Goal: Task Accomplishment & Management: Complete application form

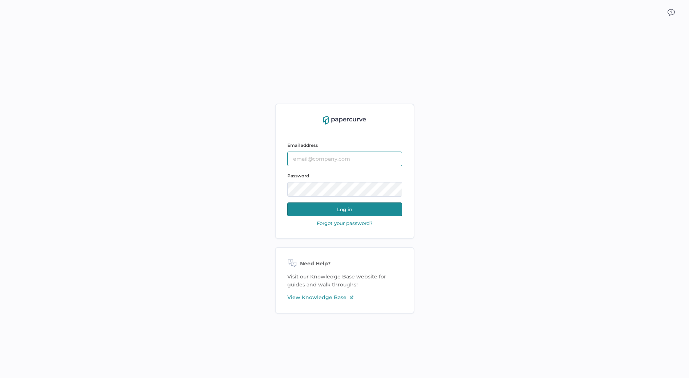
type input "[EMAIL_ADDRESS][DOMAIN_NAME]"
click at [362, 210] on button "Log in" at bounding box center [344, 209] width 115 height 14
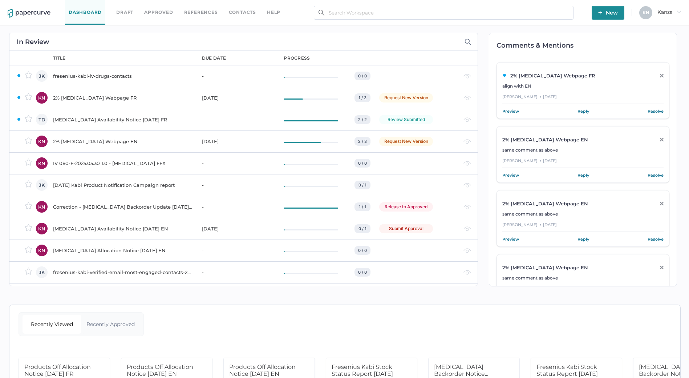
click at [617, 12] on span "New" at bounding box center [608, 13] width 20 height 14
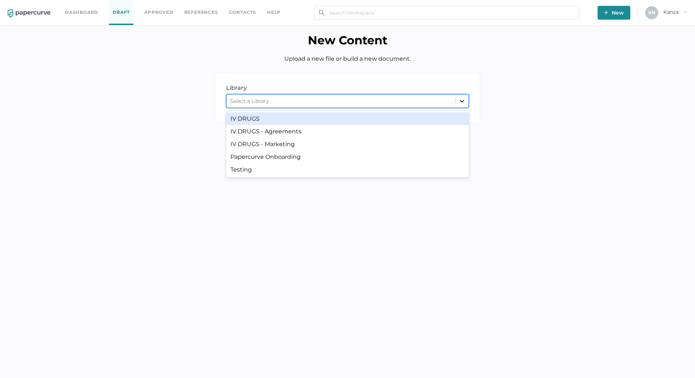
click at [464, 107] on div at bounding box center [461, 100] width 13 height 13
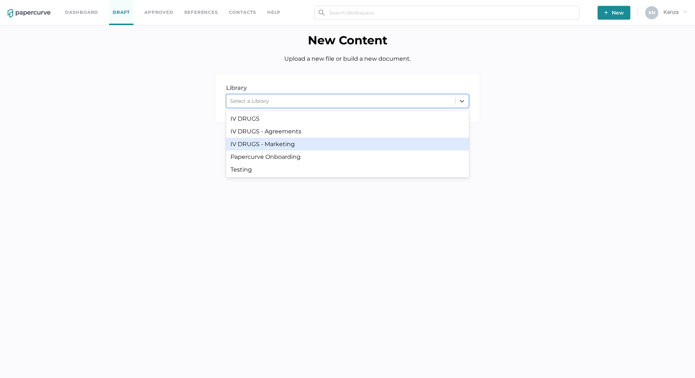
click at [387, 141] on div "IV DRUGS - Marketing" at bounding box center [347, 144] width 243 height 13
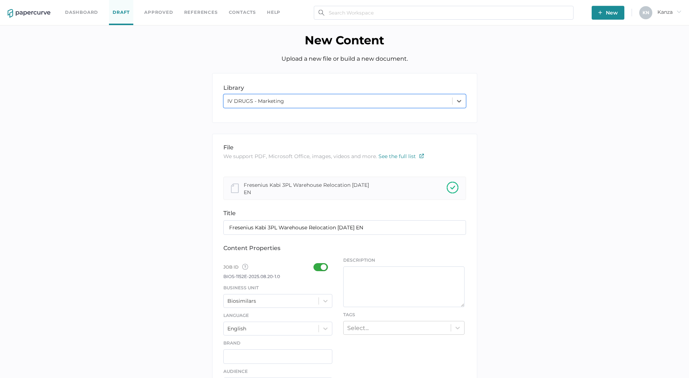
click at [317, 266] on div at bounding box center [323, 267] width 19 height 8
click at [315, 264] on input "checkbox" at bounding box center [315, 264] width 0 height 0
click at [327, 293] on div "Business Unit Biosimilars" at bounding box center [277, 296] width 109 height 24
click at [327, 294] on div "Biosimilars" at bounding box center [277, 301] width 109 height 14
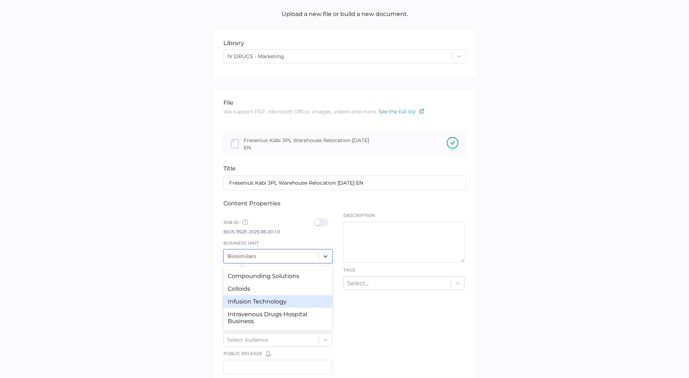
scroll to position [24, 0]
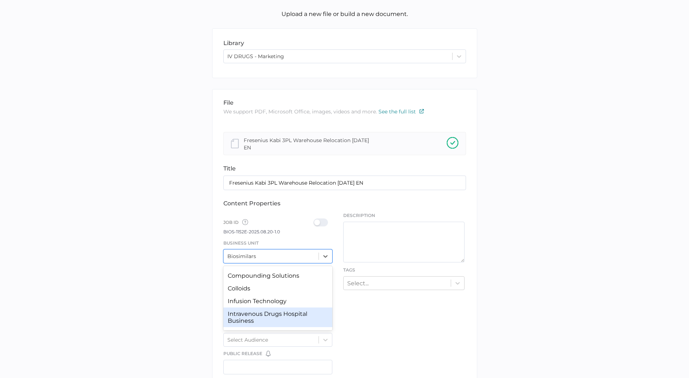
click at [283, 310] on div "Intravenous Drugs Hospital Business" at bounding box center [277, 317] width 109 height 20
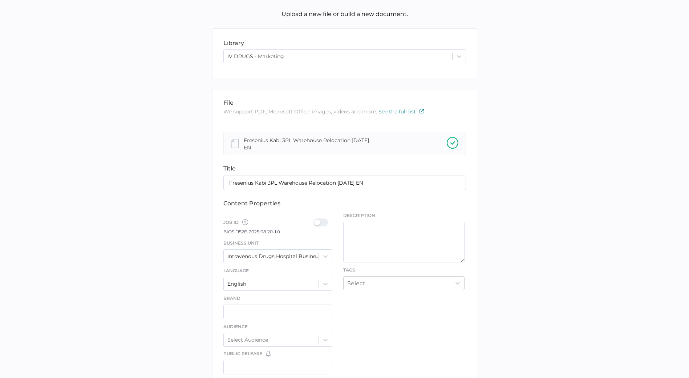
click at [325, 225] on div at bounding box center [323, 222] width 19 height 8
click at [315, 219] on input "checkbox" at bounding box center [315, 219] width 0 height 0
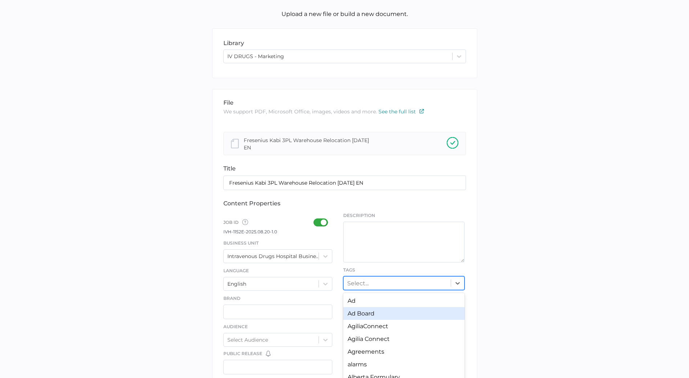
click at [380, 286] on div "option Ad Board focused, 2 of 247. 247 results available. Use Up and Down to ch…" at bounding box center [403, 283] width 121 height 14
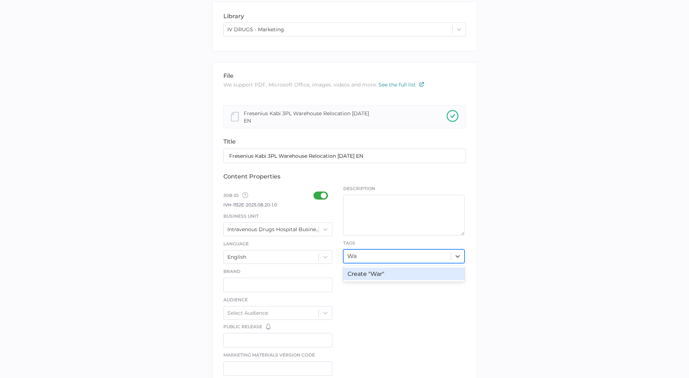
type input "W"
type input "m"
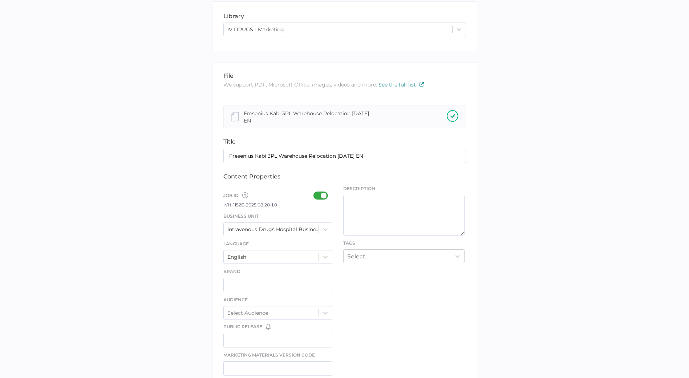
click at [540, 275] on div "library LIBRARY IV DRUGS - Marketing file We support PDF, Microsoft Office, ima…" at bounding box center [344, 309] width 678 height 617
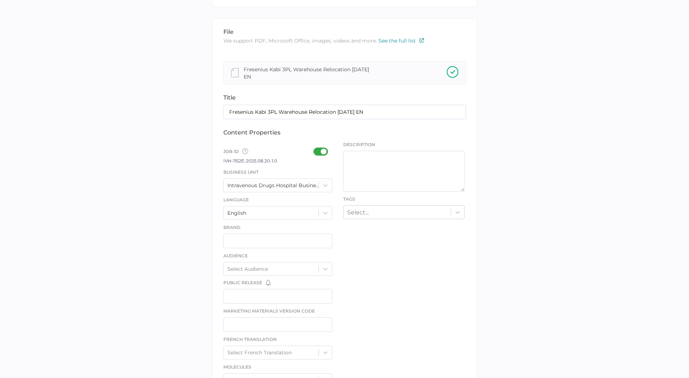
scroll to position [323, 0]
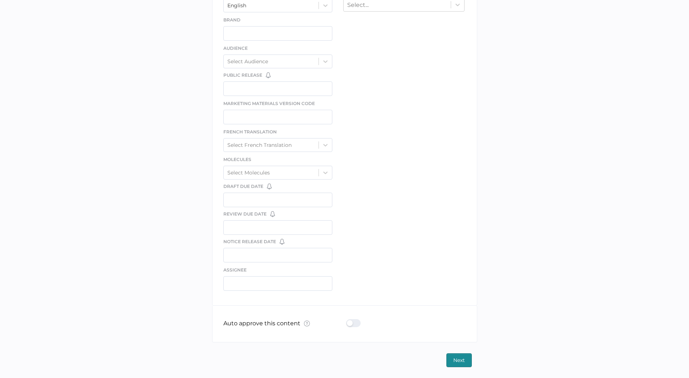
click at [350, 328] on div "Auto approve this content What is Auto Approve? × The auto approve feature lets…" at bounding box center [344, 324] width 243 height 36
click at [351, 324] on div at bounding box center [355, 323] width 19 height 8
click at [348, 320] on input "checkbox" at bounding box center [348, 320] width 0 height 0
type input "kanza.najam@fresenius-kabi.com"
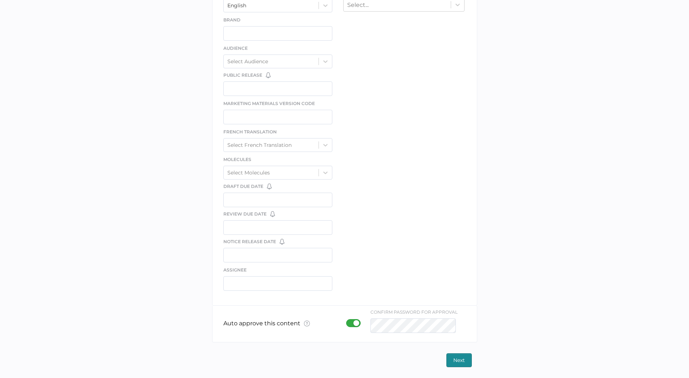
click at [457, 358] on span "Next" at bounding box center [460, 360] width 12 height 13
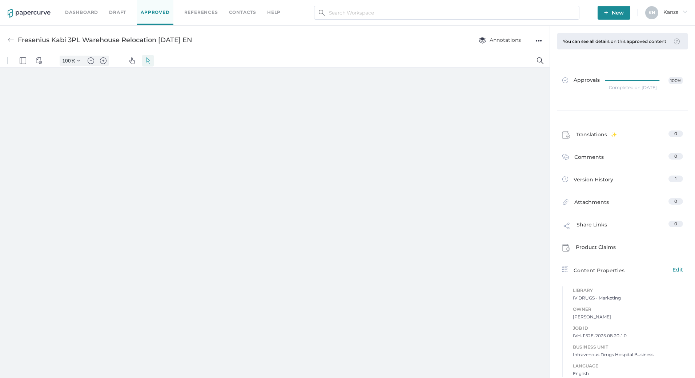
type input "107"
type input "1"
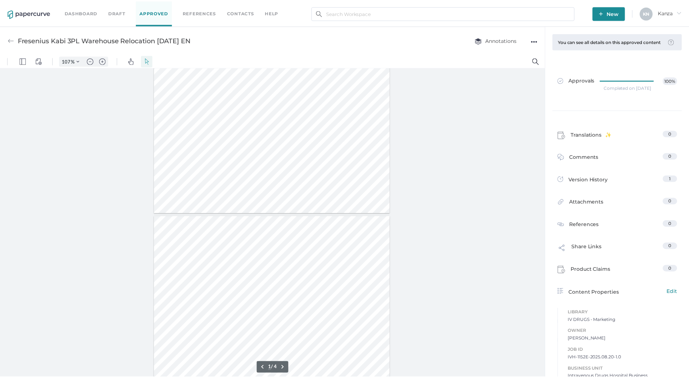
scroll to position [0, 0]
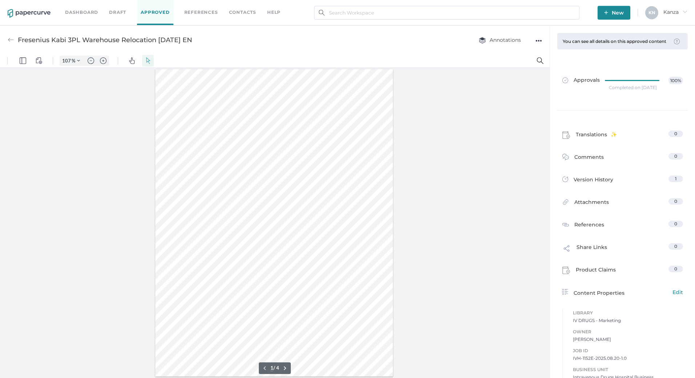
click at [610, 12] on span "New" at bounding box center [614, 13] width 20 height 14
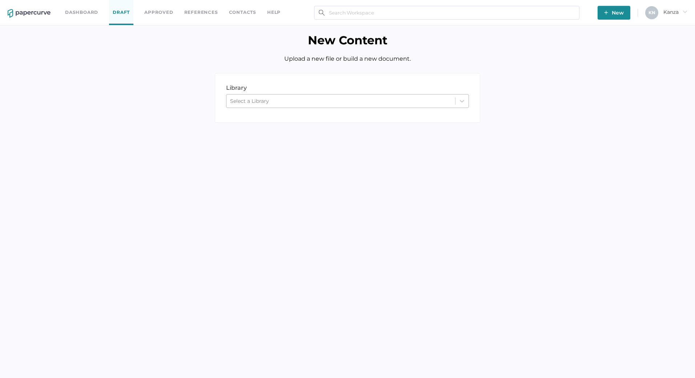
click at [342, 98] on div "Select a Library" at bounding box center [340, 101] width 229 height 11
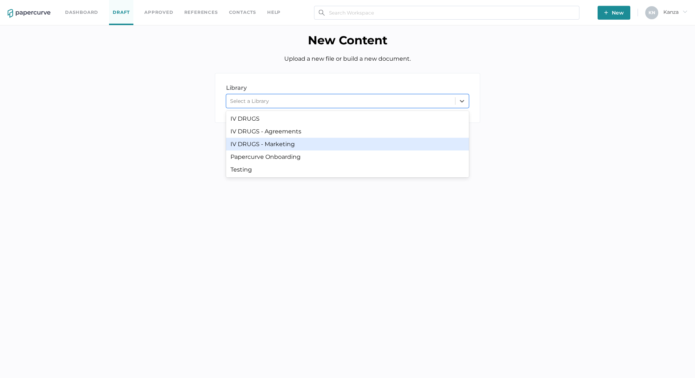
click at [325, 143] on div "IV DRUGS - Marketing" at bounding box center [347, 144] width 243 height 13
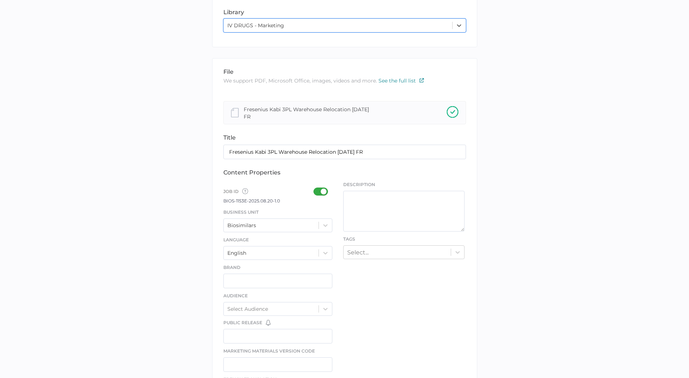
scroll to position [76, 0]
click at [316, 190] on div at bounding box center [323, 191] width 19 height 8
click at [315, 188] on input "checkbox" at bounding box center [315, 188] width 0 height 0
click at [331, 225] on div at bounding box center [325, 224] width 13 height 13
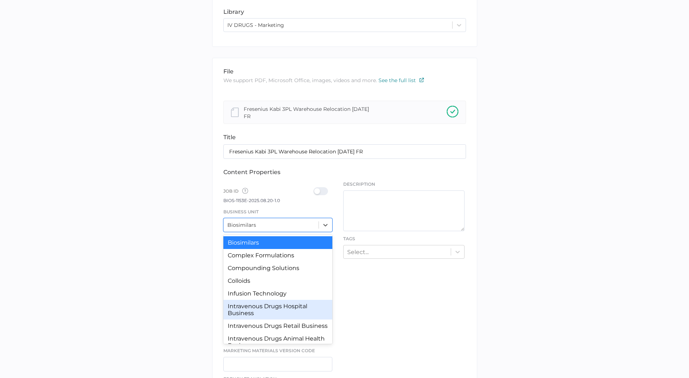
click at [299, 307] on div "Intravenous Drugs Hospital Business" at bounding box center [277, 310] width 109 height 20
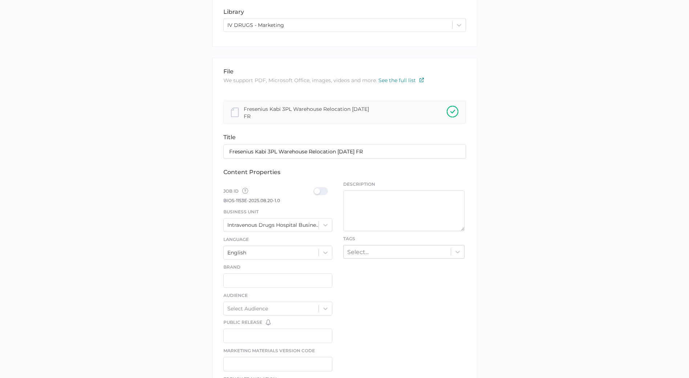
click at [321, 190] on div at bounding box center [323, 191] width 19 height 8
click at [315, 188] on input "checkbox" at bounding box center [315, 188] width 0 height 0
click at [357, 314] on div "file We support PDF, Microsoft Office, images, videos and more. See the full li…" at bounding box center [344, 305] width 265 height 495
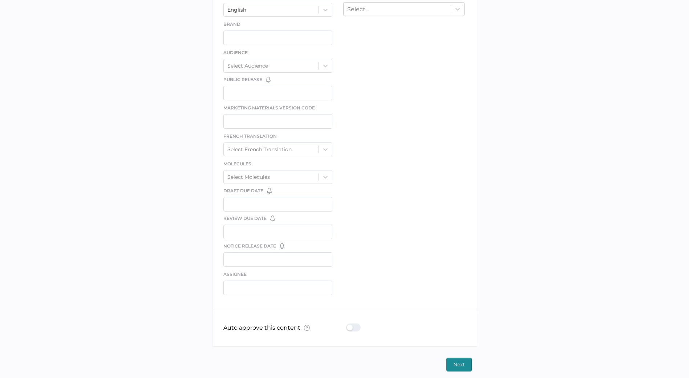
scroll to position [320, 0]
click at [353, 321] on div "Auto approve this content What is Auto Approve? × The auto approve feature lets…" at bounding box center [344, 327] width 243 height 36
click at [355, 324] on div at bounding box center [355, 326] width 19 height 8
click at [348, 323] on input "checkbox" at bounding box center [348, 323] width 0 height 0
type input "kanza.najam@fresenius-kabi.com"
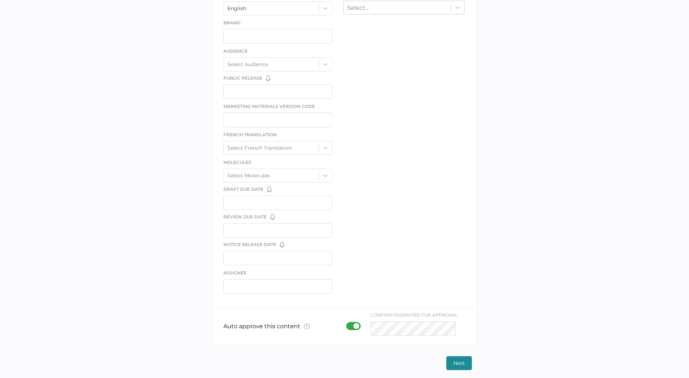
scroll to position [0, 0]
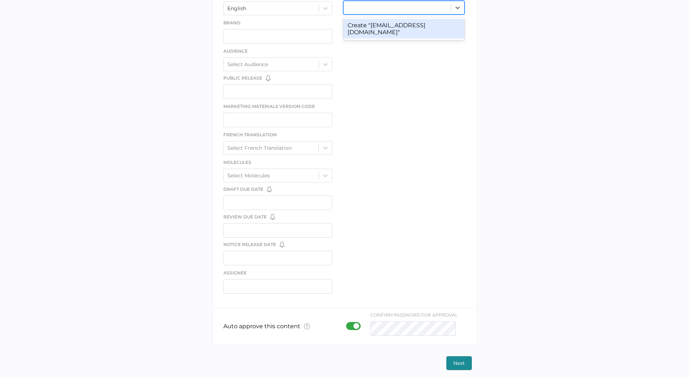
click at [450, 360] on button "Next" at bounding box center [459, 363] width 25 height 14
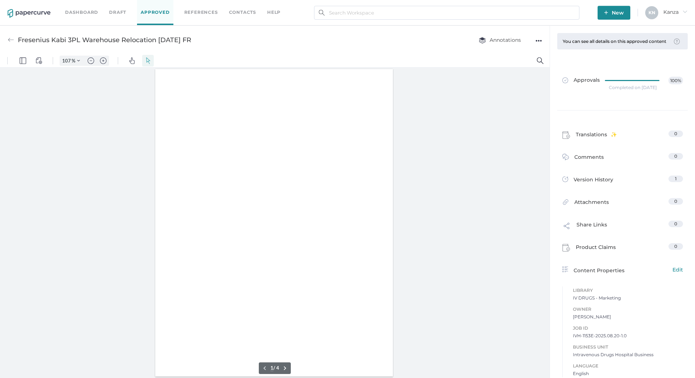
type input "107"
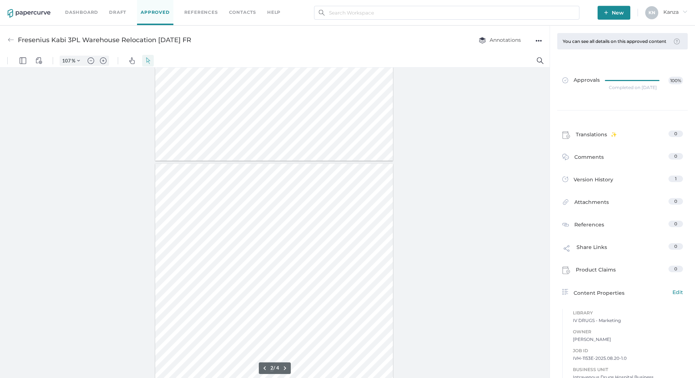
type input "1"
click at [403, 48] on div "Fresenius Kabi 3PL Warehouse Relocation 08.20.2025 FR Annotations ●●●" at bounding box center [274, 39] width 549 height 29
click at [238, 17] on div "Dashboard Draft Approved References Contacts help" at bounding box center [178, 12] width 226 height 25
click at [239, 15] on link "Contacts" at bounding box center [242, 12] width 27 height 8
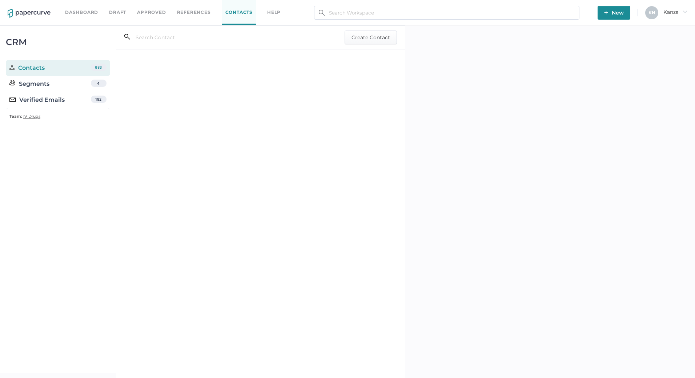
click at [62, 102] on div "Verified Emails" at bounding box center [36, 100] width 55 height 9
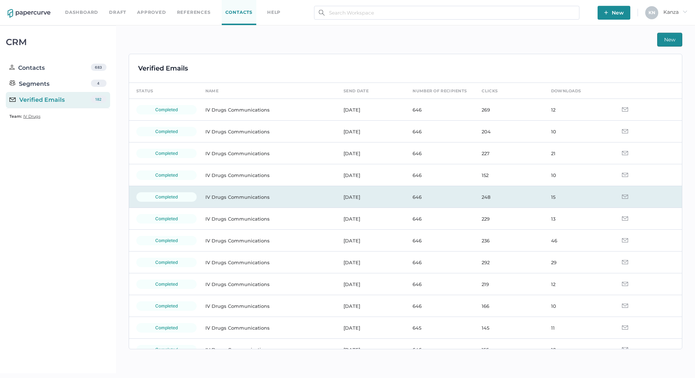
click at [239, 196] on td "IV Drugs Communications" at bounding box center [267, 197] width 138 height 22
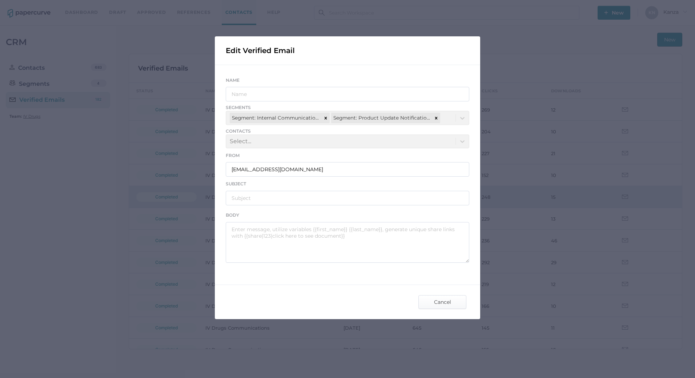
type input "IV Drugs Communications"
type input "[PERSON_NAME] Product Notifications - [DATE]"
type textarea "Good afternoon, Please see the links below for the most recent announcements fr…"
click at [429, 304] on span "Cancel" at bounding box center [442, 301] width 34 height 13
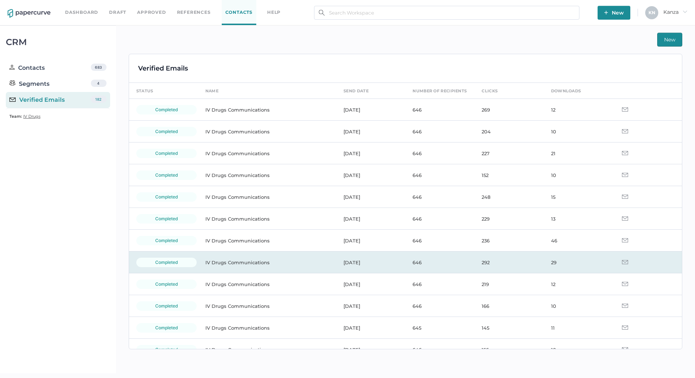
click at [254, 259] on td "IV Drugs Communications" at bounding box center [267, 262] width 138 height 22
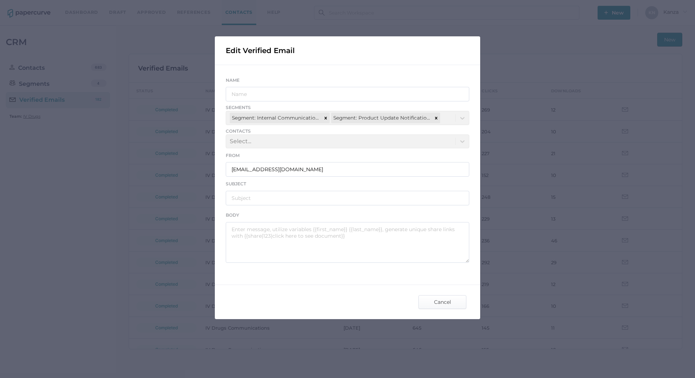
type input "IV Drugs Communications"
type input "Fresenius Kabi Product Notifications 07.31.2025"
type textarea "Good afternoon, Please see the links below for the most recent announcements fr…"
click at [428, 299] on span "Cancel" at bounding box center [442, 301] width 34 height 13
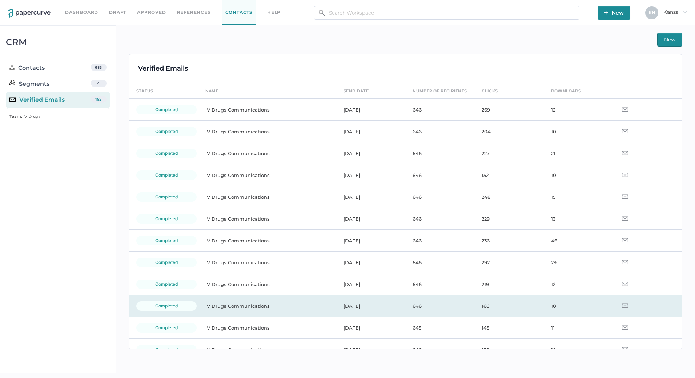
click at [259, 306] on td "IV Drugs Communications" at bounding box center [267, 306] width 138 height 22
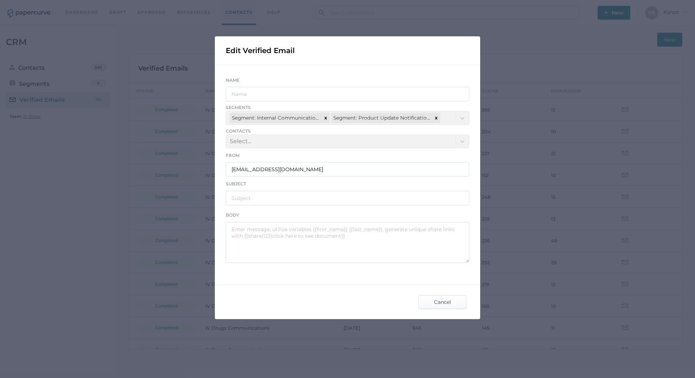
type input "IV Drugs Communications"
type input "Fresenius Kabi Product Notifications 07.28.2025"
type textarea "Good afternoon, Please see the links below for the most recent announcements fr…"
click at [439, 304] on span "Cancel" at bounding box center [442, 301] width 34 height 13
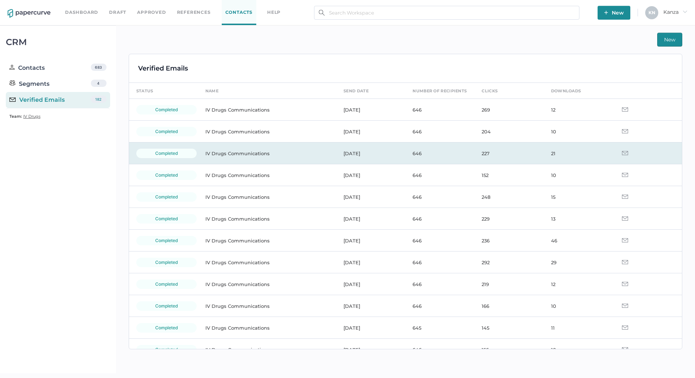
click at [239, 154] on td "IV Drugs Communications" at bounding box center [267, 153] width 138 height 22
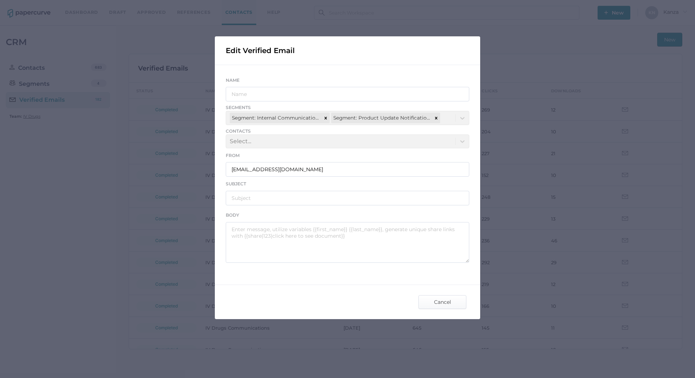
type input "IV Drugs Communications"
type input "Fresenius Kabi Canada Announcement 08.08.2025"
type textarea "Good afternoon, Please see the link below for an important announcement from Fr…"
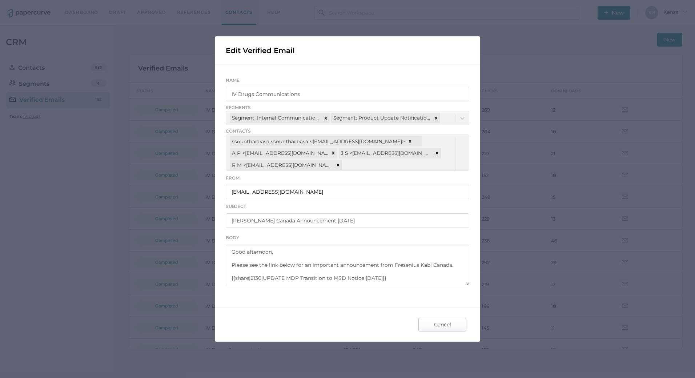
click at [453, 319] on span "Cancel" at bounding box center [442, 324] width 34 height 13
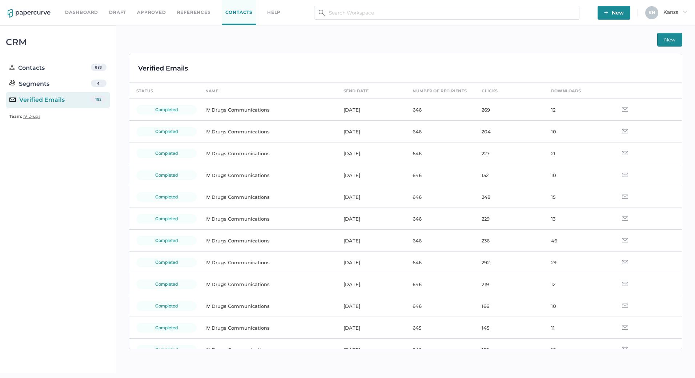
click at [666, 43] on span "New" at bounding box center [669, 39] width 11 height 13
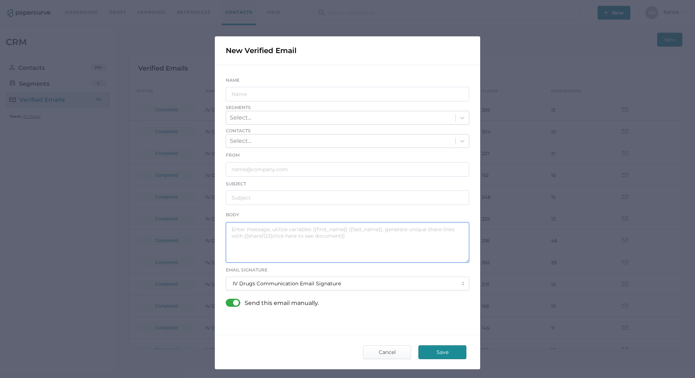
click at [326, 241] on textarea at bounding box center [347, 242] width 243 height 41
paste textarea "Good afternoon, Please see the link below for an important announcement from Fr…"
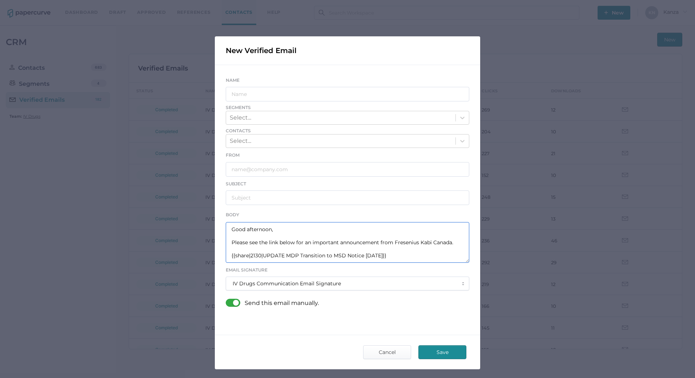
drag, startPoint x: 359, startPoint y: 257, endPoint x: 262, endPoint y: 253, distance: 97.1
click at [262, 253] on textarea "Good afternoon, Please see the link below for an important announcement from Fr…" at bounding box center [347, 242] width 243 height 41
click at [258, 254] on textarea "Good afternoon, Please see the link below for an important announcement from Fr…" at bounding box center [347, 242] width 243 height 41
drag, startPoint x: 415, startPoint y: 256, endPoint x: 229, endPoint y: 261, distance: 186.1
click at [229, 261] on textarea "Good afternoon, Please see the link below for an important announcement from Fr…" at bounding box center [347, 242] width 243 height 41
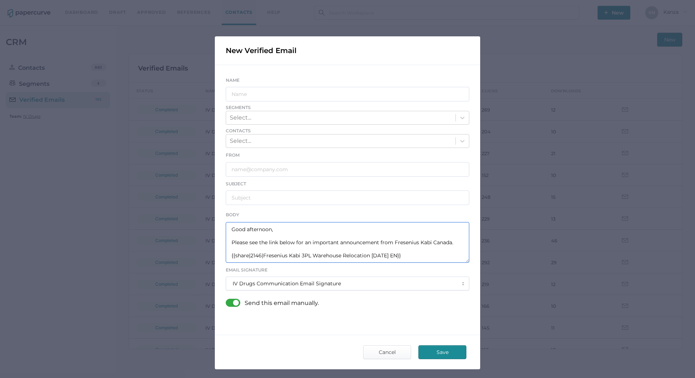
click at [415, 258] on textarea "Good afternoon, Please see the link below for an important announcement from Fr…" at bounding box center [347, 242] width 243 height 41
paste textarea "{{share|2146|Fresenius Kabi 3PL Warehouse Relocation 08.20.2025 EN}}"
click at [258, 261] on textarea "Good afternoon, Please see the link below for an important announcement from Fr…" at bounding box center [347, 242] width 243 height 41
click at [400, 258] on textarea "Good afternoon, Please see the link below for an important announcement from Fr…" at bounding box center [347, 242] width 243 height 41
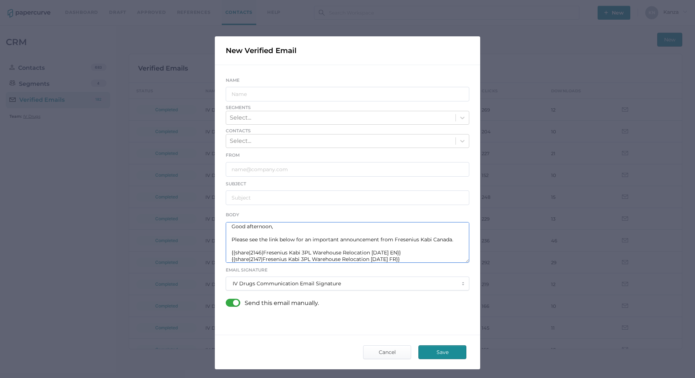
type textarea "Good afternoon, Please see the link below for an important announcement from Fr…"
click at [271, 194] on input "text" at bounding box center [347, 197] width 243 height 15
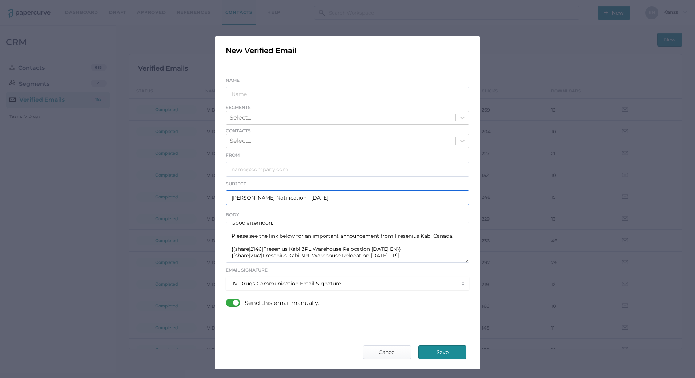
type input "Fresenius Kabi Notification - 08.20.2025"
click at [293, 84] on div "Name" at bounding box center [347, 88] width 243 height 25
click at [293, 90] on input "text" at bounding box center [347, 94] width 243 height 15
click at [291, 93] on input "text" at bounding box center [347, 94] width 243 height 15
type input "IV Drugs Communications"
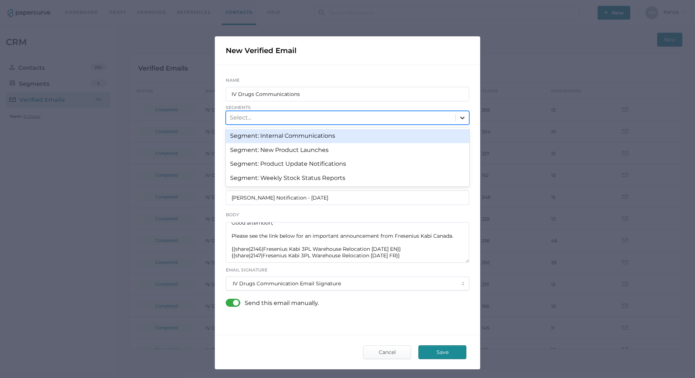
click at [459, 117] on icon at bounding box center [462, 117] width 7 height 7
click at [411, 137] on div "Segment: Internal Communications" at bounding box center [347, 136] width 243 height 14
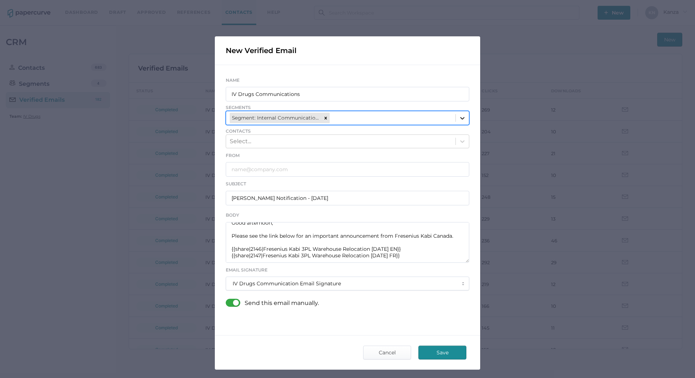
click at [456, 118] on div at bounding box center [462, 118] width 13 height 13
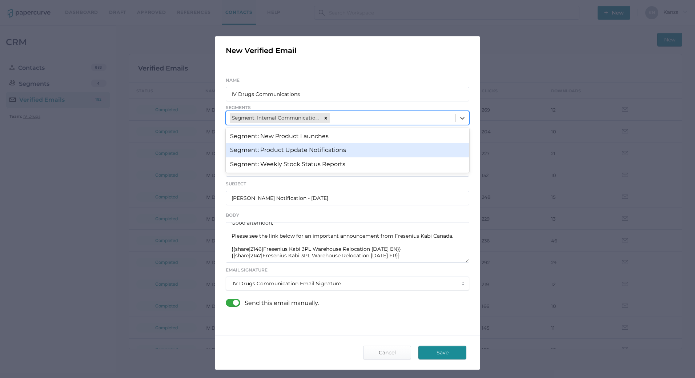
click at [386, 151] on div "Segment: Product Update Notifications" at bounding box center [347, 150] width 243 height 14
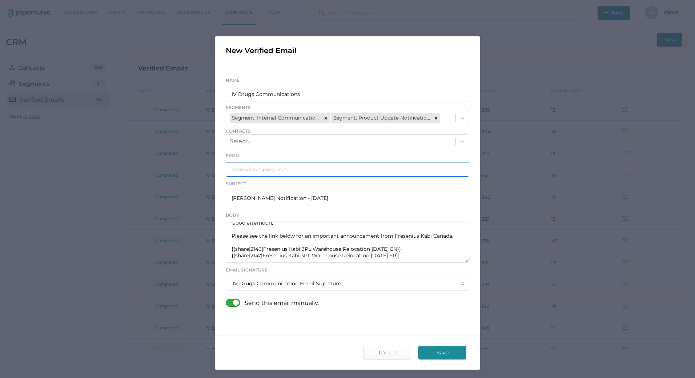
click at [289, 170] on input "text" at bounding box center [347, 169] width 243 height 15
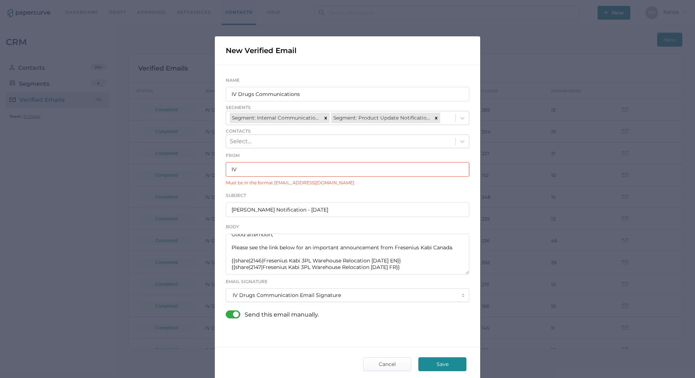
type input "[EMAIL_ADDRESS][DOMAIN_NAME]"
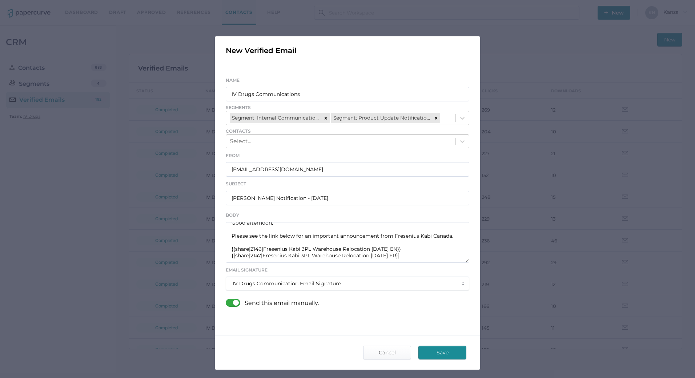
click at [292, 142] on div "Select..." at bounding box center [340, 141] width 229 height 12
paste input "[EMAIL_ADDRESS][DOMAIN_NAME]"
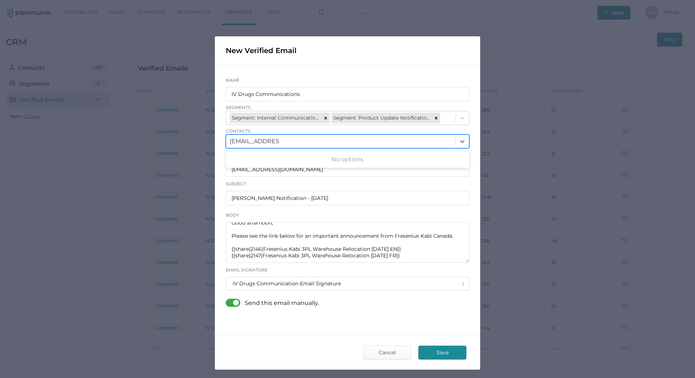
type input "[EMAIL_ADDRESS][DOMAIN_NAME]"
click at [461, 143] on icon at bounding box center [462, 141] width 7 height 7
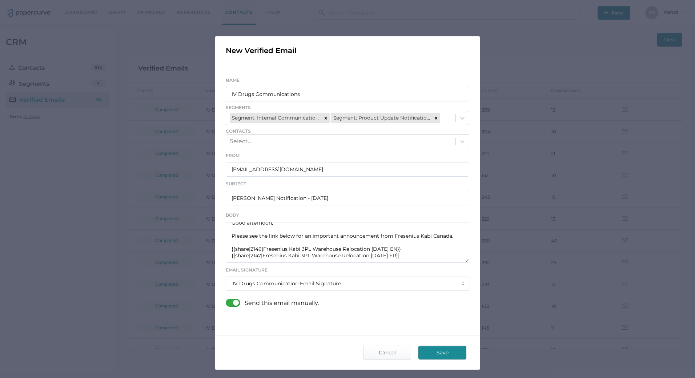
click at [233, 302] on div at bounding box center [235, 303] width 19 height 8
click at [227, 300] on input "checkbox" at bounding box center [227, 300] width 0 height 0
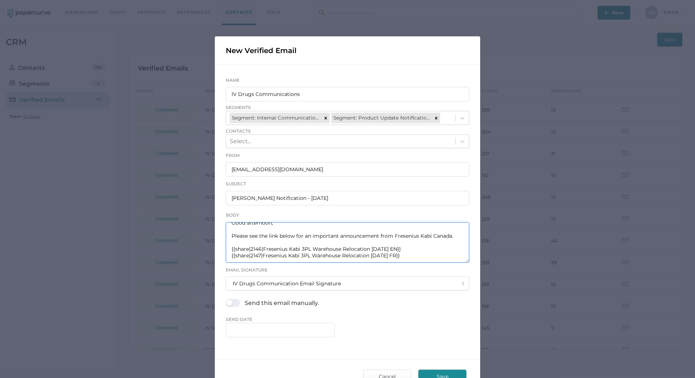
click at [264, 253] on textarea "Good afternoon, Please see the link below for an important announcement from Fr…" at bounding box center [347, 242] width 243 height 41
click at [376, 374] on span "Cancel" at bounding box center [387, 376] width 34 height 13
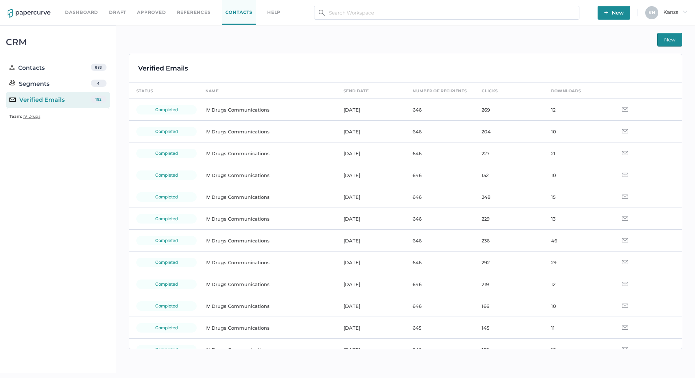
click at [457, 44] on div "New" at bounding box center [405, 40] width 553 height 14
click at [242, 14] on link "Contacts" at bounding box center [239, 12] width 35 height 25
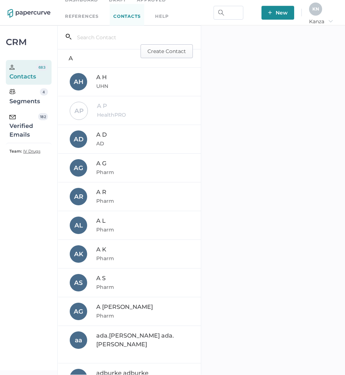
click at [162, 51] on span "Create Contact" at bounding box center [167, 51] width 39 height 13
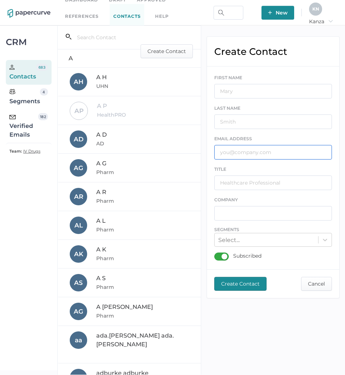
click at [243, 156] on input "text" at bounding box center [273, 152] width 118 height 15
paste input "Good afternoon, Please see the link below for an important announcement from Fr…"
type input "Good afternoon, Please see the link below for an important announcement from Fr…"
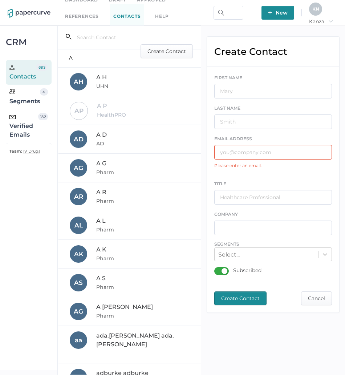
click at [297, 153] on input "text" at bounding box center [273, 152] width 118 height 15
paste input "[EMAIL_ADDRESS][DOMAIN_NAME]"
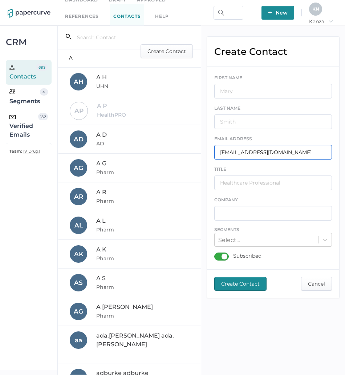
type input "[EMAIL_ADDRESS][DOMAIN_NAME]"
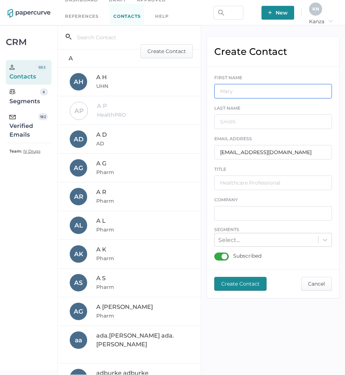
click at [278, 94] on input "text" at bounding box center [273, 91] width 118 height 15
type input "D"
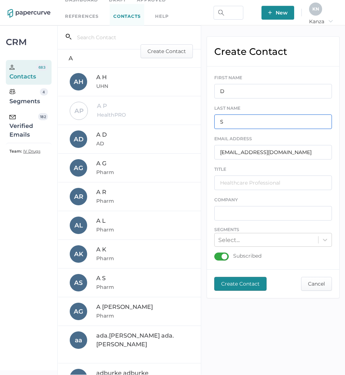
type input "S"
click at [222, 258] on div "Subscribed" at bounding box center [237, 257] width 47 height 8
click at [216, 254] on input "Subscribed" at bounding box center [216, 254] width 0 height 0
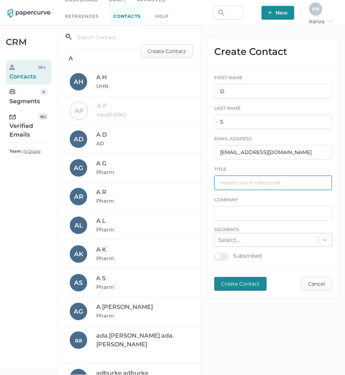
click at [255, 181] on input "text" at bounding box center [273, 183] width 118 height 15
type input "MT"
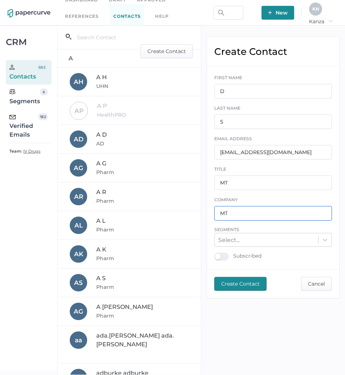
type input "MT"
click at [239, 283] on span "Create Contact" at bounding box center [240, 283] width 39 height 13
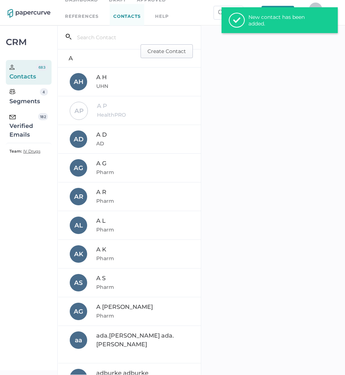
click at [167, 54] on span "Create Contact" at bounding box center [167, 51] width 39 height 13
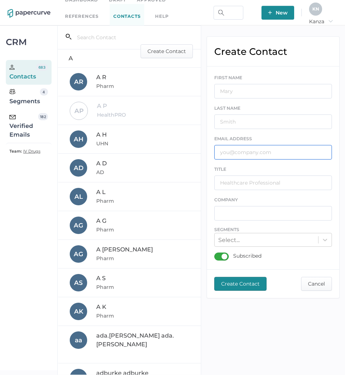
click at [264, 154] on input "text" at bounding box center [273, 152] width 118 height 15
paste input "[EMAIL_ADDRESS][DOMAIN_NAME]"
type input "[EMAIL_ADDRESS][DOMAIN_NAME]"
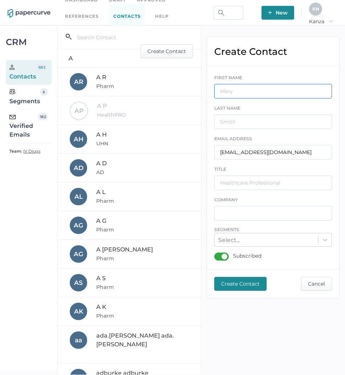
click at [250, 94] on input "text" at bounding box center [273, 91] width 118 height 15
type input "L"
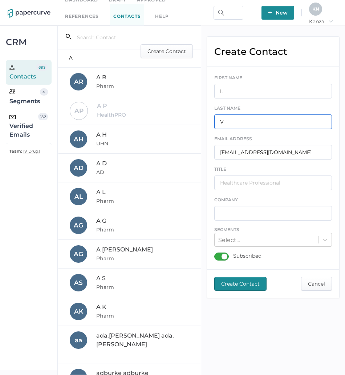
type input "V"
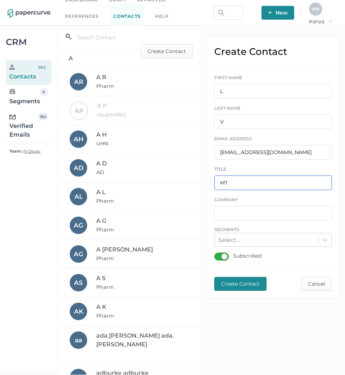
type input "MT"
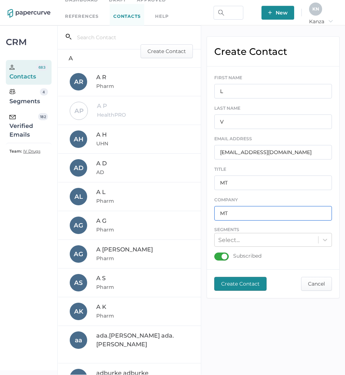
type input "MT"
click at [221, 255] on div "Subscribed" at bounding box center [237, 257] width 47 height 8
click at [216, 254] on input "Subscribed" at bounding box center [216, 254] width 0 height 0
click at [239, 286] on span "Create Contact" at bounding box center [240, 283] width 39 height 13
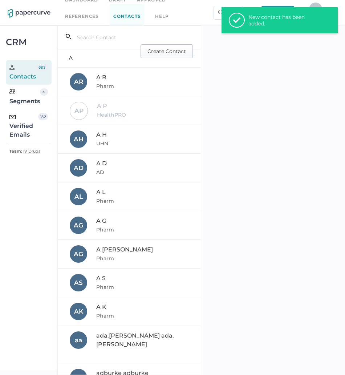
click at [164, 55] on span "Create Contact" at bounding box center [167, 51] width 39 height 13
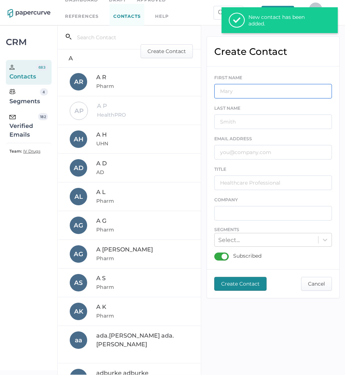
click at [282, 91] on input "text" at bounding box center [273, 91] width 118 height 15
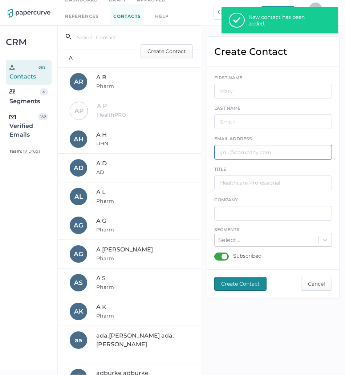
click at [265, 150] on input "text" at bounding box center [273, 152] width 118 height 15
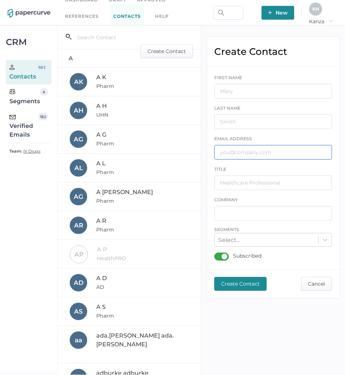
click at [279, 154] on input "text" at bounding box center [273, 152] width 118 height 15
paste input "[EMAIL_ADDRESS][DOMAIN_NAME]"
type input "[EMAIL_ADDRESS][DOMAIN_NAME]"
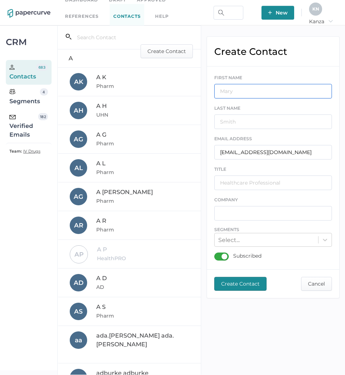
click at [264, 91] on input "text" at bounding box center [273, 91] width 118 height 15
type input "M"
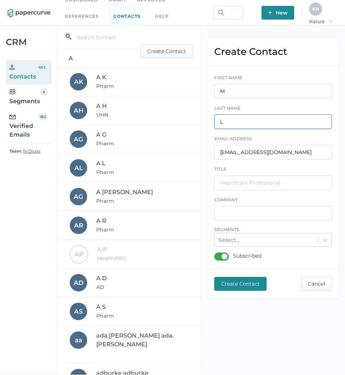
type input "L"
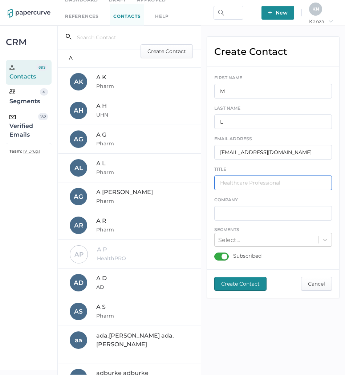
click at [255, 186] on input "text" at bounding box center [273, 183] width 118 height 15
type input "MT"
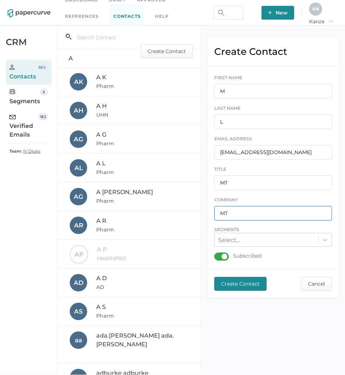
type input "MT"
click at [223, 255] on div "Subscribed" at bounding box center [237, 257] width 47 height 8
click at [216, 254] on input "Subscribed" at bounding box center [216, 254] width 0 height 0
click at [247, 285] on span "Create Contact" at bounding box center [240, 283] width 39 height 13
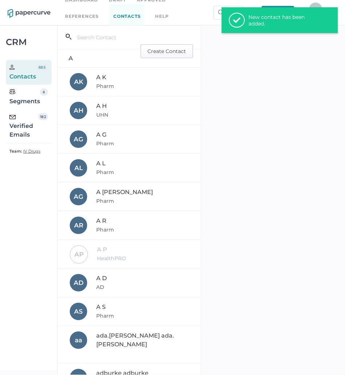
click at [170, 49] on span "Create Contact" at bounding box center [167, 51] width 39 height 13
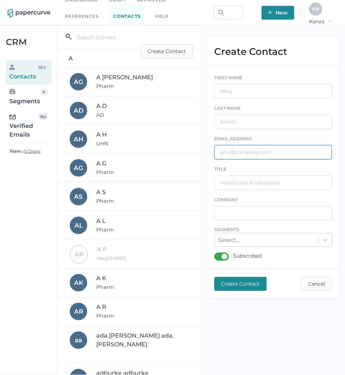
click at [259, 152] on input "text" at bounding box center [273, 152] width 118 height 15
paste input "[EMAIL_ADDRESS][DOMAIN_NAME]"
type input "[EMAIL_ADDRESS][DOMAIN_NAME]"
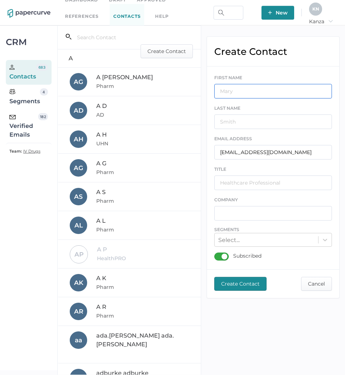
click at [245, 88] on input "text" at bounding box center [273, 91] width 118 height 15
type input "T"
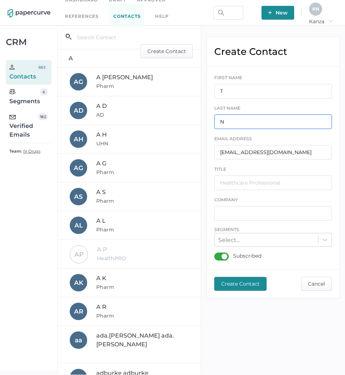
type input "N"
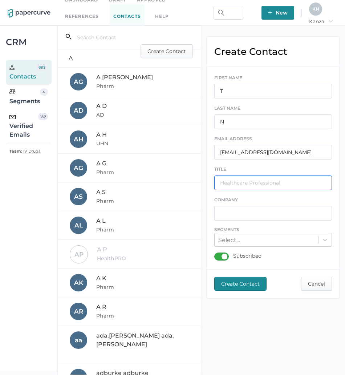
click at [250, 185] on input "text" at bounding box center [273, 183] width 118 height 15
type input "MT"
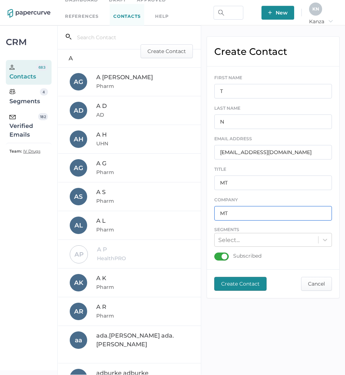
type input "MT"
click at [225, 253] on div "Subscribed" at bounding box center [237, 257] width 47 height 8
click at [216, 254] on input "Subscribed" at bounding box center [216, 254] width 0 height 0
click at [249, 286] on span "Create Contact" at bounding box center [240, 283] width 39 height 13
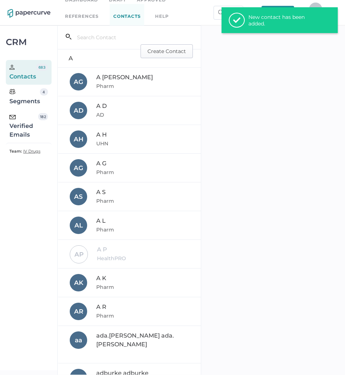
click at [178, 50] on span "Create Contact" at bounding box center [167, 51] width 39 height 13
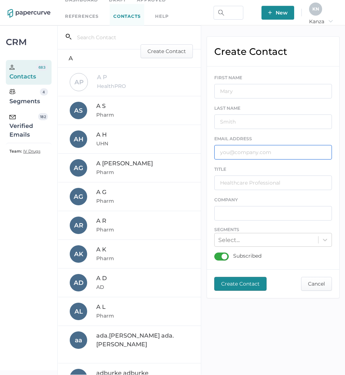
click at [259, 152] on input "text" at bounding box center [273, 152] width 118 height 15
paste input "[EMAIL_ADDRESS][DOMAIN_NAME]"
type input "[EMAIL_ADDRESS][DOMAIN_NAME]"
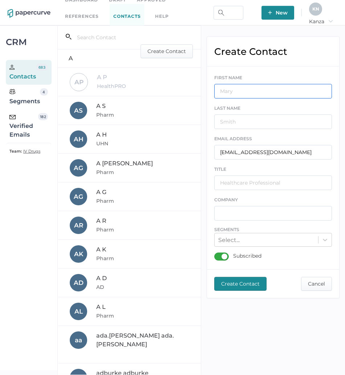
click at [255, 89] on input "text" at bounding box center [273, 91] width 118 height 15
type input "N"
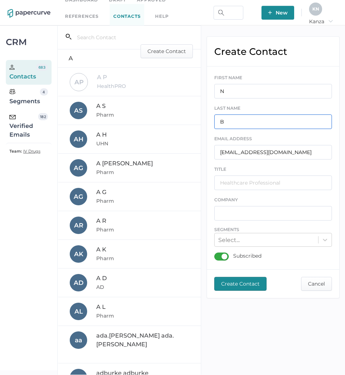
type input "B"
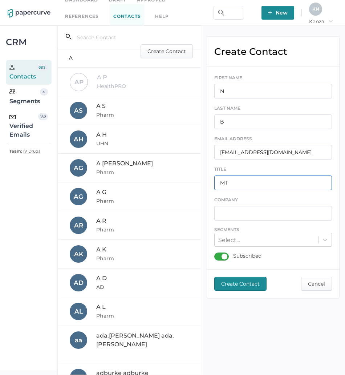
type input "MT"
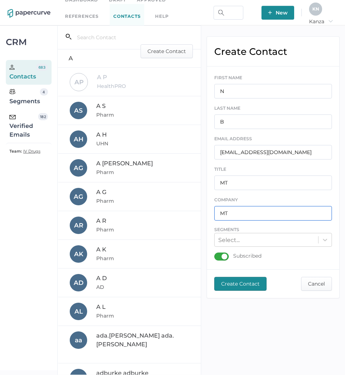
type input "MT"
click at [227, 254] on div "Subscribed" at bounding box center [237, 257] width 47 height 8
click at [216, 254] on input "Subscribed" at bounding box center [216, 254] width 0 height 0
click at [239, 282] on span "Create Contact" at bounding box center [240, 283] width 39 height 13
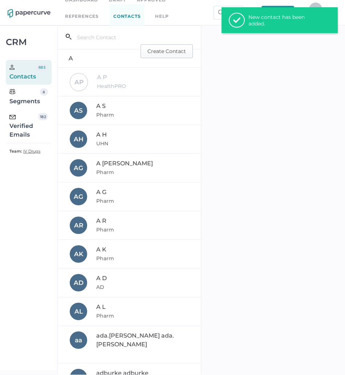
click at [173, 52] on span "Create Contact" at bounding box center [167, 51] width 39 height 13
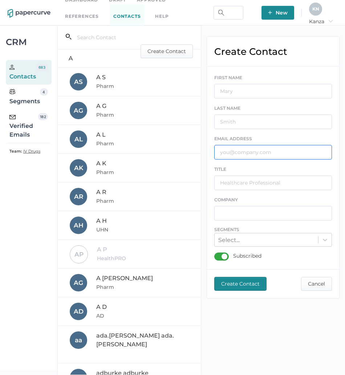
click at [270, 150] on input "text" at bounding box center [273, 152] width 118 height 15
paste input "[EMAIL_ADDRESS][PERSON_NAME][DOMAIN_NAME]"
type input "[EMAIL_ADDRESS][PERSON_NAME][DOMAIN_NAME]"
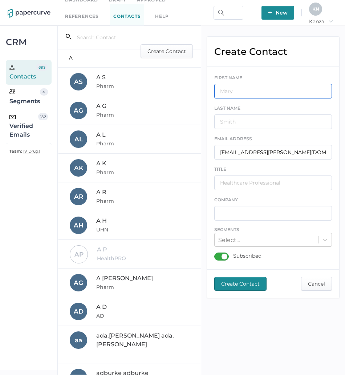
click at [260, 89] on input "text" at bounding box center [273, 91] width 118 height 15
type input "L"
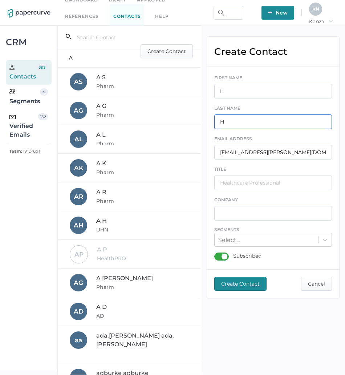
type input "H"
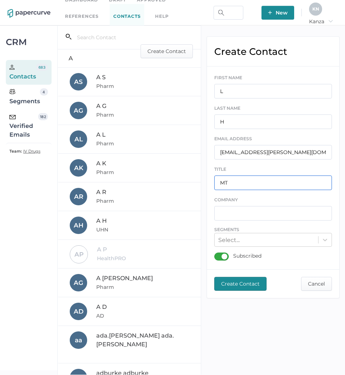
type input "MT"
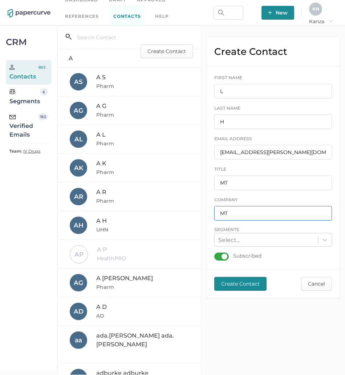
type input "MT"
click at [223, 257] on div "Subscribed" at bounding box center [237, 257] width 47 height 8
click at [216, 254] on input "Subscribed" at bounding box center [216, 254] width 0 height 0
click at [239, 285] on span "Create Contact" at bounding box center [240, 283] width 39 height 13
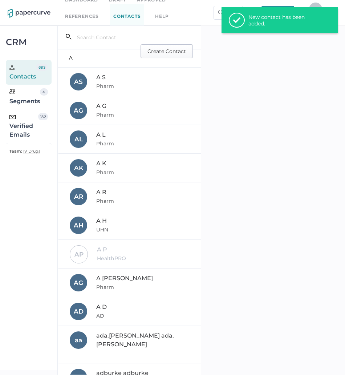
click at [171, 50] on span "Create Contact" at bounding box center [167, 51] width 39 height 13
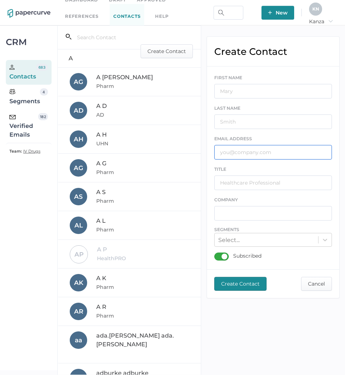
click at [279, 148] on input "text" at bounding box center [273, 152] width 118 height 15
paste input "[EMAIL_ADDRESS][DOMAIN_NAME]"
type input "[EMAIL_ADDRESS][DOMAIN_NAME]"
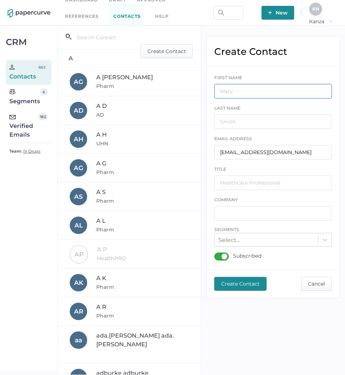
click at [277, 95] on input "text" at bounding box center [273, 91] width 118 height 15
type input "G"
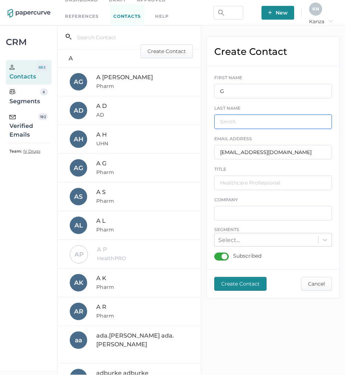
type input "H"
type input "A"
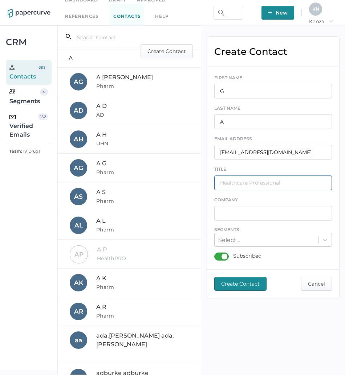
click at [257, 182] on input "text" at bounding box center [273, 183] width 118 height 15
type input "MT"
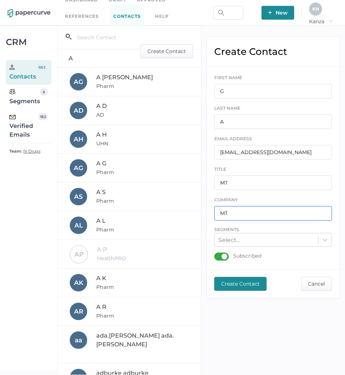
type input "MT"
click at [229, 254] on div "Subscribed" at bounding box center [237, 257] width 47 height 8
click at [216, 254] on input "Subscribed" at bounding box center [216, 254] width 0 height 0
click at [248, 287] on span "Create Contact" at bounding box center [240, 283] width 39 height 13
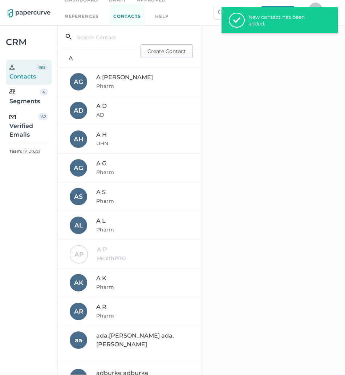
click at [173, 48] on span "Create Contact" at bounding box center [167, 51] width 39 height 13
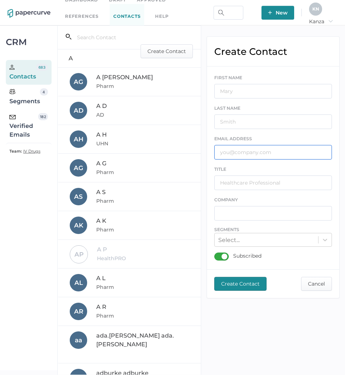
click at [255, 146] on input "text" at bounding box center [273, 152] width 118 height 15
paste input "[EMAIL_ADDRESS][DOMAIN_NAME]"
type input "[EMAIL_ADDRESS][DOMAIN_NAME]"
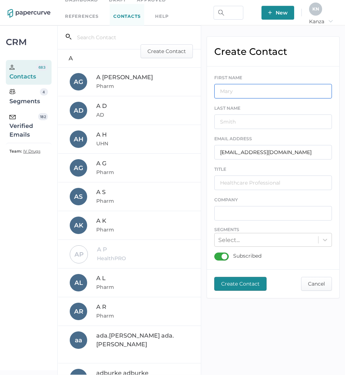
click at [261, 90] on input "text" at bounding box center [273, 91] width 118 height 15
type input "J"
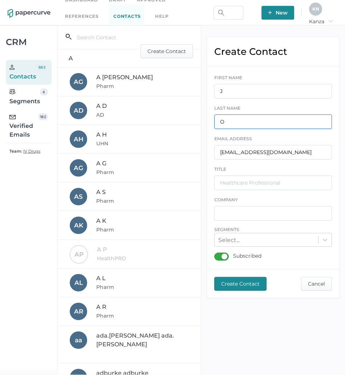
type input "O"
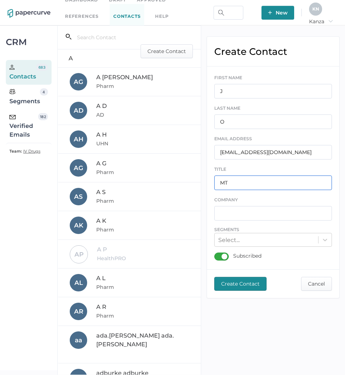
type input "MT"
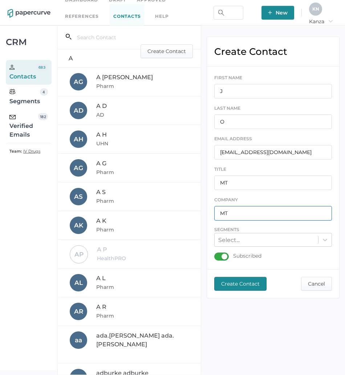
type input "MT"
click at [220, 257] on div "Subscribed" at bounding box center [237, 257] width 47 height 8
click at [216, 254] on input "Subscribed" at bounding box center [216, 254] width 0 height 0
click at [229, 286] on span "Create Contact" at bounding box center [240, 283] width 39 height 13
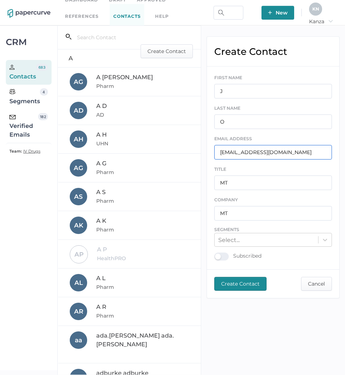
click at [276, 154] on input "[EMAIL_ADDRESS][DOMAIN_NAME]" at bounding box center [273, 152] width 118 height 15
paste input "[EMAIL_ADDRESS][DOMAIN_NAME]"
type input "[EMAIL_ADDRESS][DOMAIN_NAME]"
click at [239, 285] on span "Create Contact" at bounding box center [240, 283] width 39 height 13
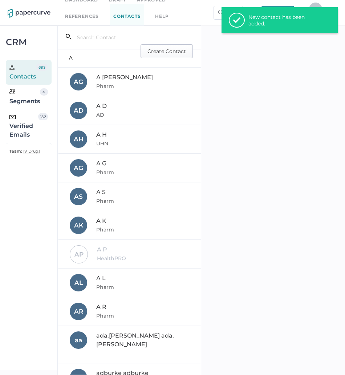
click at [168, 56] on span "Create Contact" at bounding box center [167, 51] width 39 height 13
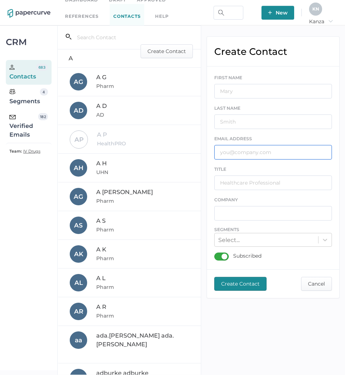
click at [268, 154] on input "text" at bounding box center [273, 152] width 118 height 15
paste input "[PERSON_NAME][EMAIL_ADDRESS][DOMAIN_NAME]"
type input "[PERSON_NAME][EMAIL_ADDRESS][DOMAIN_NAME]"
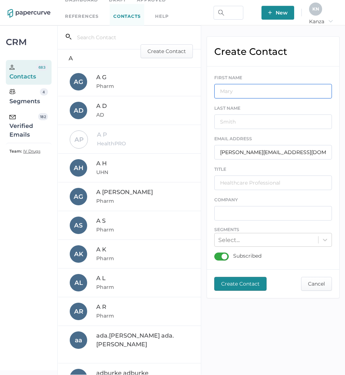
click at [267, 92] on input "text" at bounding box center [273, 91] width 118 height 15
type input "L"
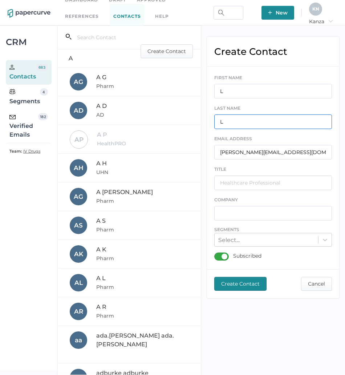
type input "L"
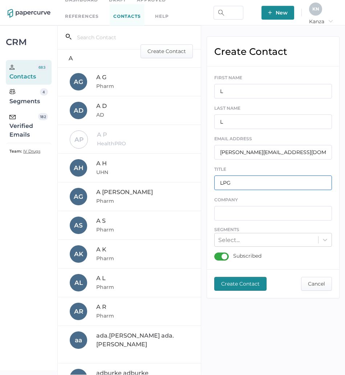
type input "LPG"
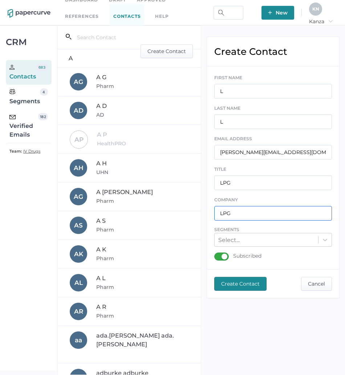
type input "LPG"
click at [221, 253] on div "Subscribed" at bounding box center [237, 257] width 47 height 8
click at [216, 254] on input "Subscribed" at bounding box center [216, 254] width 0 height 0
click at [233, 282] on span "Create Contact" at bounding box center [240, 283] width 39 height 13
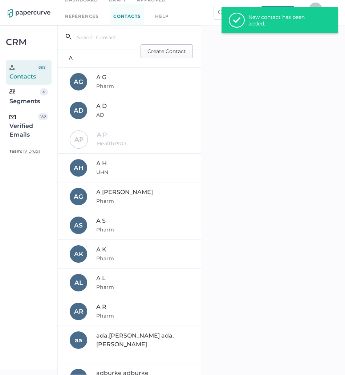
click at [167, 56] on span "Create Contact" at bounding box center [167, 51] width 39 height 13
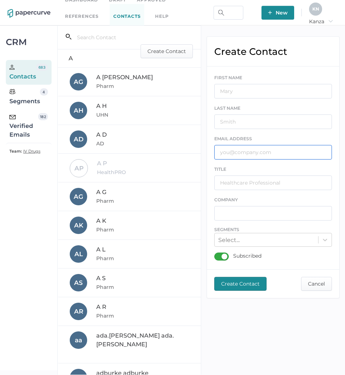
click at [242, 153] on input "text" at bounding box center [273, 152] width 118 height 15
paste input "[PERSON_NAME][EMAIL_ADDRESS][PERSON_NAME][DOMAIN_NAME]"
type input "[PERSON_NAME][EMAIL_ADDRESS][PERSON_NAME][DOMAIN_NAME]"
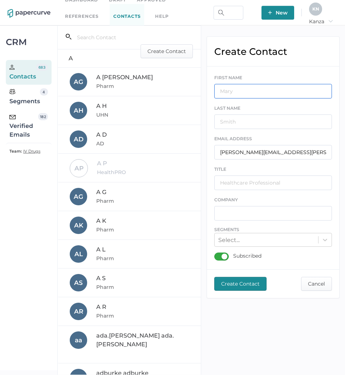
click at [254, 95] on input "text" at bounding box center [273, 91] width 118 height 15
type input "D"
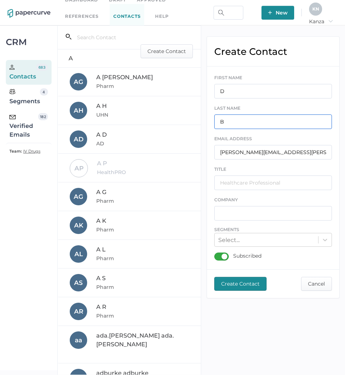
type input "B"
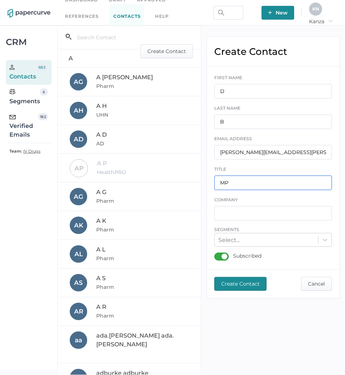
type input "MP"
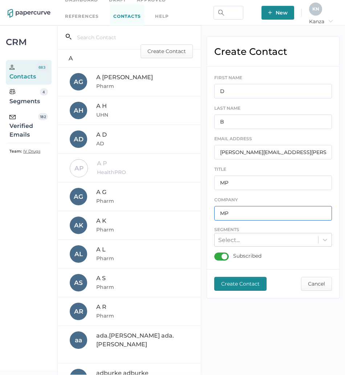
type input "MP"
click at [223, 257] on div "Subscribed" at bounding box center [237, 257] width 47 height 8
click at [216, 254] on input "Subscribed" at bounding box center [216, 254] width 0 height 0
click at [240, 279] on span "Create Contact" at bounding box center [240, 283] width 39 height 13
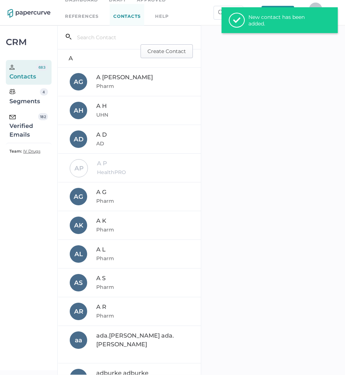
click at [169, 44] on button "Create Contact" at bounding box center [167, 51] width 52 height 14
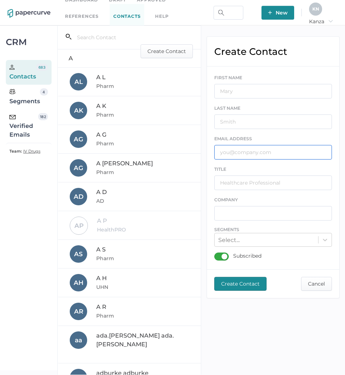
click at [287, 157] on input "text" at bounding box center [273, 152] width 118 height 15
paste input "[PERSON_NAME][EMAIL_ADDRESS][PERSON_NAME][DOMAIN_NAME]"
type input "[PERSON_NAME][EMAIL_ADDRESS][PERSON_NAME][DOMAIN_NAME]"
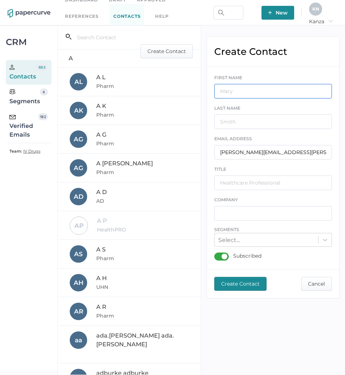
click at [269, 86] on input "text" at bounding box center [273, 91] width 118 height 15
type input "m"
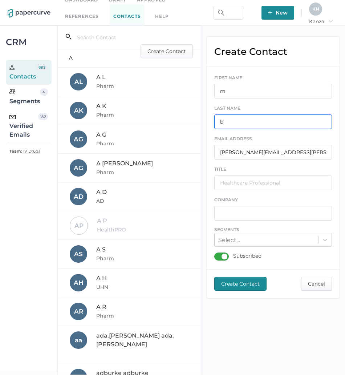
type input "b"
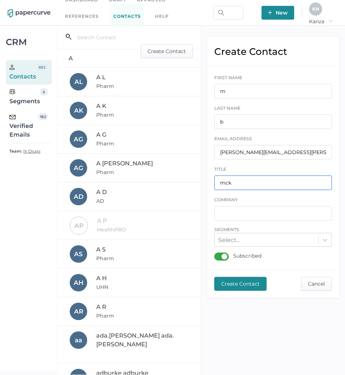
type input "mck"
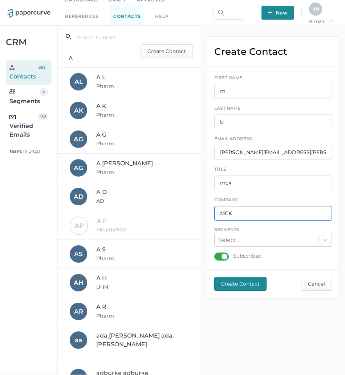
type input "MCK"
click at [223, 255] on div "Subscribed" at bounding box center [237, 257] width 47 height 8
click at [216, 254] on input "Subscribed" at bounding box center [216, 254] width 0 height 0
click at [235, 285] on span "Create Contact" at bounding box center [240, 283] width 39 height 13
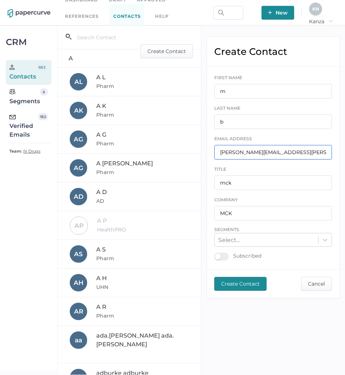
click at [284, 153] on input "[PERSON_NAME][EMAIL_ADDRESS][PERSON_NAME][DOMAIN_NAME]" at bounding box center [273, 152] width 118 height 15
paste input "[PERSON_NAME][EMAIL_ADDRESS][DOMAIN_NAME]"
type input "[PERSON_NAME][EMAIL_ADDRESS][DOMAIN_NAME]"
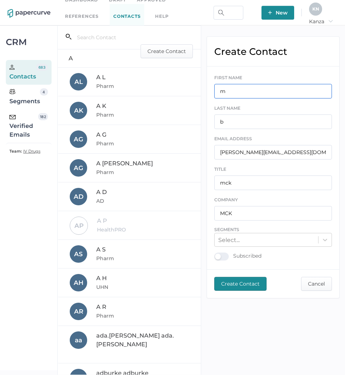
click at [275, 87] on input "m" at bounding box center [273, 91] width 118 height 15
type input "B"
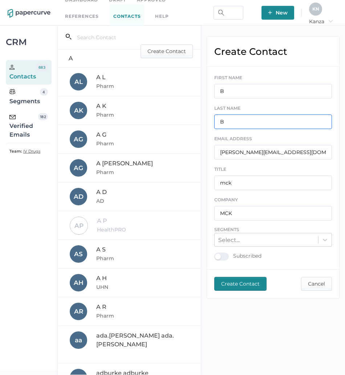
type input "B"
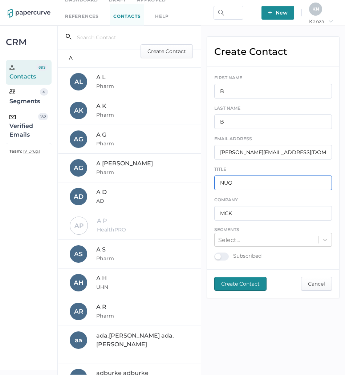
type input "NUQ"
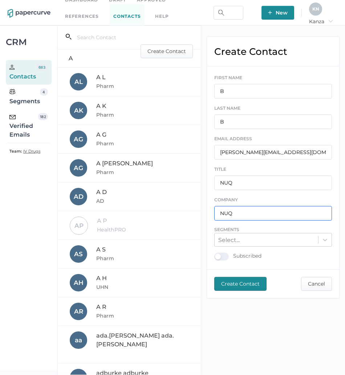
type input "NUQ"
click at [255, 281] on span "Create Contact" at bounding box center [240, 283] width 39 height 13
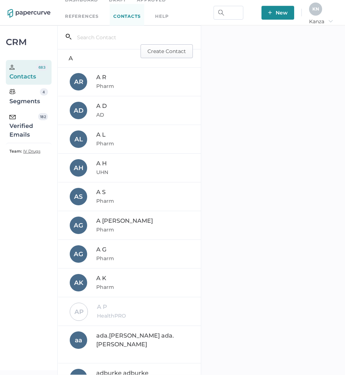
click at [172, 57] on span "Create Contact" at bounding box center [167, 51] width 39 height 13
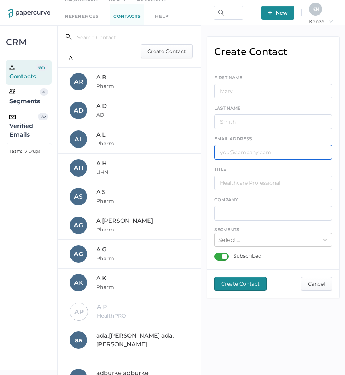
click at [278, 155] on input "text" at bounding box center [273, 152] width 118 height 15
paste input "[PERSON_NAME][EMAIL_ADDRESS][PERSON_NAME][DOMAIN_NAME]"
type input "[PERSON_NAME][EMAIL_ADDRESS][PERSON_NAME][DOMAIN_NAME]"
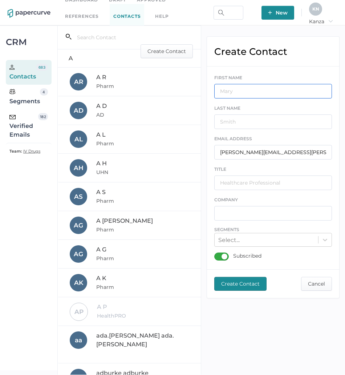
click at [289, 91] on input "text" at bounding box center [273, 91] width 118 height 15
type input "D"
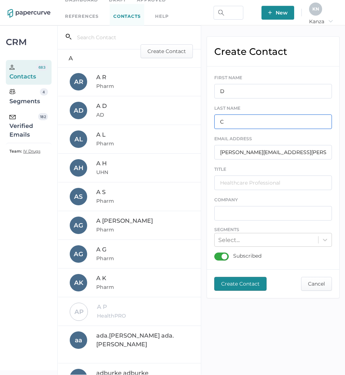
type input "C"
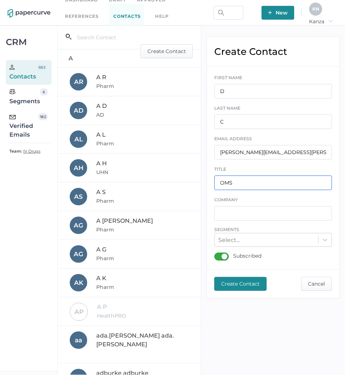
type input "OMS"
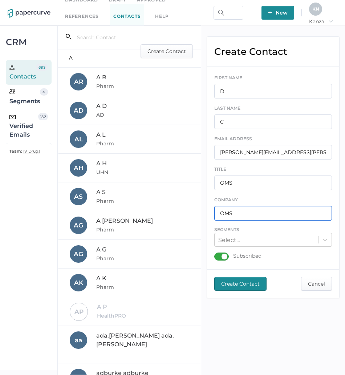
type input "OMS"
click at [221, 256] on div "Subscribed" at bounding box center [237, 257] width 47 height 8
click at [216, 254] on input "Subscribed" at bounding box center [216, 254] width 0 height 0
click at [233, 279] on span "Create Contact" at bounding box center [240, 283] width 39 height 13
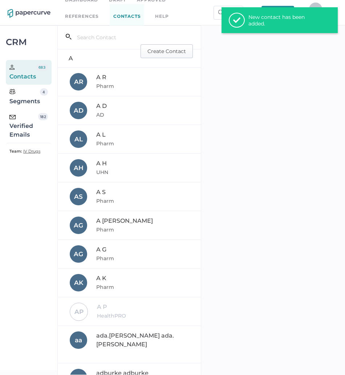
click at [176, 46] on span "Create Contact" at bounding box center [167, 51] width 39 height 13
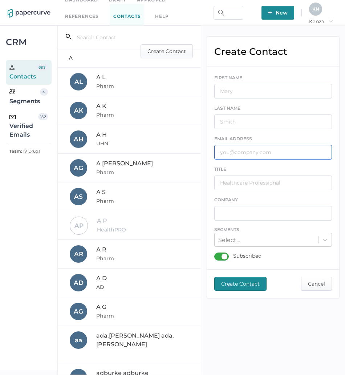
click at [241, 156] on input "text" at bounding box center [273, 152] width 118 height 15
paste input "[EMAIL_ADDRESS][DOMAIN_NAME]"
type input "[EMAIL_ADDRESS][DOMAIN_NAME]"
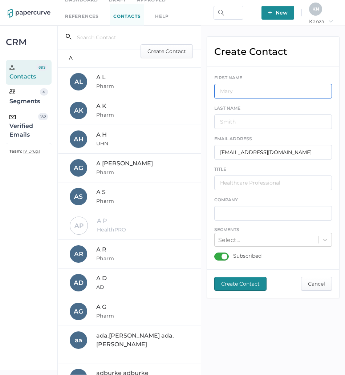
click at [255, 89] on input "text" at bounding box center [273, 91] width 118 height 15
type input "M"
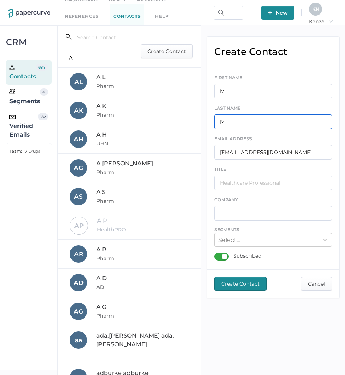
type input "M"
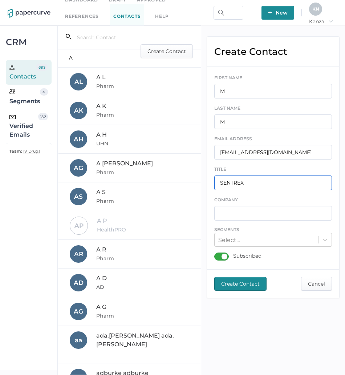
type input "SENTREX"
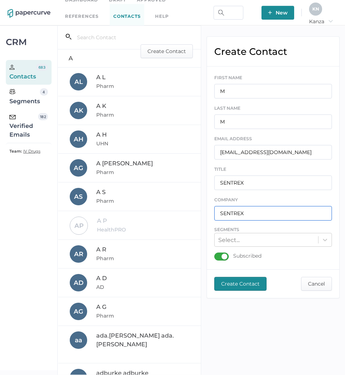
type input "SENTREX"
click at [223, 255] on div "Subscribed" at bounding box center [237, 257] width 47 height 8
click at [216, 254] on input "Subscribed" at bounding box center [216, 254] width 0 height 0
click at [234, 289] on span "Create Contact" at bounding box center [240, 283] width 39 height 13
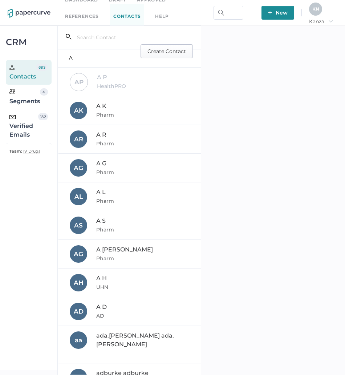
click at [162, 57] on span "Create Contact" at bounding box center [167, 51] width 39 height 13
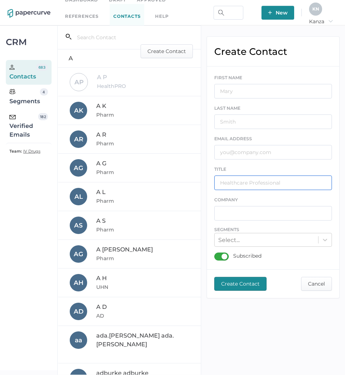
click at [265, 184] on input "text" at bounding box center [273, 183] width 118 height 15
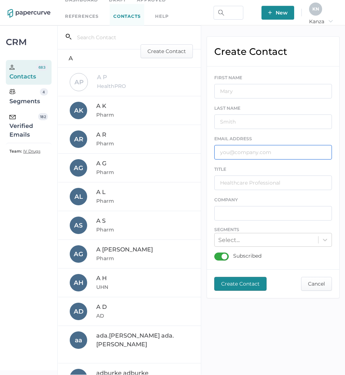
click at [273, 151] on input "text" at bounding box center [273, 152] width 118 height 15
paste input "<[EMAIL_ADDRESS][DOMAIN_NAME]"
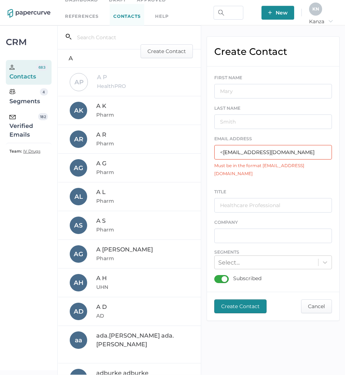
click at [225, 152] on input "<[EMAIL_ADDRESS][DOMAIN_NAME]" at bounding box center [273, 152] width 118 height 15
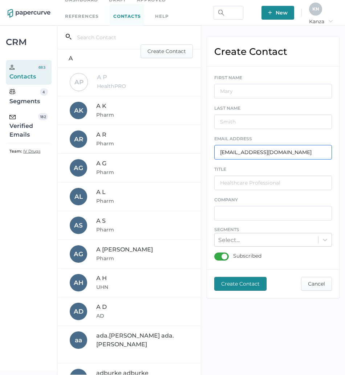
type input "[EMAIL_ADDRESS][DOMAIN_NAME]"
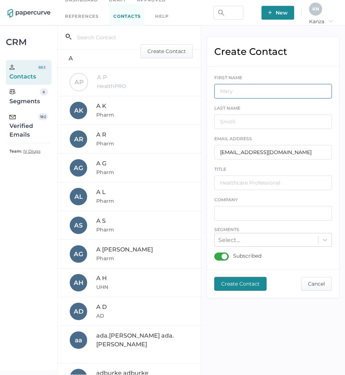
click at [248, 89] on input "text" at bounding box center [273, 91] width 118 height 15
type input "j"
type input "J"
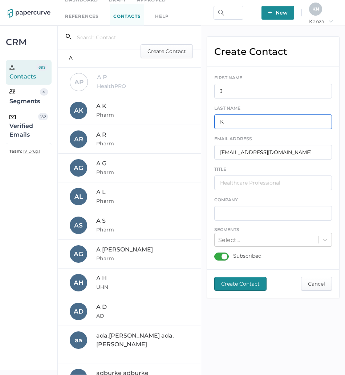
type input "K"
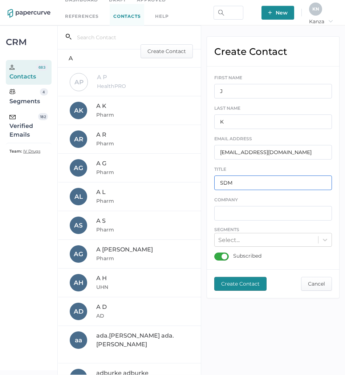
type input "SDM"
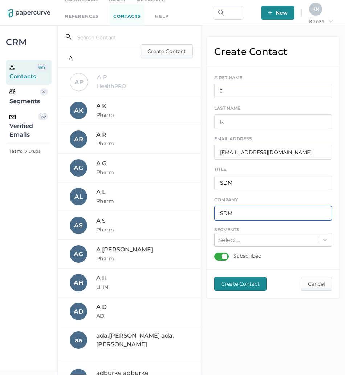
type input "SDM"
click at [92, 351] on div "a a ada.[PERSON_NAME].[PERSON_NAME]" at bounding box center [129, 344] width 143 height 37
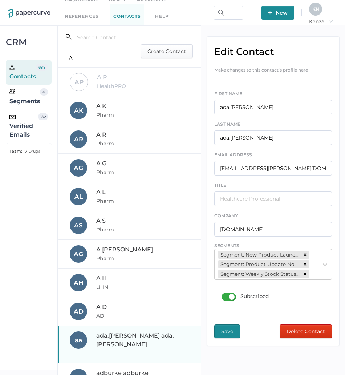
click at [259, 362] on div "Edit Contact Make changes to this contact’s profile here FIRST NAME [PERSON_NAM…" at bounding box center [273, 199] width 144 height 349
click at [164, 51] on span "Create Contact" at bounding box center [167, 51] width 39 height 13
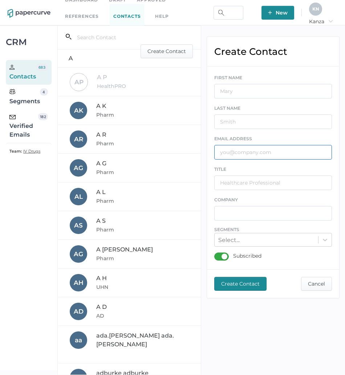
click at [268, 146] on input "text" at bounding box center [273, 152] width 118 height 15
paste input "<[EMAIL_ADDRESS][DOMAIN_NAME]"
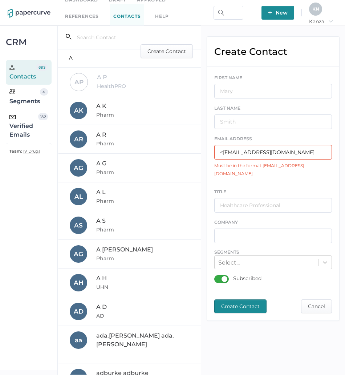
click at [223, 151] on input "<[EMAIL_ADDRESS][DOMAIN_NAME]" at bounding box center [273, 152] width 118 height 15
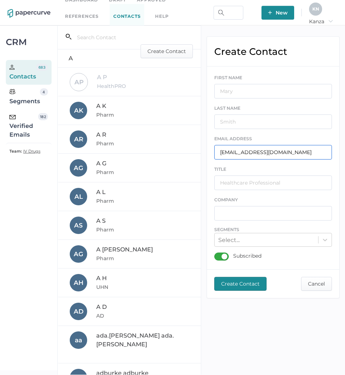
type input "[EMAIL_ADDRESS][DOMAIN_NAME]"
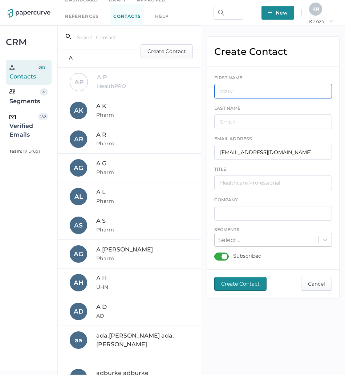
click at [253, 89] on input "text" at bounding box center [273, 91] width 118 height 15
type input "J"
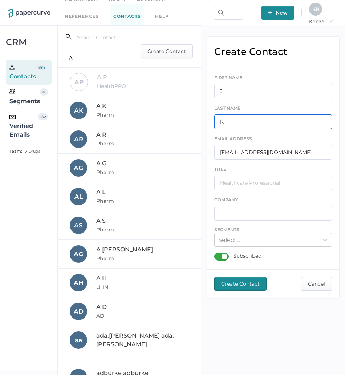
type input "K"
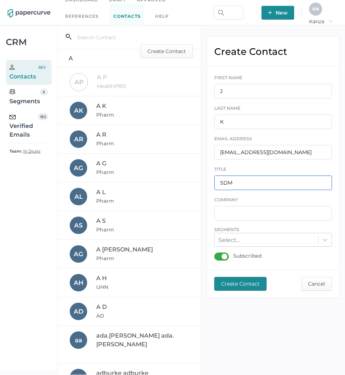
type input "SDM"
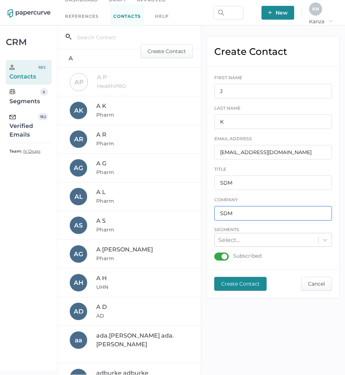
type input "SDM"
click at [221, 258] on div "Subscribed" at bounding box center [237, 257] width 47 height 8
click at [216, 254] on input "Subscribed" at bounding box center [216, 254] width 0 height 0
click at [239, 290] on span "Create Contact" at bounding box center [240, 283] width 39 height 13
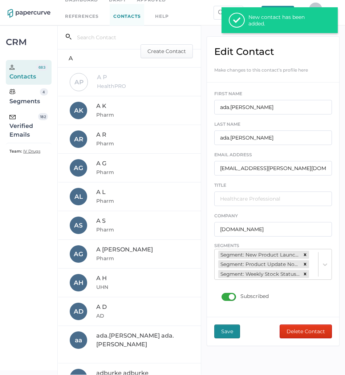
click at [303, 29] on div "check New contact has been added." at bounding box center [280, 20] width 116 height 26
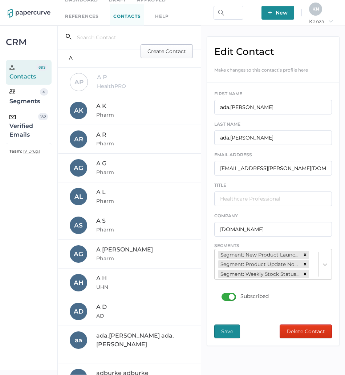
click at [183, 50] on button "Create Contact" at bounding box center [167, 51] width 52 height 14
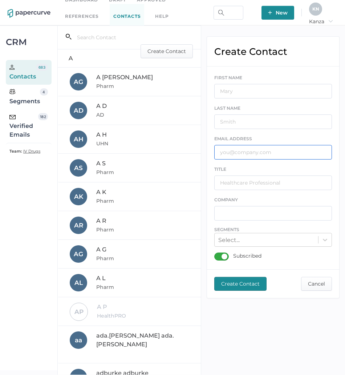
click at [273, 154] on input "text" at bounding box center [273, 152] width 118 height 15
paste input "[EMAIL_ADDRESS][DOMAIN_NAME]"
type input "[EMAIL_ADDRESS][DOMAIN_NAME]"
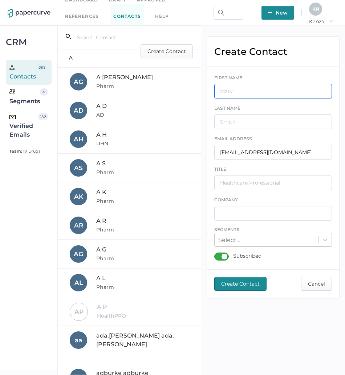
click at [257, 95] on input "text" at bounding box center [273, 91] width 118 height 15
type input "M"
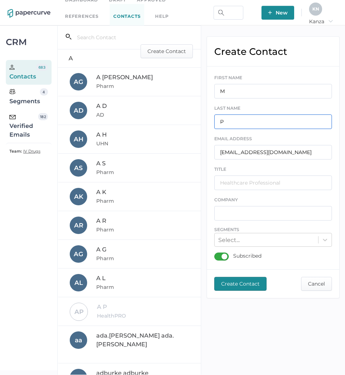
type input "P"
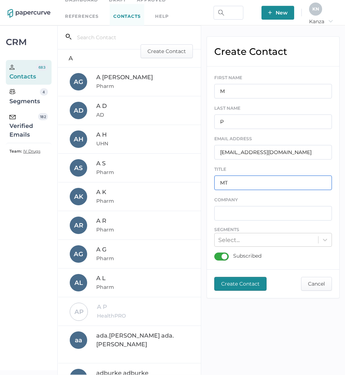
type input "MT"
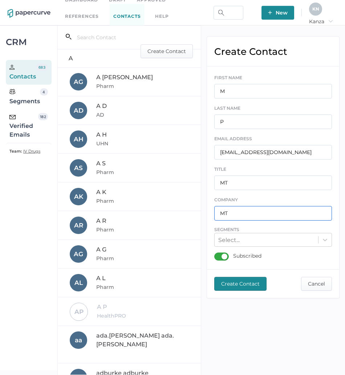
type input "MT"
click at [222, 254] on div "Subscribed" at bounding box center [237, 257] width 47 height 8
click at [216, 254] on input "Subscribed" at bounding box center [216, 254] width 0 height 0
click at [231, 279] on span "Create Contact" at bounding box center [240, 283] width 39 height 13
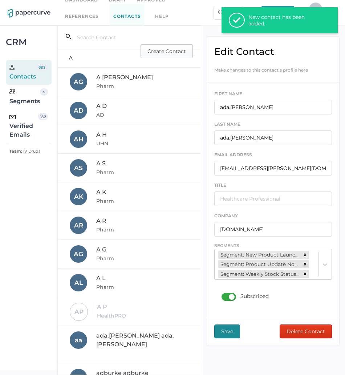
click at [154, 54] on span "Create Contact" at bounding box center [167, 51] width 39 height 13
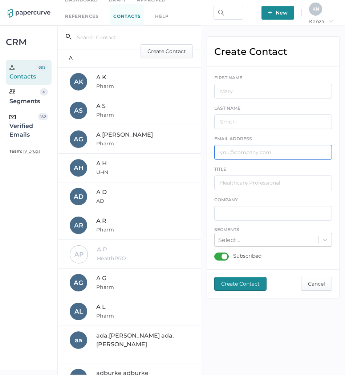
click at [289, 149] on input "text" at bounding box center [273, 152] width 118 height 15
paste input "[PERSON_NAME][EMAIL_ADDRESS][DOMAIN_NAME]"
type input "[PERSON_NAME][EMAIL_ADDRESS][DOMAIN_NAME]"
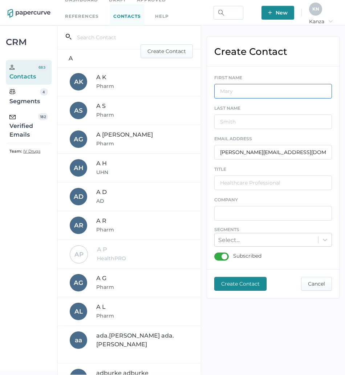
click at [254, 87] on input "text" at bounding box center [273, 91] width 118 height 15
type input "L"
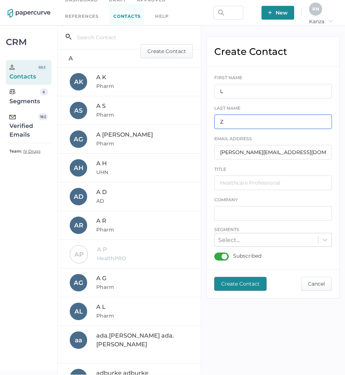
type input "Z"
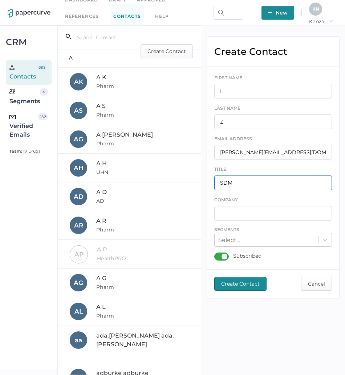
type input "SDM"
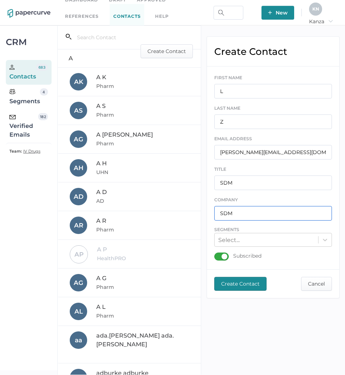
type input "SDM"
click at [223, 258] on div "Subscribed" at bounding box center [237, 257] width 47 height 8
click at [216, 254] on input "Subscribed" at bounding box center [216, 254] width 0 height 0
click at [235, 283] on span "Create Contact" at bounding box center [240, 283] width 39 height 13
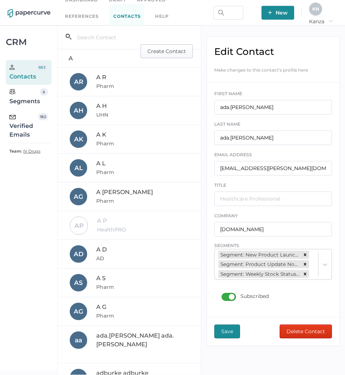
click at [183, 52] on button "Create Contact" at bounding box center [167, 51] width 52 height 14
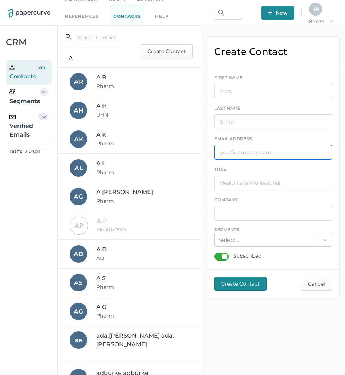
click at [255, 155] on input "text" at bounding box center [273, 152] width 118 height 15
paste input "[EMAIL_ADDRESS][DOMAIN_NAME]"
type input "[EMAIL_ADDRESS][DOMAIN_NAME]"
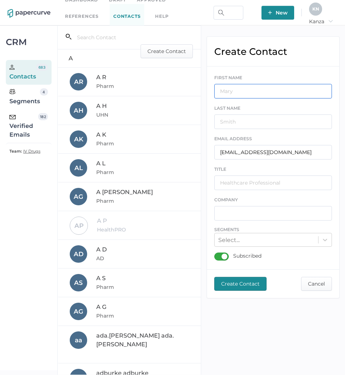
click at [274, 92] on input "text" at bounding box center [273, 91] width 118 height 15
type input "S"
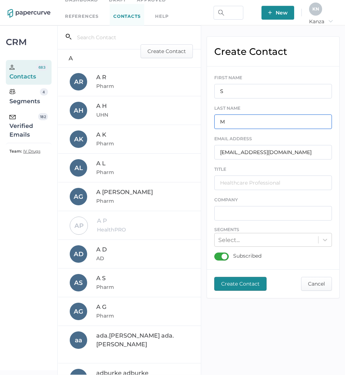
type input "M"
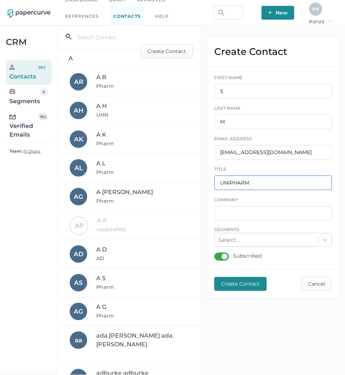
type input "UNIPHARM"
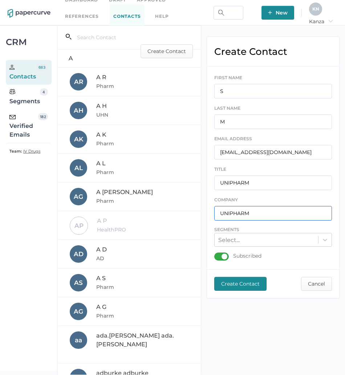
type input "UNIPHARM"
click at [222, 257] on div "Subscribed" at bounding box center [237, 257] width 47 height 8
click at [216, 254] on input "Subscribed" at bounding box center [216, 254] width 0 height 0
click at [239, 286] on span "Create Contact" at bounding box center [240, 283] width 39 height 13
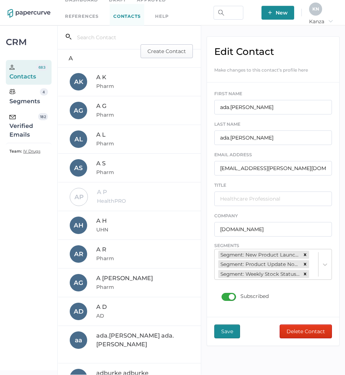
click at [163, 53] on span "Create Contact" at bounding box center [167, 51] width 39 height 13
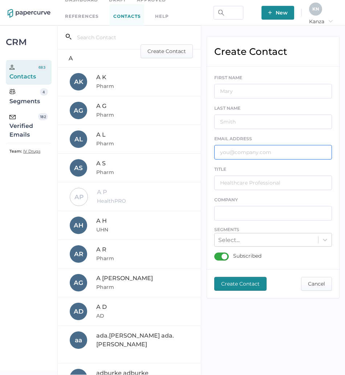
click at [250, 154] on input "text" at bounding box center [273, 152] width 118 height 15
paste input "[EMAIL_ADDRESS][DOMAIN_NAME]"
type input "[EMAIL_ADDRESS][DOMAIN_NAME]"
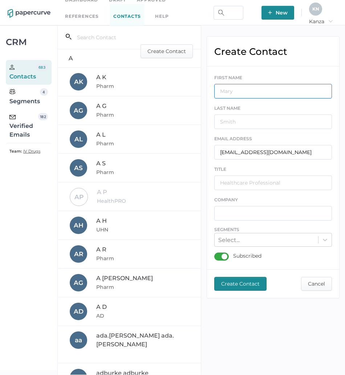
click at [270, 90] on input "text" at bounding box center [273, 91] width 118 height 15
type input "R"
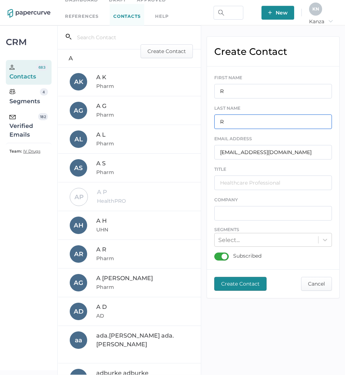
type input "R"
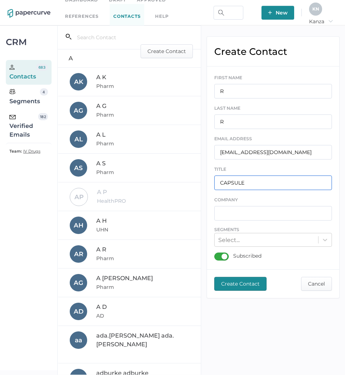
type input "CAPSULE"
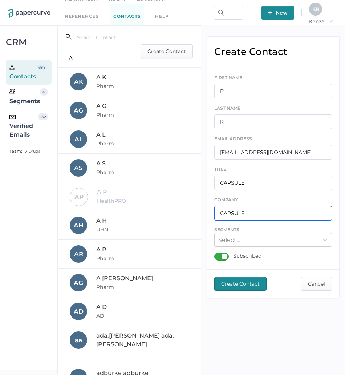
type input "CAPSULE"
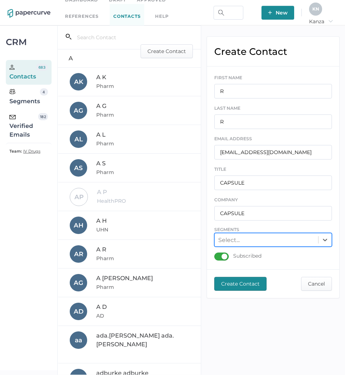
click at [222, 254] on div "Subscribed" at bounding box center [237, 257] width 47 height 8
click at [216, 254] on input "Subscribed" at bounding box center [216, 254] width 0 height 0
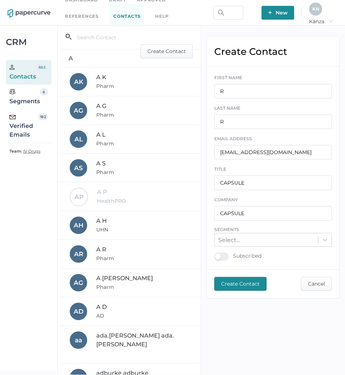
click at [230, 276] on div "Create Contact Cancel" at bounding box center [273, 284] width 132 height 28
click at [231, 282] on span "Create Contact" at bounding box center [240, 283] width 39 height 13
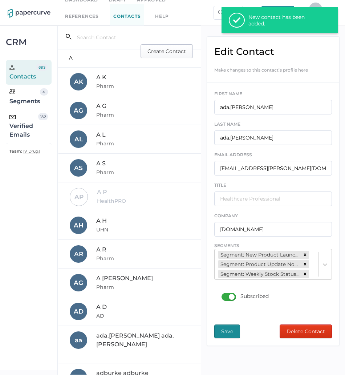
click at [178, 53] on span "Create Contact" at bounding box center [167, 51] width 39 height 13
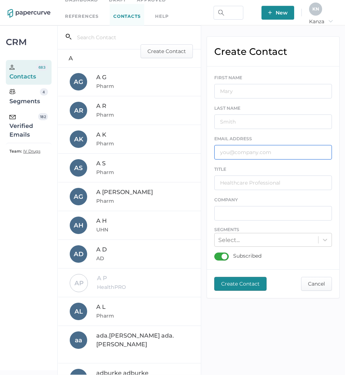
click at [269, 149] on input "text" at bounding box center [273, 152] width 118 height 15
paste input "[EMAIL_ADDRESS][DOMAIN_NAME]"
type input "[EMAIL_ADDRESS][DOMAIN_NAME]"
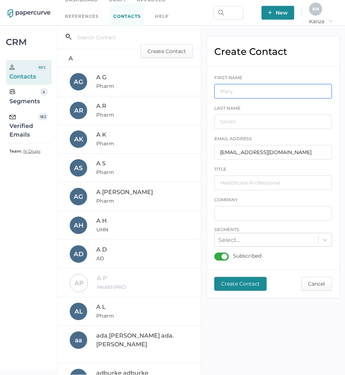
click at [259, 94] on input "text" at bounding box center [273, 91] width 118 height 15
type input "T"
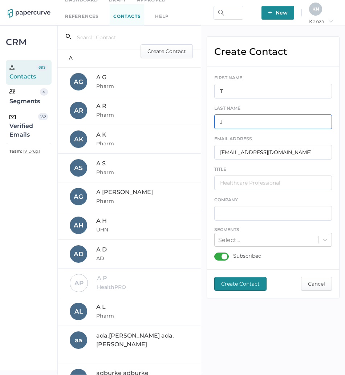
type input "J"
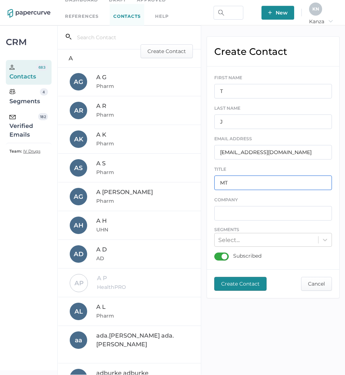
type input "MT"
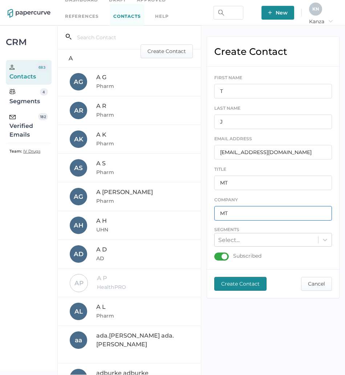
type input "MT"
click at [222, 253] on div "Subscribed" at bounding box center [237, 257] width 47 height 8
click at [216, 254] on input "Subscribed" at bounding box center [216, 254] width 0 height 0
click at [227, 281] on span "Create Contact" at bounding box center [240, 283] width 39 height 13
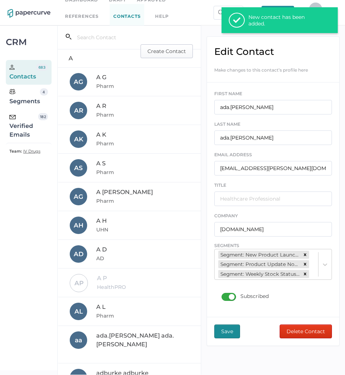
click at [169, 50] on span "Create Contact" at bounding box center [167, 51] width 39 height 13
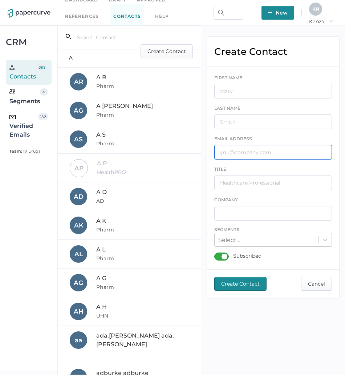
click at [267, 153] on input "text" at bounding box center [273, 152] width 118 height 15
paste input "[PERSON_NAME][EMAIL_ADDRESS][PERSON_NAME][DOMAIN_NAME]"
type input "[PERSON_NAME][EMAIL_ADDRESS][PERSON_NAME][DOMAIN_NAME]"
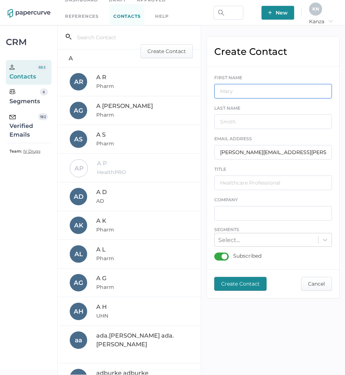
click at [263, 88] on input "text" at bounding box center [273, 91] width 118 height 15
type input "M"
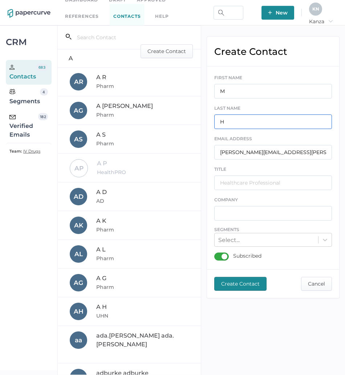
type input "H"
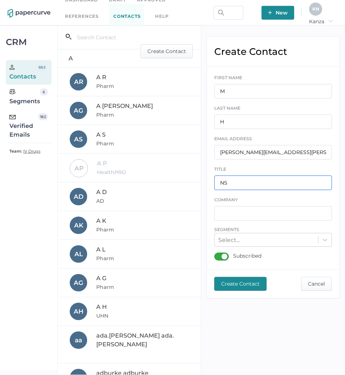
type input "NS"
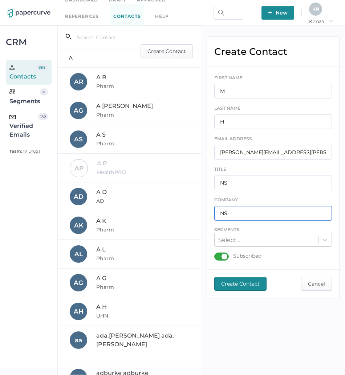
type input "NS"
click at [217, 260] on div "Subscribed" at bounding box center [237, 257] width 47 height 8
click at [216, 254] on input "Subscribed" at bounding box center [216, 254] width 0 height 0
click at [227, 271] on div "Create Contact Cancel" at bounding box center [273, 284] width 132 height 28
click at [229, 283] on span "Create Contact" at bounding box center [240, 283] width 39 height 13
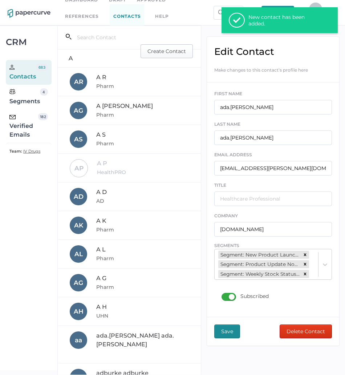
click at [178, 49] on span "Create Contact" at bounding box center [167, 51] width 39 height 13
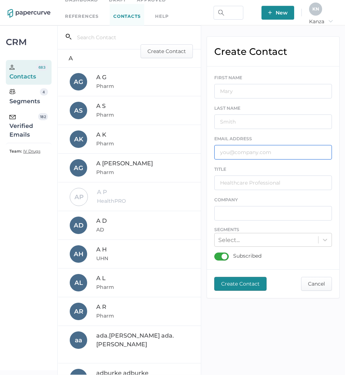
click at [252, 152] on input "text" at bounding box center [273, 152] width 118 height 15
paste input "[PERSON_NAME][EMAIL_ADDRESS][PERSON_NAME][DOMAIN_NAME]"
type input "[PERSON_NAME][EMAIL_ADDRESS][PERSON_NAME][DOMAIN_NAME]"
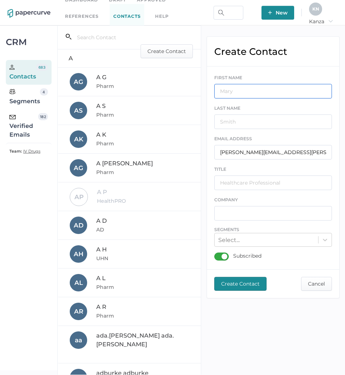
click at [275, 89] on input "text" at bounding box center [273, 91] width 118 height 15
type input "S"
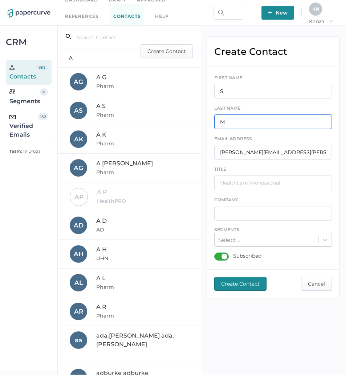
type input "M"
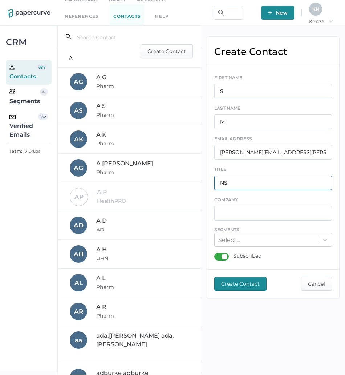
type input "NS"
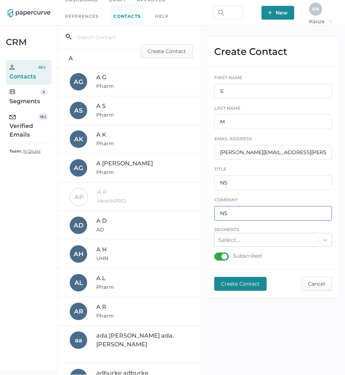
type input "NS"
click at [220, 255] on div "Subscribed" at bounding box center [237, 257] width 47 height 8
click at [216, 254] on input "Subscribed" at bounding box center [216, 254] width 0 height 0
click at [233, 286] on span "Create Contact" at bounding box center [240, 283] width 39 height 13
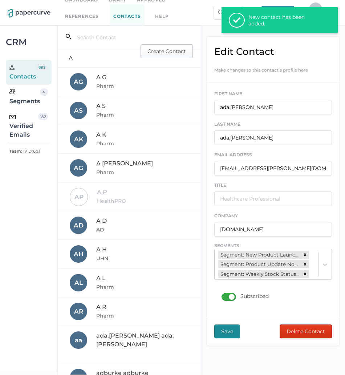
click at [166, 52] on span "Create Contact" at bounding box center [167, 51] width 39 height 13
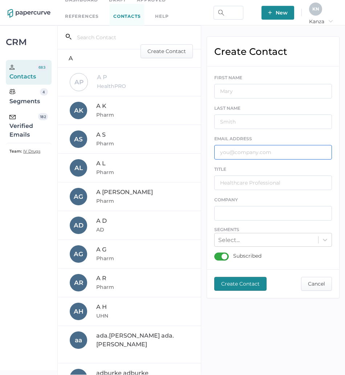
click at [269, 153] on input "text" at bounding box center [273, 152] width 118 height 15
paste input "[PERSON_NAME][EMAIL_ADDRESS][PERSON_NAME][DOMAIN_NAME]"
type input "[PERSON_NAME][EMAIL_ADDRESS][PERSON_NAME][DOMAIN_NAME]"
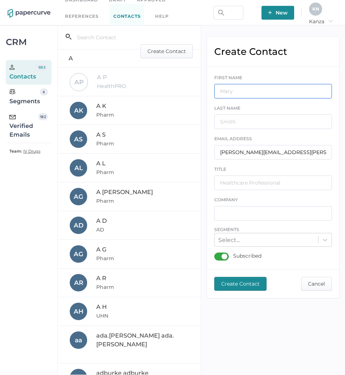
click at [276, 88] on input "text" at bounding box center [273, 91] width 118 height 15
type input "H"
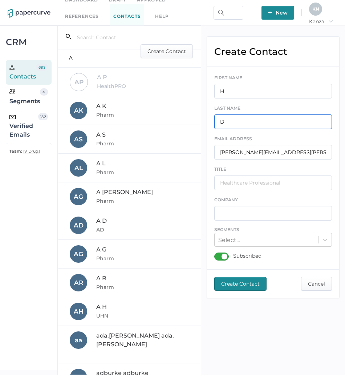
type input "D"
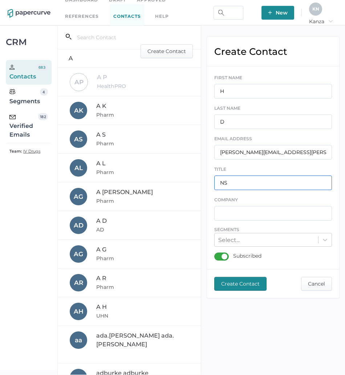
type input "NS"
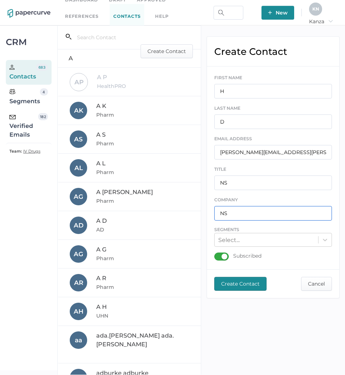
type input "NS"
click at [220, 259] on div "Subscribed" at bounding box center [237, 257] width 47 height 8
click at [216, 254] on input "Subscribed" at bounding box center [216, 254] width 0 height 0
click at [231, 284] on span "Create Contact" at bounding box center [240, 283] width 39 height 13
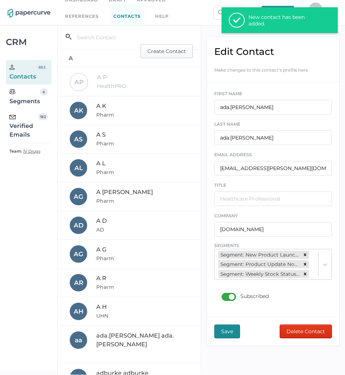
click at [160, 48] on span "Create Contact" at bounding box center [167, 51] width 39 height 13
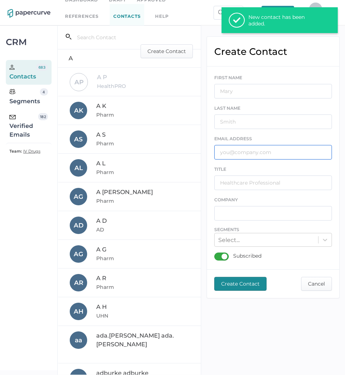
click at [254, 159] on input "text" at bounding box center [273, 152] width 118 height 15
paste input "[PERSON_NAME][EMAIL_ADDRESS][PERSON_NAME][DOMAIN_NAME]"
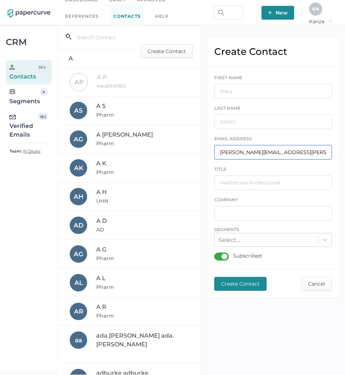
type input "[PERSON_NAME][EMAIL_ADDRESS][PERSON_NAME][DOMAIN_NAME]"
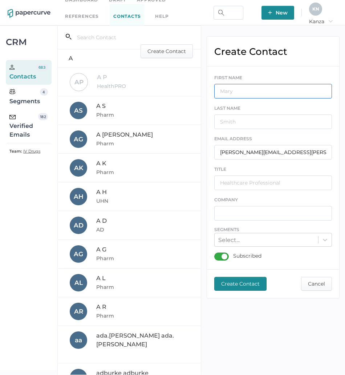
click at [273, 92] on input "text" at bounding box center [273, 91] width 118 height 15
type input "M"
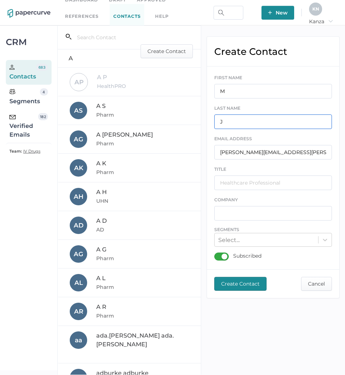
type input "J"
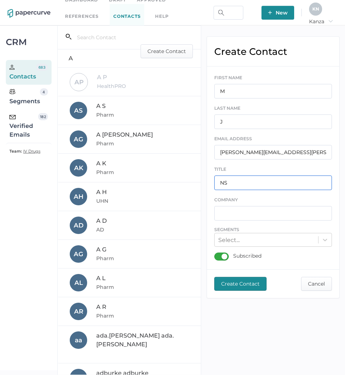
type input "NS"
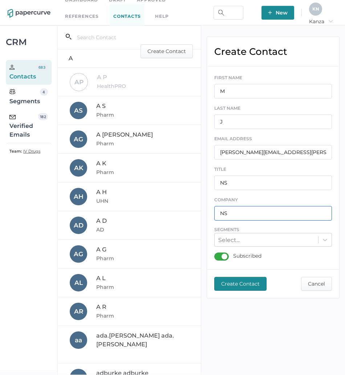
type input "NS"
click at [219, 251] on div "FIRST NAME M LAST NAME J EMAIL ADDRESS [PERSON_NAME][EMAIL_ADDRESS][PERSON_NAME…" at bounding box center [273, 168] width 118 height 194
click at [221, 256] on div "Subscribed" at bounding box center [237, 257] width 47 height 8
click at [216, 254] on input "Subscribed" at bounding box center [216, 254] width 0 height 0
click at [251, 286] on span "Create Contact" at bounding box center [240, 283] width 39 height 13
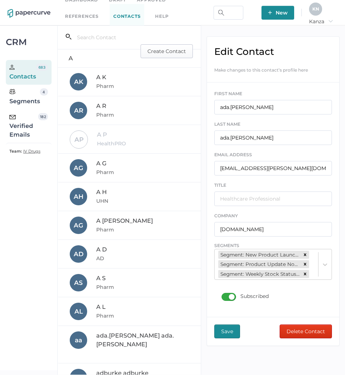
click at [152, 45] on span "Create Contact" at bounding box center [167, 51] width 39 height 13
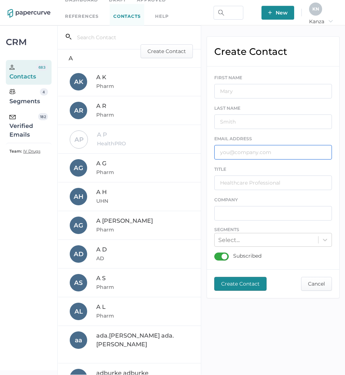
click at [281, 155] on input "text" at bounding box center [273, 152] width 118 height 15
paste input "[PERSON_NAME][EMAIL_ADDRESS][PERSON_NAME][DOMAIN_NAME]"
type input "[PERSON_NAME][EMAIL_ADDRESS][PERSON_NAME][DOMAIN_NAME]"
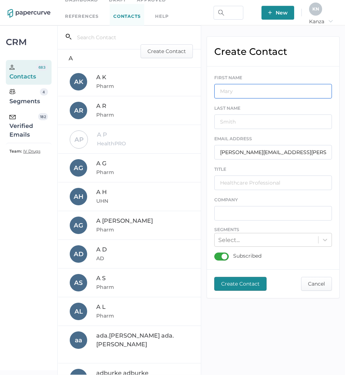
click at [272, 93] on input "text" at bounding box center [273, 91] width 118 height 15
type input "J"
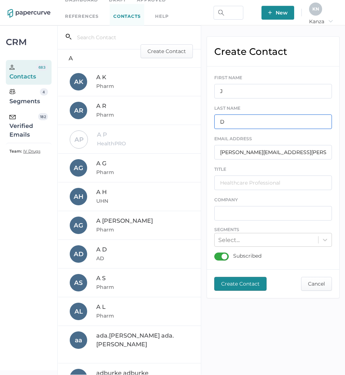
type input "D"
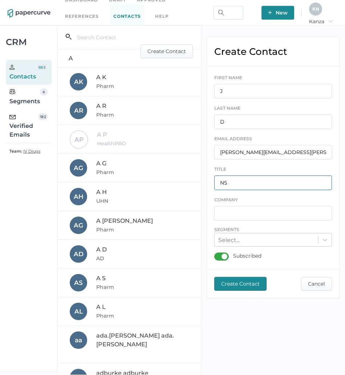
type input "NS"
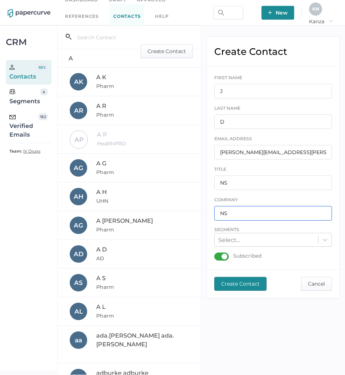
type input "NS"
click at [221, 255] on div "Subscribed" at bounding box center [237, 257] width 47 height 8
click at [216, 254] on input "Subscribed" at bounding box center [216, 254] width 0 height 0
click at [253, 285] on span "Create Contact" at bounding box center [240, 283] width 39 height 13
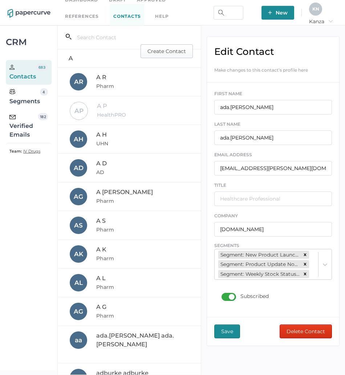
click at [171, 48] on span "Create Contact" at bounding box center [167, 51] width 39 height 13
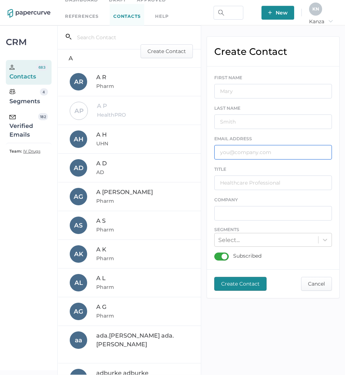
click at [239, 157] on input "text" at bounding box center [273, 152] width 118 height 15
paste input "[PERSON_NAME][EMAIL_ADDRESS][PERSON_NAME][DOMAIN_NAME]"
type input "[PERSON_NAME][EMAIL_ADDRESS][PERSON_NAME][DOMAIN_NAME]"
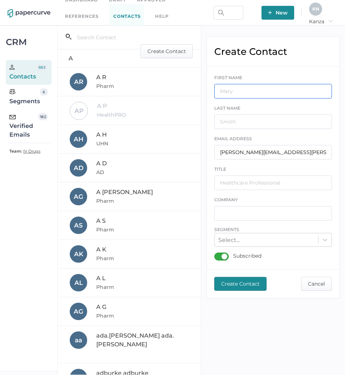
click at [255, 97] on input "text" at bounding box center [273, 91] width 118 height 15
type input "A"
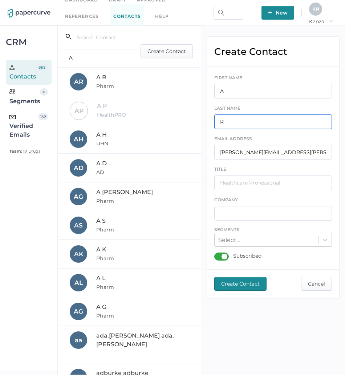
type input "R"
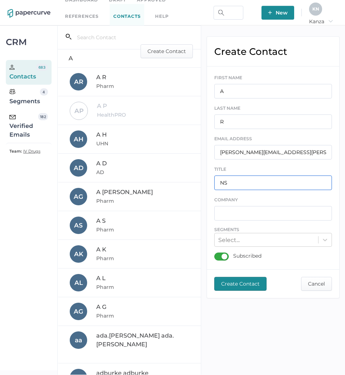
type input "NS"
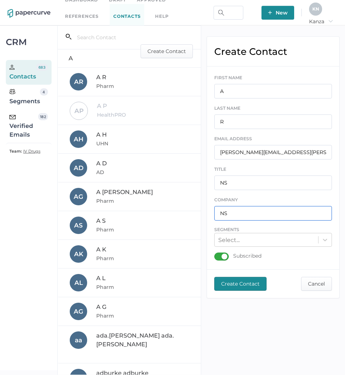
type input "NS"
click at [219, 257] on div "Subscribed" at bounding box center [237, 257] width 47 height 8
click at [216, 254] on input "Subscribed" at bounding box center [216, 254] width 0 height 0
click at [233, 282] on span "Create Contact" at bounding box center [240, 283] width 39 height 13
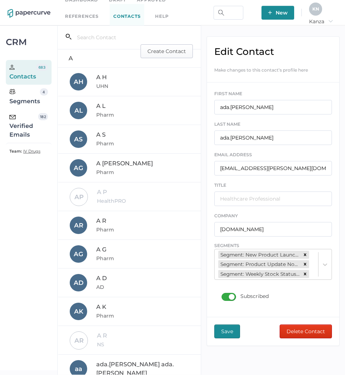
click at [181, 52] on span "Create Contact" at bounding box center [167, 51] width 39 height 13
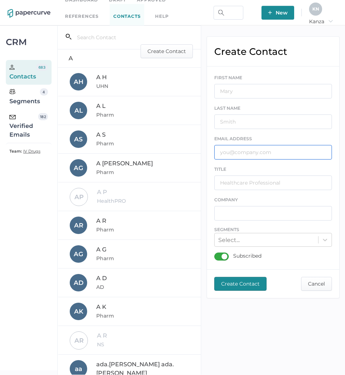
click at [274, 153] on input "text" at bounding box center [273, 152] width 118 height 15
paste input "[EMAIL_ADDRESS][DOMAIN_NAME]"
type input "[EMAIL_ADDRESS][DOMAIN_NAME]"
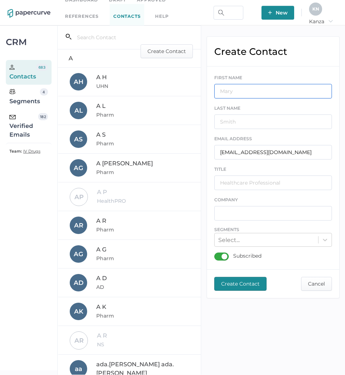
click at [271, 87] on input "text" at bounding box center [273, 91] width 118 height 15
type input "R"
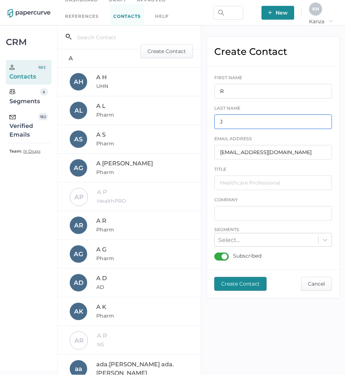
type input "J"
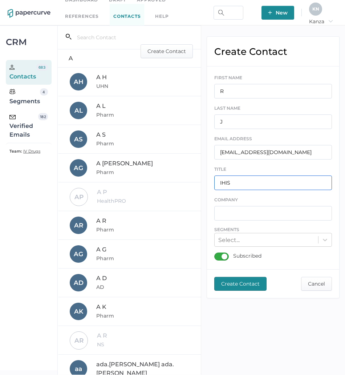
type input "IHIS"
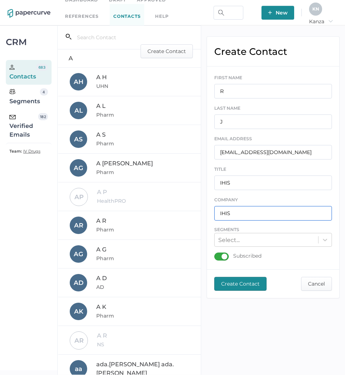
type input "IHIS"
click at [224, 258] on div "Subscribed" at bounding box center [237, 257] width 47 height 8
click at [216, 254] on input "Subscribed" at bounding box center [216, 254] width 0 height 0
click at [242, 289] on span "Create Contact" at bounding box center [240, 283] width 39 height 13
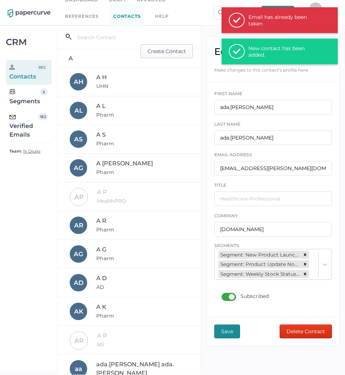
click at [162, 50] on span "Create Contact" at bounding box center [167, 51] width 39 height 13
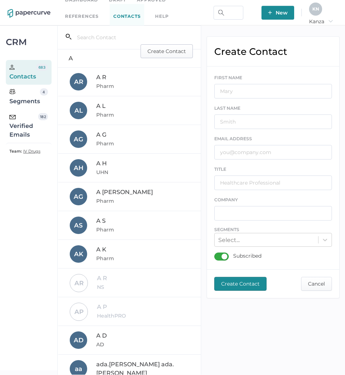
click at [155, 52] on span "Create Contact" at bounding box center [167, 51] width 39 height 13
click at [237, 150] on input "text" at bounding box center [273, 152] width 118 height 15
paste input "[EMAIL_ADDRESS][DOMAIN_NAME]"
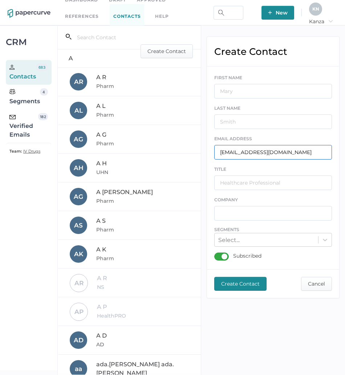
type input "[EMAIL_ADDRESS][DOMAIN_NAME]"
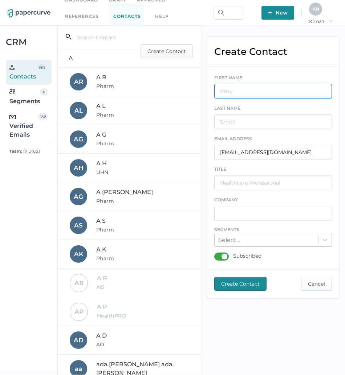
click at [255, 90] on input "text" at bounding box center [273, 91] width 118 height 15
type input "G"
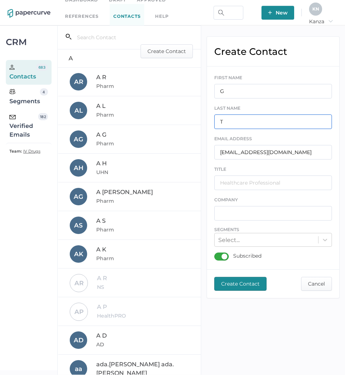
type input "T"
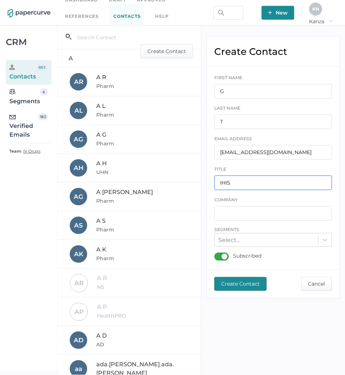
type input "IHIS"
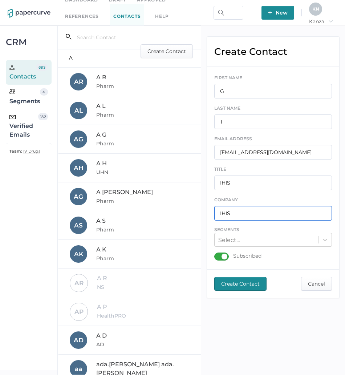
type input "IHIS"
click at [219, 258] on div "Subscribed" at bounding box center [237, 257] width 47 height 8
click at [216, 254] on input "Subscribed" at bounding box center [216, 254] width 0 height 0
click at [237, 281] on span "Create Contact" at bounding box center [240, 283] width 39 height 13
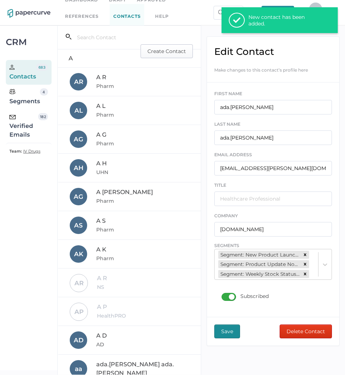
click at [166, 55] on span "Create Contact" at bounding box center [167, 51] width 39 height 13
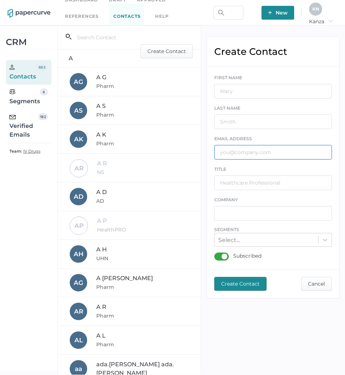
click at [249, 145] on input "text" at bounding box center [273, 152] width 118 height 15
paste input "[EMAIL_ADDRESS][DOMAIN_NAME]"
type input "[EMAIL_ADDRESS][DOMAIN_NAME]"
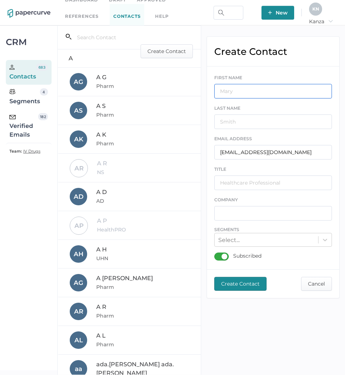
click at [269, 89] on input "text" at bounding box center [273, 91] width 118 height 15
type input "G"
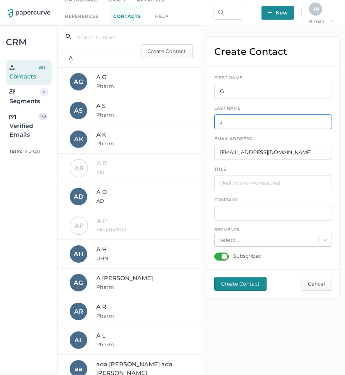
type input "J"
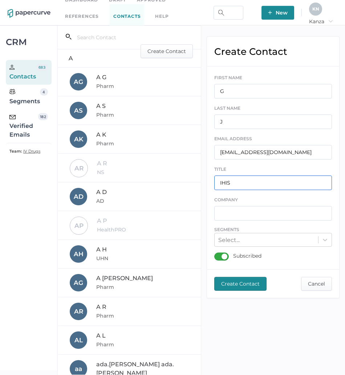
type input "IHIS"
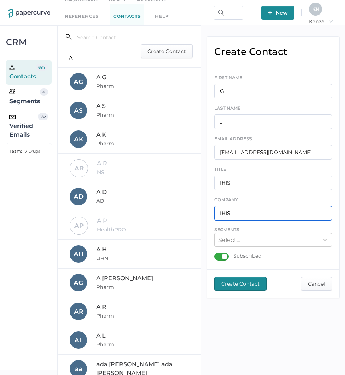
type input "IHIS"
click at [220, 258] on div "Subscribed" at bounding box center [237, 257] width 47 height 8
click at [216, 254] on input "Subscribed" at bounding box center [216, 254] width 0 height 0
click at [238, 289] on span "Create Contact" at bounding box center [240, 283] width 39 height 13
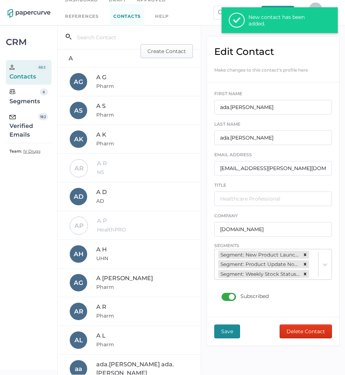
click at [155, 53] on span "Create Contact" at bounding box center [167, 51] width 39 height 13
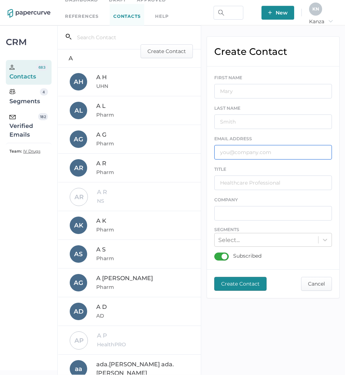
click at [290, 154] on input "text" at bounding box center [273, 152] width 118 height 15
paste input "[EMAIL_ADDRESS][DOMAIN_NAME]"
type input "[EMAIL_ADDRESS][DOMAIN_NAME]"
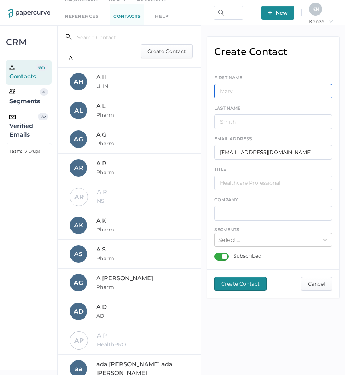
click at [294, 97] on input "text" at bounding box center [273, 91] width 118 height 15
type input "J"
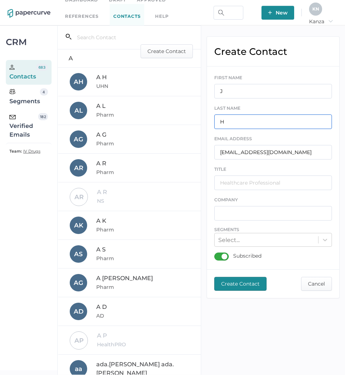
type input "H"
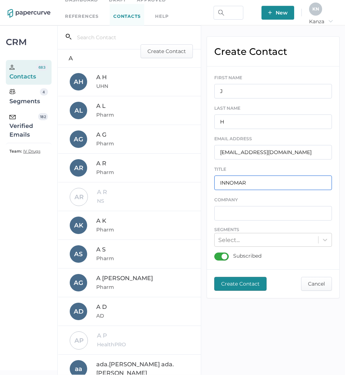
type input "INNOMAR"
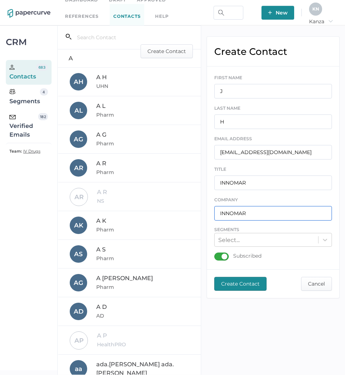
type input "INNOMAR"
click at [222, 254] on div "Subscribed" at bounding box center [237, 257] width 47 height 8
click at [216, 254] on input "Subscribed" at bounding box center [216, 254] width 0 height 0
click at [237, 281] on span "Create Contact" at bounding box center [240, 283] width 39 height 13
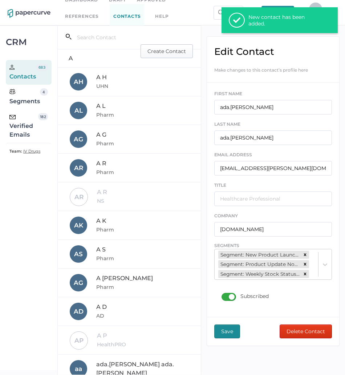
click at [169, 49] on span "Create Contact" at bounding box center [167, 51] width 39 height 13
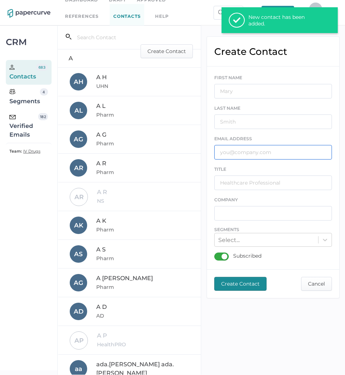
click at [292, 150] on input "text" at bounding box center [273, 152] width 118 height 15
paste input "[EMAIL_ADDRESS][DOMAIN_NAME]"
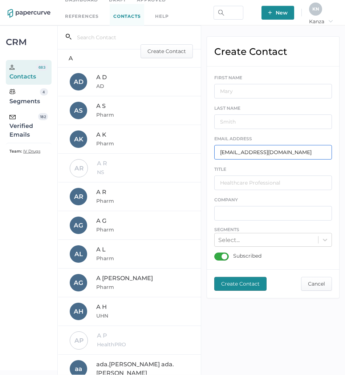
type input "[EMAIL_ADDRESS][DOMAIN_NAME]"
click at [285, 81] on div "FIRST NAME" at bounding box center [273, 86] width 118 height 25
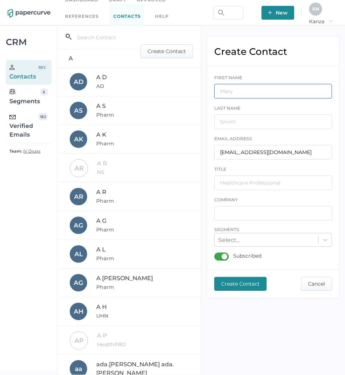
click at [284, 87] on input "text" at bounding box center [273, 91] width 118 height 15
type input "G"
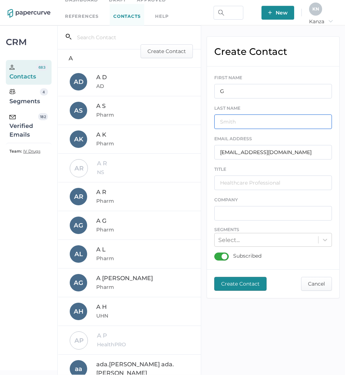
type input "X"
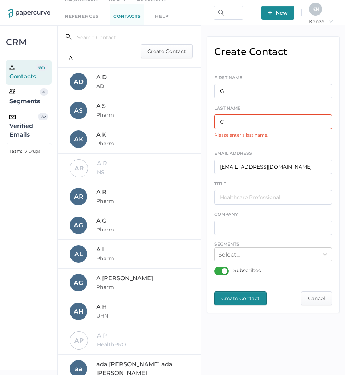
type input "C"
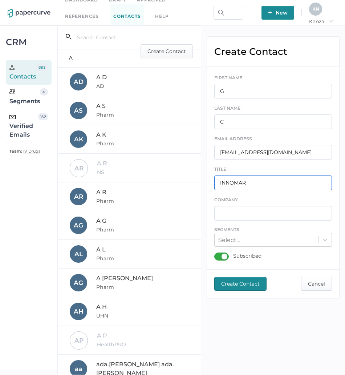
type input "INNOMAR"
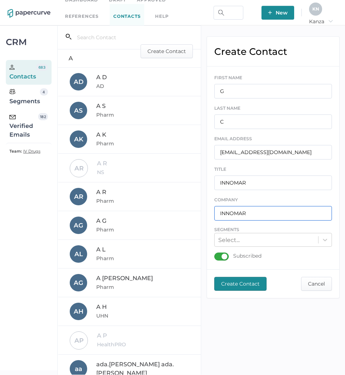
type input "INNOMAR"
click at [228, 255] on div "Subscribed" at bounding box center [237, 257] width 47 height 8
click at [216, 254] on input "Subscribed" at bounding box center [216, 254] width 0 height 0
click at [236, 285] on span "Create Contact" at bounding box center [240, 283] width 39 height 13
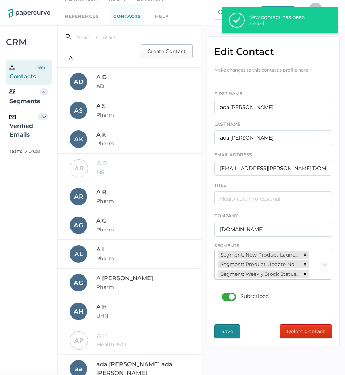
click at [175, 55] on span "Create Contact" at bounding box center [167, 51] width 39 height 13
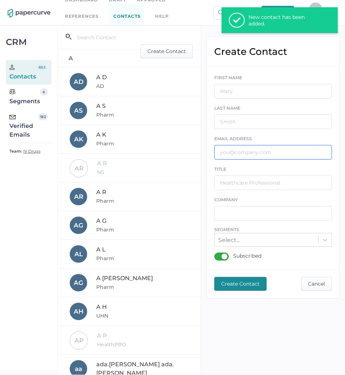
click at [265, 148] on input "text" at bounding box center [273, 152] width 118 height 15
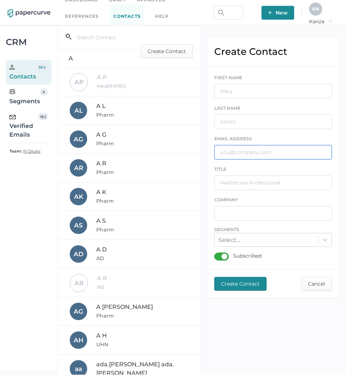
click at [297, 155] on input "text" at bounding box center [273, 152] width 118 height 15
paste input "[PERSON_NAME][EMAIL_ADDRESS][PERSON_NAME][DOMAIN_NAME]"
type input "[PERSON_NAME][EMAIL_ADDRESS][PERSON_NAME][DOMAIN_NAME]"
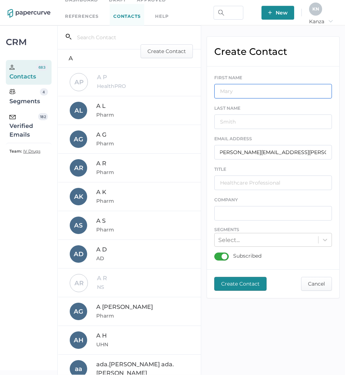
click at [275, 90] on input "text" at bounding box center [273, 91] width 118 height 15
type input "L"
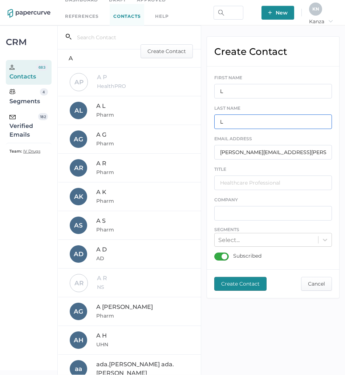
type input "L"
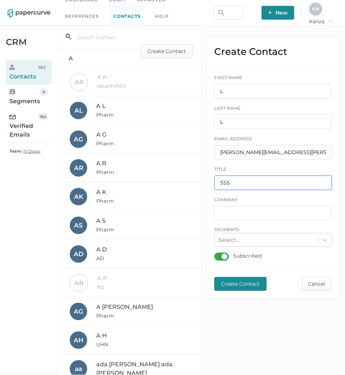
type input "SSS"
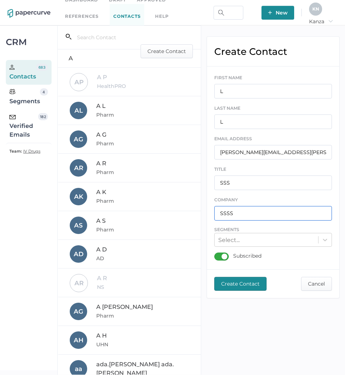
type input "SSSS"
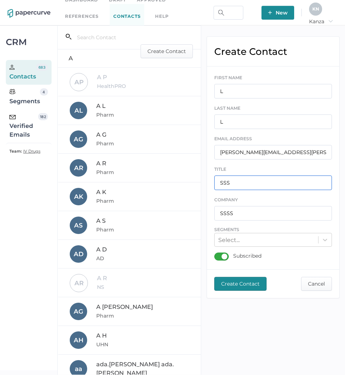
click at [266, 183] on input "SSS" at bounding box center [273, 183] width 118 height 15
type input "QC"
click at [258, 203] on div "COMPANY SSSS" at bounding box center [273, 208] width 118 height 25
click at [257, 205] on div "COMPANY SSSS" at bounding box center [273, 208] width 118 height 25
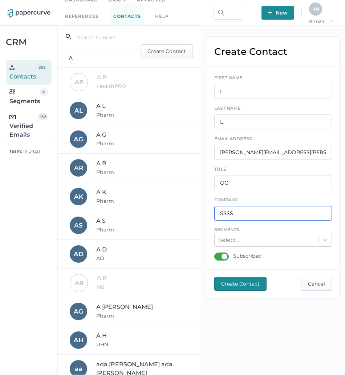
click at [257, 210] on input "SSSS" at bounding box center [273, 213] width 118 height 15
type input "QC"
click at [222, 258] on div "Subscribed" at bounding box center [237, 257] width 47 height 8
click at [216, 254] on input "Subscribed" at bounding box center [216, 254] width 0 height 0
click at [243, 285] on span "Create Contact" at bounding box center [240, 283] width 39 height 13
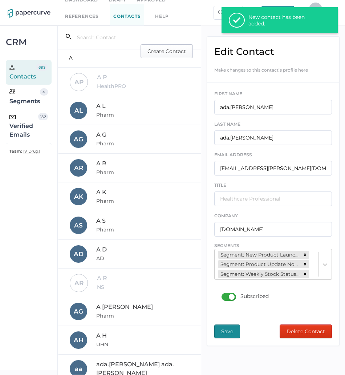
click at [170, 49] on span "Create Contact" at bounding box center [167, 51] width 39 height 13
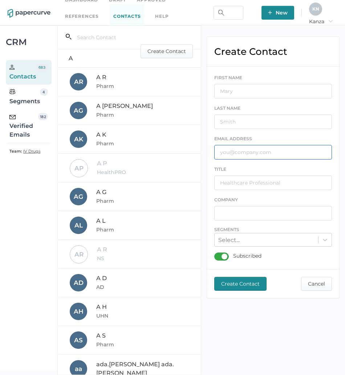
click at [297, 156] on input "text" at bounding box center [273, 152] width 118 height 15
paste input "[EMAIL_ADDRESS][DOMAIN_NAME]"
type input "[EMAIL_ADDRESS][DOMAIN_NAME]"
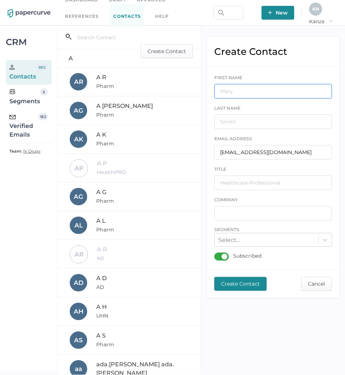
click at [275, 90] on input "text" at bounding box center [273, 91] width 118 height 15
type input "W"
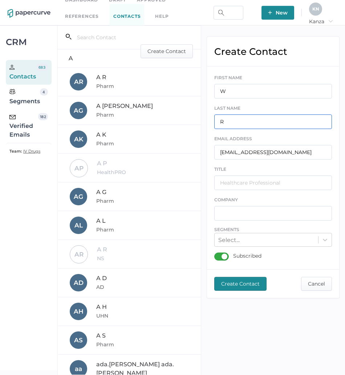
type input "R"
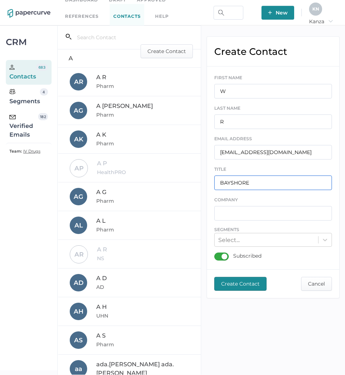
type input "BAYSHORE"
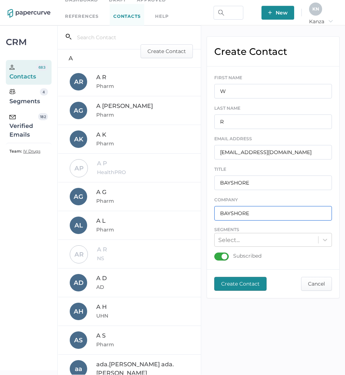
type input "BAYSHORE"
click at [219, 260] on div "Subscribed" at bounding box center [237, 257] width 47 height 8
click at [216, 254] on input "Subscribed" at bounding box center [216, 254] width 0 height 0
click at [237, 285] on span "Create Contact" at bounding box center [240, 283] width 39 height 13
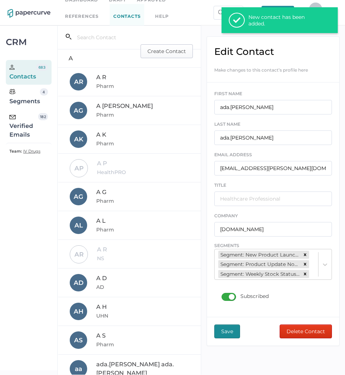
click at [172, 55] on span "Create Contact" at bounding box center [167, 51] width 39 height 13
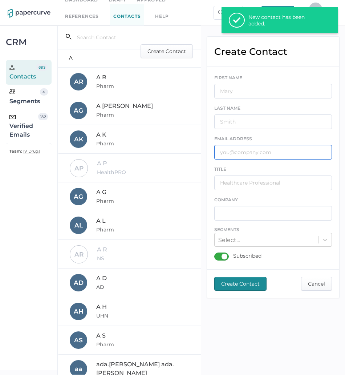
click at [241, 154] on input "text" at bounding box center [273, 152] width 118 height 15
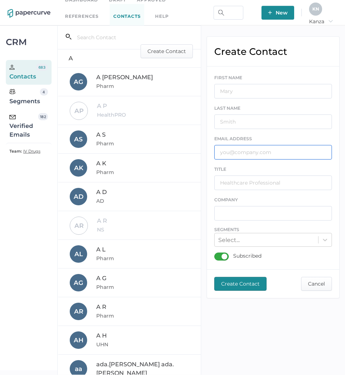
paste input "[PERSON_NAME][EMAIL_ADDRESS][PERSON_NAME][DOMAIN_NAME]"
type input "[PERSON_NAME][EMAIL_ADDRESS][PERSON_NAME][DOMAIN_NAME]"
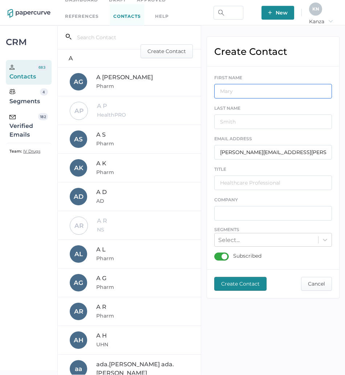
click at [267, 94] on input "text" at bounding box center [273, 91] width 118 height 15
type input "K"
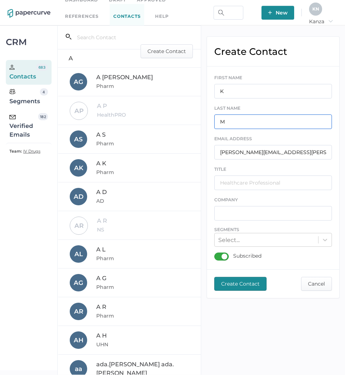
type input "M"
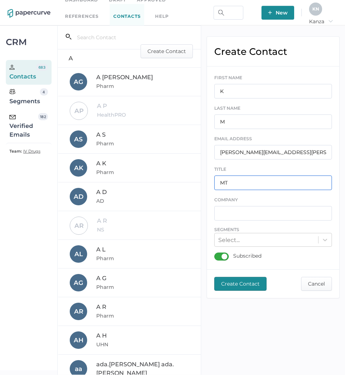
type input "MT"
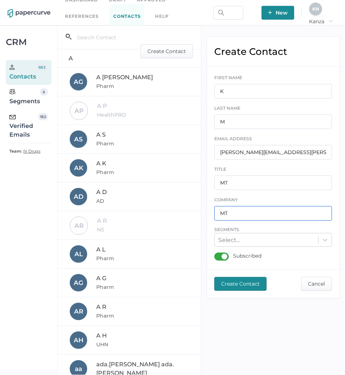
type input "MT"
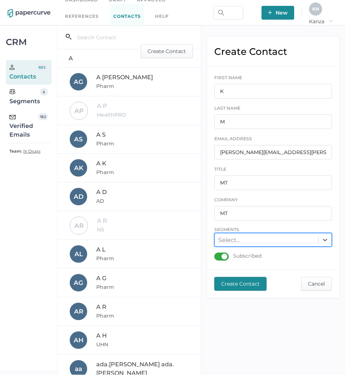
click at [221, 259] on div "Subscribed" at bounding box center [237, 257] width 47 height 8
click at [216, 254] on input "Subscribed" at bounding box center [216, 254] width 0 height 0
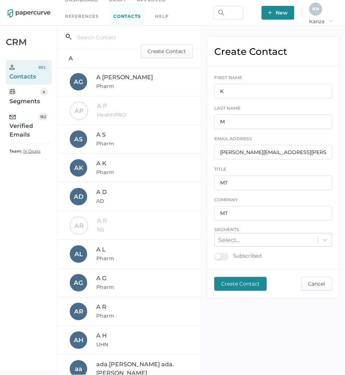
click at [227, 282] on span "Create Contact" at bounding box center [240, 283] width 39 height 13
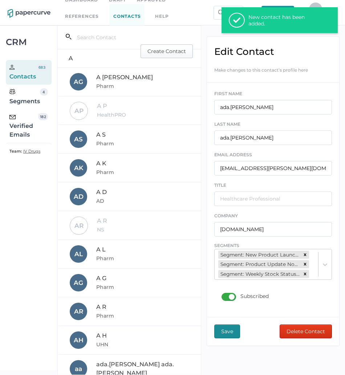
click at [168, 55] on span "Create Contact" at bounding box center [167, 51] width 39 height 13
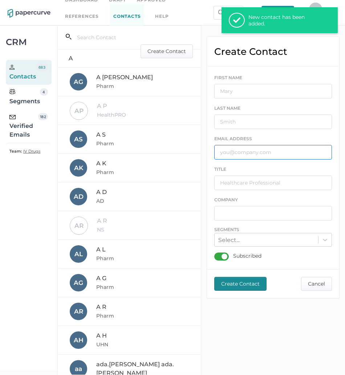
click at [265, 153] on input "text" at bounding box center [273, 152] width 118 height 15
paste input "[EMAIL_ADDRESS][PERSON_NAME][DOMAIN_NAME]"
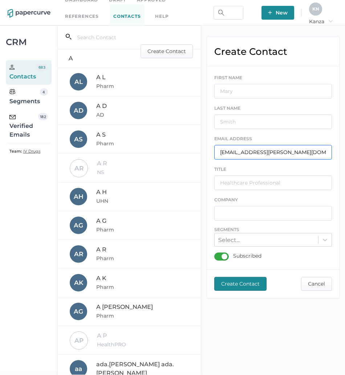
type input "[EMAIL_ADDRESS][PERSON_NAME][DOMAIN_NAME]"
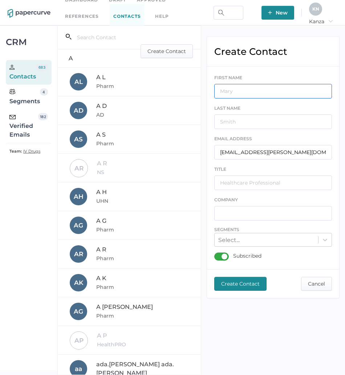
click at [262, 93] on input "text" at bounding box center [273, 91] width 118 height 15
type input "m"
type input "M"
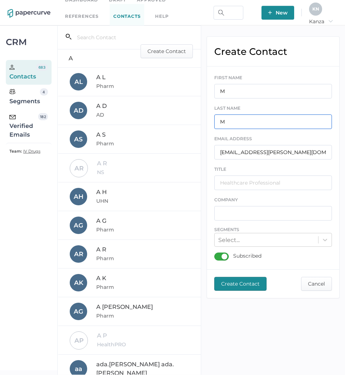
type input "M"
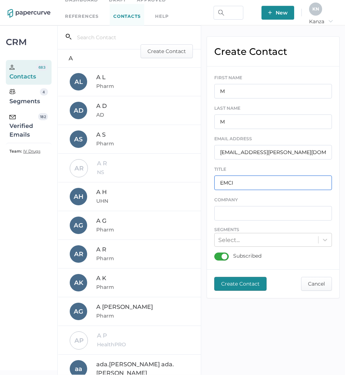
type input "EMCI"
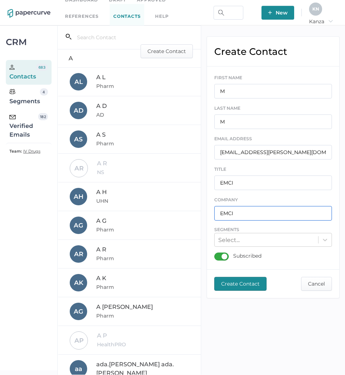
type input "EMCI"
click at [222, 263] on div "FIRST NAME M LAST NAME M EMAIL ADDRESS [EMAIL_ADDRESS][PERSON_NAME][DOMAIN_NAME…" at bounding box center [273, 168] width 118 height 194
drag, startPoint x: 222, startPoint y: 263, endPoint x: 225, endPoint y: 257, distance: 6.8
click at [225, 257] on div "Subscribed" at bounding box center [237, 257] width 47 height 8
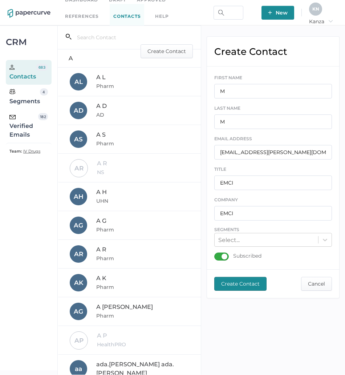
click at [216, 254] on input "Subscribed" at bounding box center [216, 254] width 0 height 0
click at [233, 282] on span "Create Contact" at bounding box center [240, 283] width 39 height 13
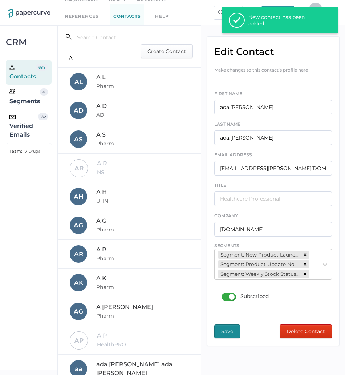
click at [174, 40] on div "search_left Create Contact" at bounding box center [129, 38] width 143 height 24
click at [174, 49] on span "Create Contact" at bounding box center [167, 51] width 39 height 13
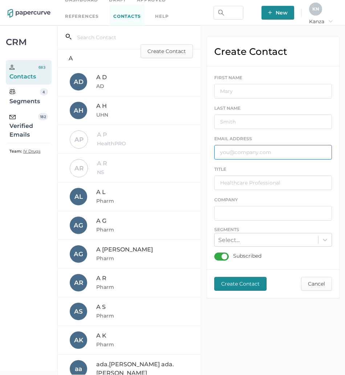
click at [293, 157] on input "text" at bounding box center [273, 152] width 118 height 15
paste input "[PERSON_NAME][EMAIL_ADDRESS][PERSON_NAME][DOMAIN_NAME]"
type input "[PERSON_NAME][EMAIL_ADDRESS][PERSON_NAME][DOMAIN_NAME]"
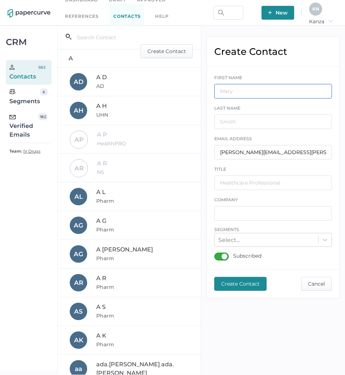
click at [286, 96] on input "text" at bounding box center [273, 91] width 118 height 15
type input "M"
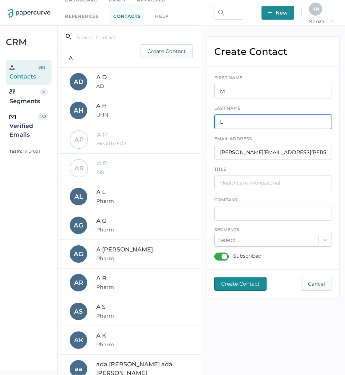
type input "L"
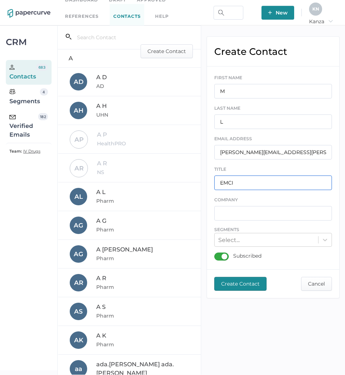
type input "EMCI"
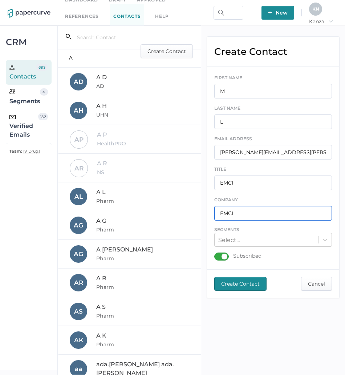
type input "EMCI"
click at [222, 260] on div "Subscribed" at bounding box center [237, 257] width 47 height 8
click at [216, 254] on input "Subscribed" at bounding box center [216, 254] width 0 height 0
click at [233, 287] on span "Create Contact" at bounding box center [240, 283] width 39 height 13
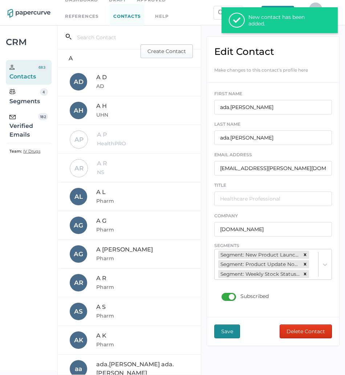
click at [181, 55] on button "Create Contact" at bounding box center [167, 51] width 52 height 14
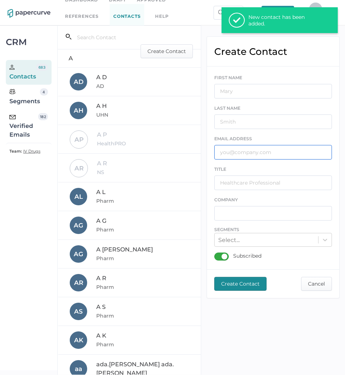
click at [260, 152] on input "text" at bounding box center [273, 152] width 118 height 15
paste input "[EMAIL_ADDRESS][DOMAIN_NAME]"
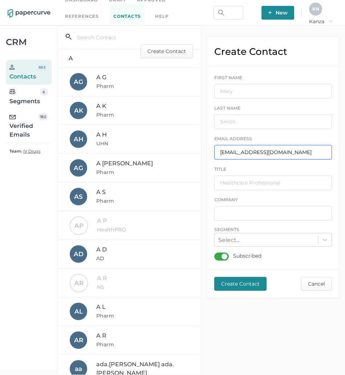
type input "[EMAIL_ADDRESS][DOMAIN_NAME]"
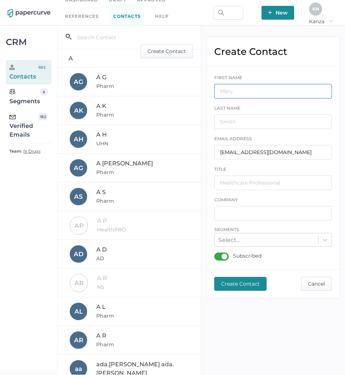
click at [261, 95] on input "text" at bounding box center [273, 91] width 118 height 15
type input "P"
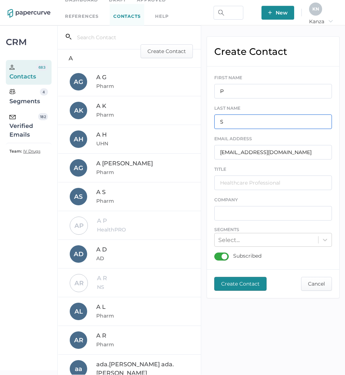
type input "S"
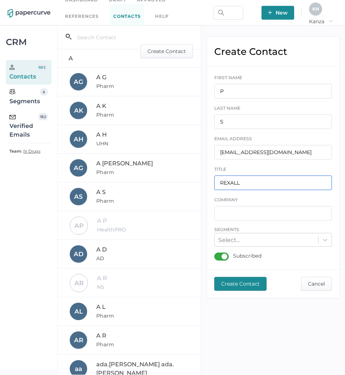
type input "REXALL"
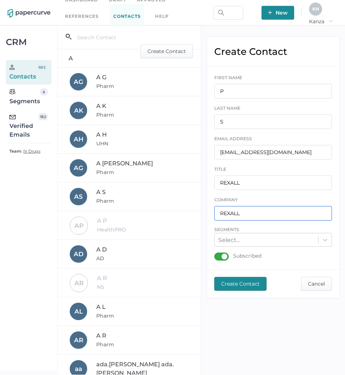
type input "REXALL"
click at [222, 258] on div "Subscribed" at bounding box center [237, 257] width 47 height 8
click at [216, 254] on input "Subscribed" at bounding box center [216, 254] width 0 height 0
click at [234, 284] on span "Create Contact" at bounding box center [240, 283] width 39 height 13
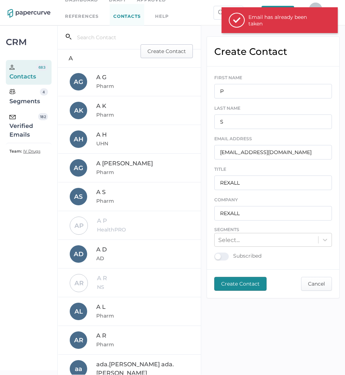
click at [158, 49] on span "Create Contact" at bounding box center [167, 51] width 39 height 13
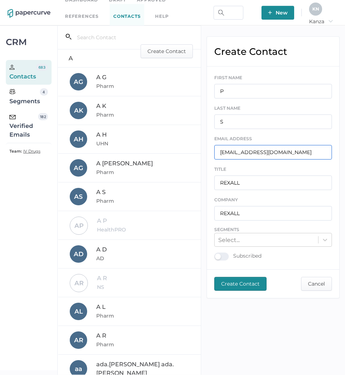
click at [279, 153] on input "[EMAIL_ADDRESS][DOMAIN_NAME]" at bounding box center [273, 152] width 118 height 15
paste input "kpowell"
type input "[EMAIL_ADDRESS][DOMAIN_NAME]"
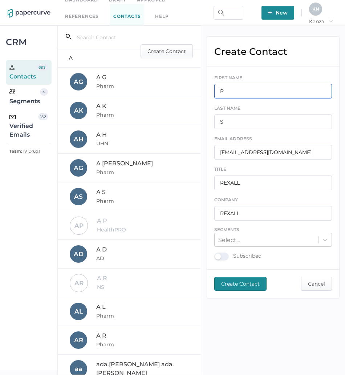
click at [250, 88] on input "P" at bounding box center [273, 91] width 118 height 15
click at [247, 287] on span "Create Contact" at bounding box center [240, 283] width 39 height 13
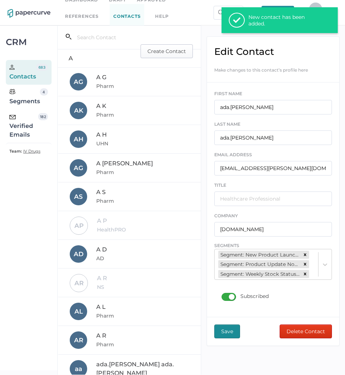
click at [173, 51] on span "Create Contact" at bounding box center [167, 51] width 39 height 13
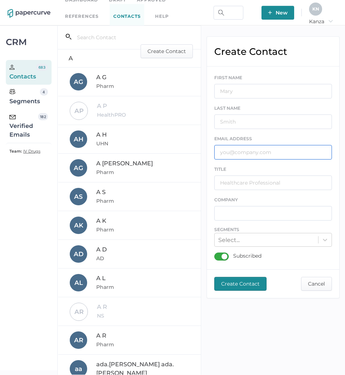
click at [270, 154] on input "text" at bounding box center [273, 152] width 118 height 15
paste input "[PERSON_NAME][EMAIL_ADDRESS][PERSON_NAME][DOMAIN_NAME]"
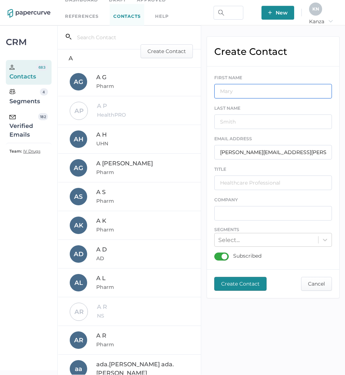
click at [280, 88] on input "text" at bounding box center [273, 91] width 118 height 15
click at [223, 251] on div "FIRST NAME G LAST NAME C EMAIL ADDRESS [PERSON_NAME][EMAIL_ADDRESS][PERSON_NAME…" at bounding box center [273, 168] width 118 height 194
click at [223, 255] on div "Subscribed" at bounding box center [237, 257] width 47 height 8
click at [216, 254] on input "Subscribed" at bounding box center [216, 254] width 0 height 0
click at [245, 286] on span "Create Contact" at bounding box center [240, 283] width 39 height 13
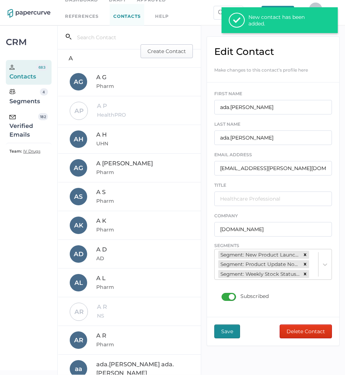
click at [163, 53] on span "Create Contact" at bounding box center [167, 51] width 39 height 13
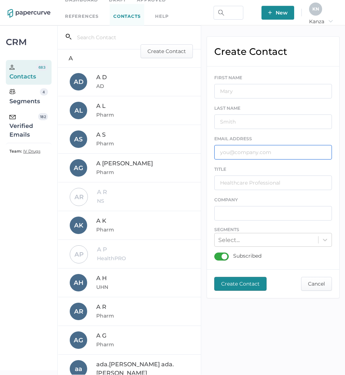
click at [295, 153] on input "text" at bounding box center [273, 152] width 118 height 15
paste input "[PERSON_NAME][EMAIL_ADDRESS][DOMAIN_NAME]"
click at [277, 82] on div "FIRST NAME" at bounding box center [273, 86] width 118 height 25
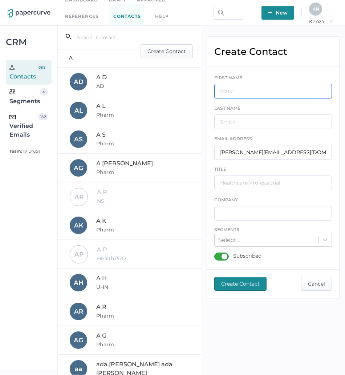
click at [277, 85] on input "text" at bounding box center [273, 91] width 118 height 15
click at [223, 254] on div "Subscribed" at bounding box center [237, 257] width 47 height 8
click at [216, 254] on input "Subscribed" at bounding box center [216, 254] width 0 height 0
click at [237, 287] on span "Create Contact" at bounding box center [240, 283] width 39 height 13
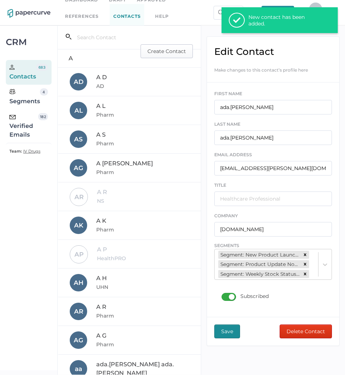
click at [166, 50] on span "Create Contact" at bounding box center [167, 51] width 39 height 13
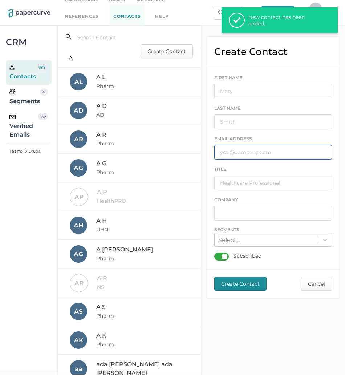
click at [267, 153] on input "text" at bounding box center [273, 152] width 118 height 15
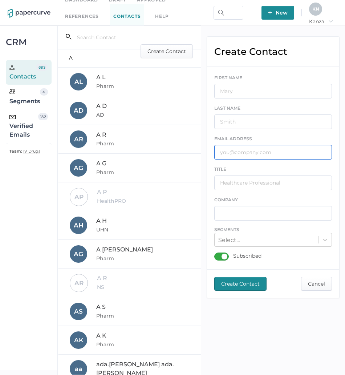
paste input "[PERSON_NAME][EMAIL_ADDRESS][PERSON_NAME][DOMAIN_NAME]"
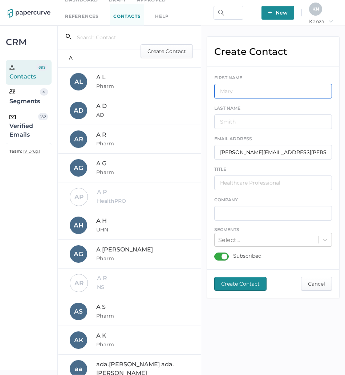
click at [265, 92] on input "text" at bounding box center [273, 91] width 118 height 15
click at [165, 359] on div "CRM Contacts 683 Segments 4 Verified Emails 182 Team: IV Drugs search_left Crea…" at bounding box center [172, 199] width 345 height 349
click at [224, 265] on div "FIRST NAME P LAST NAME B EMAIL ADDRESS [PERSON_NAME][EMAIL_ADDRESS][PERSON_NAME…" at bounding box center [273, 168] width 118 height 194
click at [225, 258] on div "Subscribed" at bounding box center [237, 257] width 47 height 8
click at [216, 254] on input "Subscribed" at bounding box center [216, 254] width 0 height 0
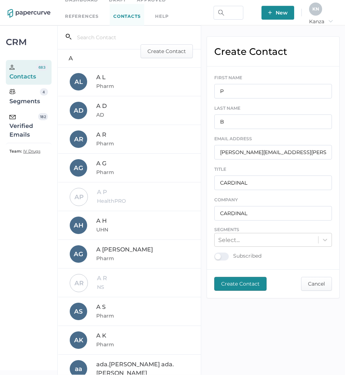
click at [238, 281] on span "Create Contact" at bounding box center [240, 283] width 39 height 13
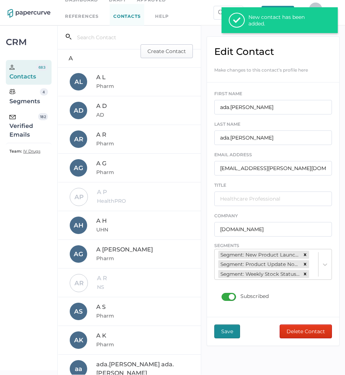
click at [176, 55] on span "Create Contact" at bounding box center [167, 51] width 39 height 13
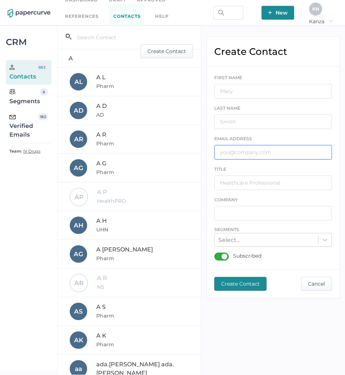
click at [272, 153] on input "text" at bounding box center [273, 152] width 118 height 15
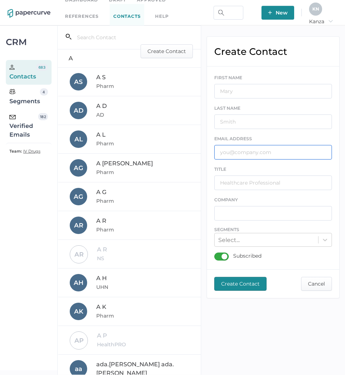
paste input "[PERSON_NAME][EMAIL_ADDRESS][DOMAIN_NAME]"
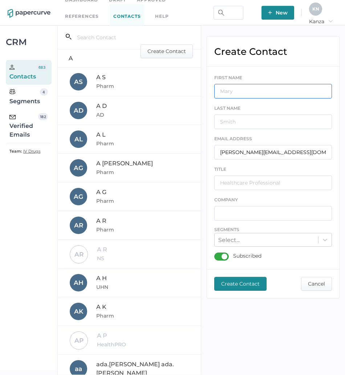
click at [267, 92] on input "text" at bounding box center [273, 91] width 118 height 15
click at [136, 295] on div "A H A H UHN" at bounding box center [129, 283] width 143 height 29
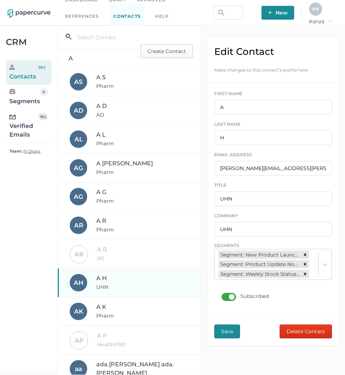
click at [172, 57] on span "Create Contact" at bounding box center [167, 51] width 39 height 13
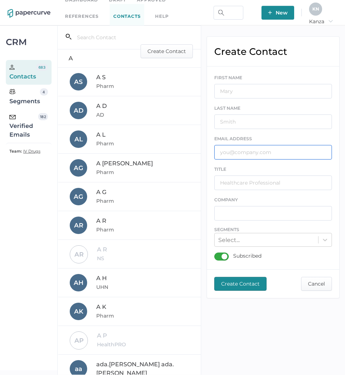
click at [237, 150] on input "text" at bounding box center [273, 152] width 118 height 15
paste input "[PERSON_NAME][EMAIL_ADDRESS][DOMAIN_NAME]"
click at [262, 82] on div "FIRST NAME" at bounding box center [273, 86] width 118 height 25
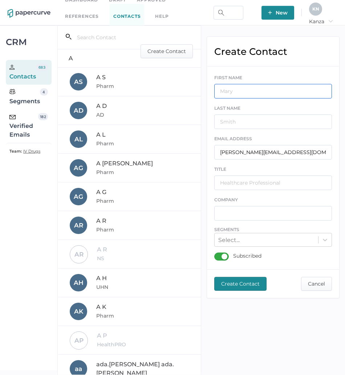
click at [261, 88] on input "text" at bounding box center [273, 91] width 118 height 15
click at [225, 254] on div "Subscribed" at bounding box center [237, 257] width 47 height 8
click at [216, 254] on input "Subscribed" at bounding box center [216, 254] width 0 height 0
click at [251, 282] on span "Create Contact" at bounding box center [240, 283] width 39 height 13
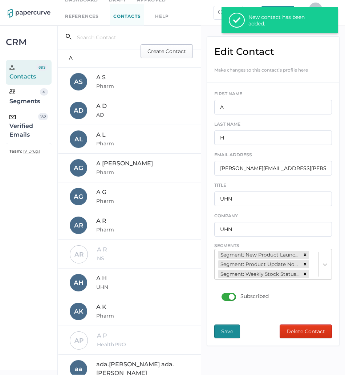
click at [172, 53] on span "Create Contact" at bounding box center [167, 51] width 39 height 13
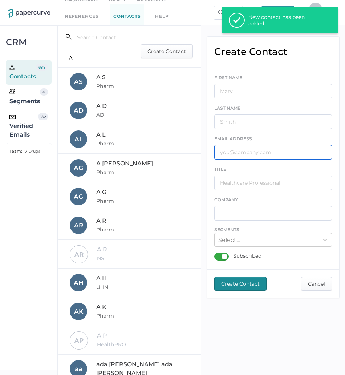
click at [305, 153] on input "text" at bounding box center [273, 152] width 118 height 15
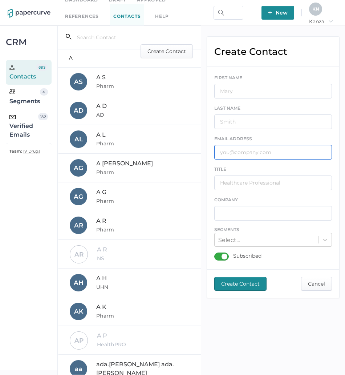
paste input "[PERSON_NAME][EMAIL_ADDRESS][DOMAIN_NAME][PERSON_NAME]"
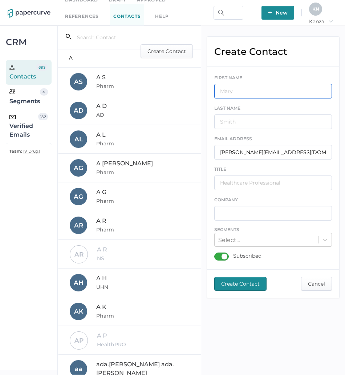
click at [277, 95] on input "text" at bounding box center [273, 91] width 118 height 15
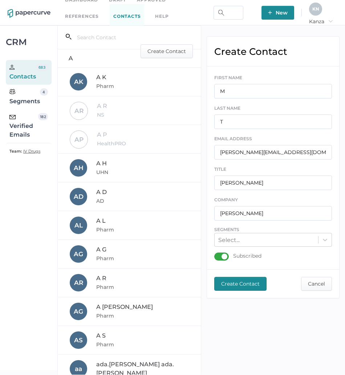
click at [219, 259] on div "Subscribed" at bounding box center [237, 257] width 47 height 8
click at [216, 254] on input "Subscribed" at bounding box center [216, 254] width 0 height 0
click at [238, 278] on span "Create Contact" at bounding box center [240, 283] width 39 height 13
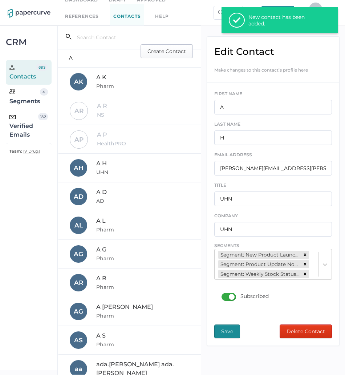
click at [168, 52] on span "Create Contact" at bounding box center [167, 51] width 39 height 13
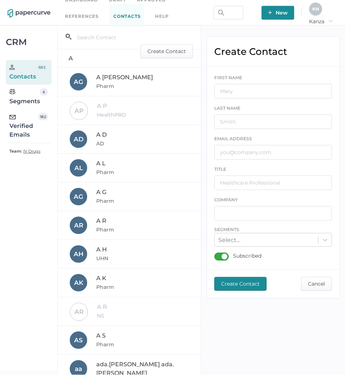
click at [288, 161] on div "FIRST NAME LAST NAME EMAIL ADDRESS TITLE COMPANY Segments Select... Subscribed" at bounding box center [273, 168] width 118 height 194
click at [290, 157] on input "text" at bounding box center [273, 152] width 118 height 15
paste input "[PERSON_NAME][EMAIL_ADDRESS][PERSON_NAME][PERSON_NAME][DOMAIN_NAME]"
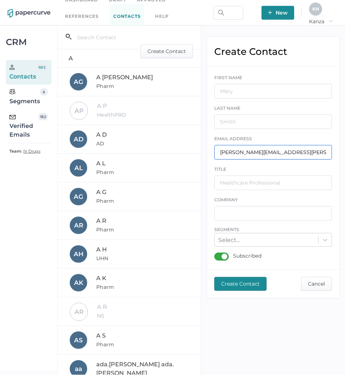
scroll to position [0, 28]
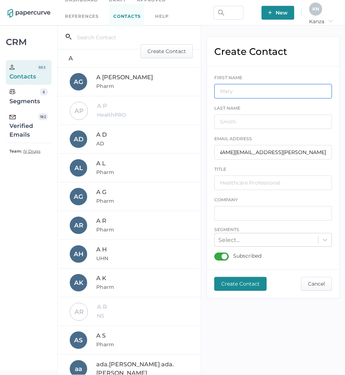
click at [286, 90] on input "text" at bounding box center [273, 91] width 118 height 15
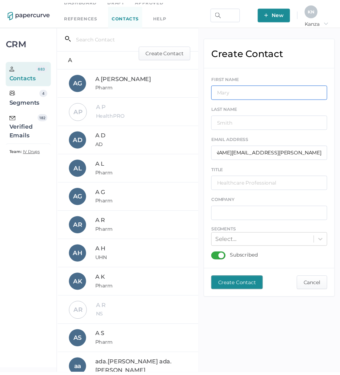
scroll to position [0, 0]
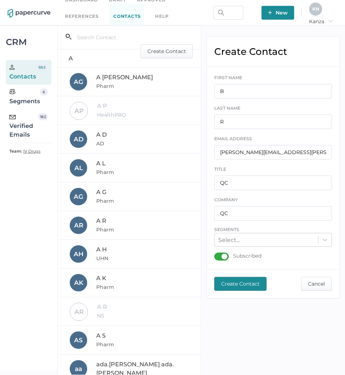
click at [221, 255] on div "Subscribed" at bounding box center [237, 257] width 47 height 8
click at [216, 254] on input "Subscribed" at bounding box center [216, 254] width 0 height 0
click at [231, 282] on span "Create Contact" at bounding box center [240, 283] width 39 height 13
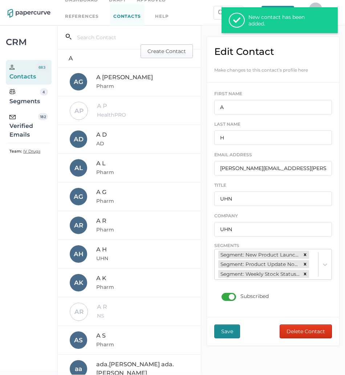
click at [173, 49] on span "Create Contact" at bounding box center [167, 51] width 39 height 13
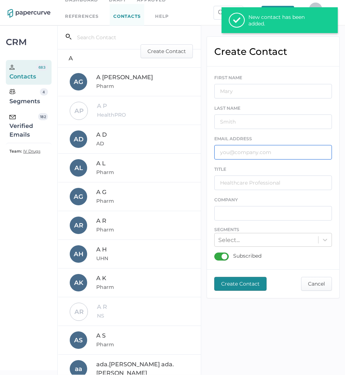
click at [267, 151] on input "text" at bounding box center [273, 152] width 118 height 15
paste input "[PERSON_NAME][EMAIL_ADDRESS][DOMAIN_NAME]"
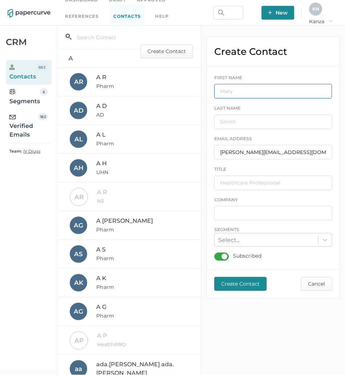
click at [278, 89] on input "text" at bounding box center [273, 91] width 118 height 15
click at [221, 261] on div "Subscribed" at bounding box center [237, 257] width 47 height 8
click at [216, 254] on input "Subscribed" at bounding box center [216, 254] width 0 height 0
click at [233, 277] on button "Create Contact" at bounding box center [240, 284] width 52 height 14
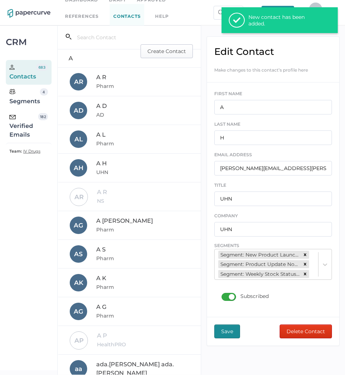
click at [168, 54] on span "Create Contact" at bounding box center [167, 51] width 39 height 13
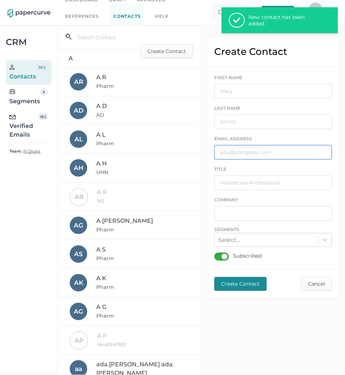
click at [283, 149] on input "text" at bounding box center [273, 152] width 118 height 15
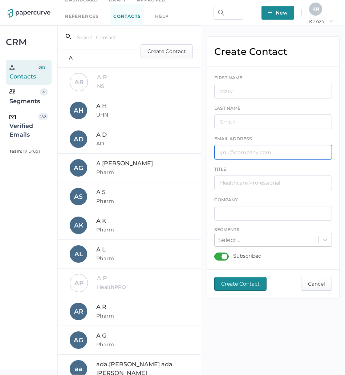
paste input "[EMAIL_ADDRESS][DOMAIN_NAME]"
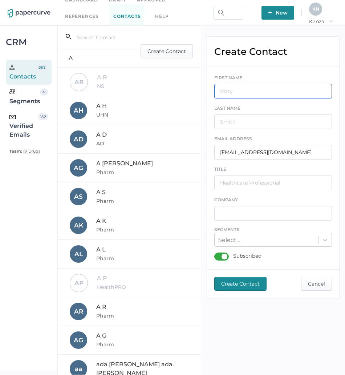
click at [274, 85] on input "text" at bounding box center [273, 91] width 118 height 15
click at [223, 254] on div "Subscribed" at bounding box center [237, 257] width 47 height 8
click at [216, 254] on input "Subscribed" at bounding box center [216, 254] width 0 height 0
click at [231, 286] on span "Create Contact" at bounding box center [240, 283] width 39 height 13
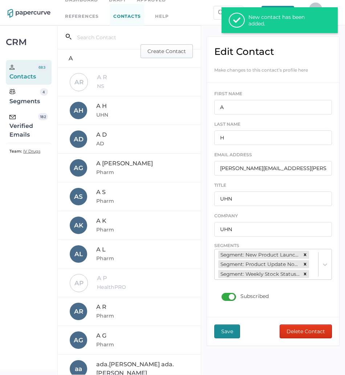
click at [172, 57] on span "Create Contact" at bounding box center [167, 51] width 39 height 13
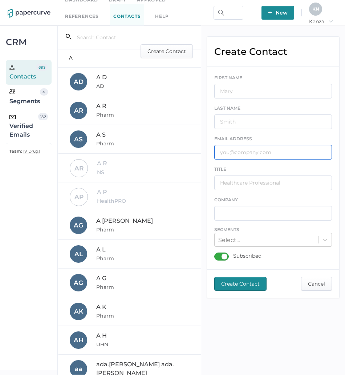
click at [255, 155] on input "text" at bounding box center [273, 152] width 118 height 15
paste input "[EMAIL_ADDRESS][DOMAIN_NAME]"
click at [255, 80] on div "FIRST NAME" at bounding box center [273, 86] width 118 height 25
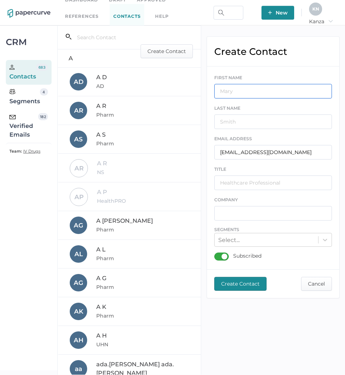
click at [257, 87] on input "text" at bounding box center [273, 91] width 118 height 15
click at [219, 254] on div "Subscribed" at bounding box center [237, 257] width 47 height 8
click at [216, 254] on input "Subscribed" at bounding box center [216, 254] width 0 height 0
click at [239, 283] on span "Create Contact" at bounding box center [240, 283] width 39 height 13
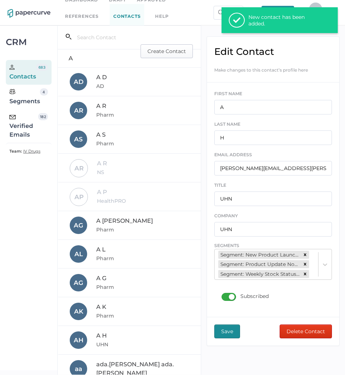
click at [159, 53] on span "Create Contact" at bounding box center [167, 51] width 39 height 13
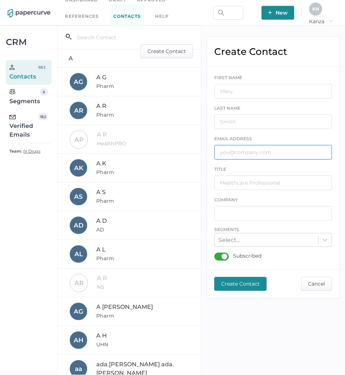
click at [253, 147] on input "text" at bounding box center [273, 152] width 118 height 15
paste input "[PERSON_NAME][EMAIL_ADDRESS][PERSON_NAME][DOMAIN_NAME]"
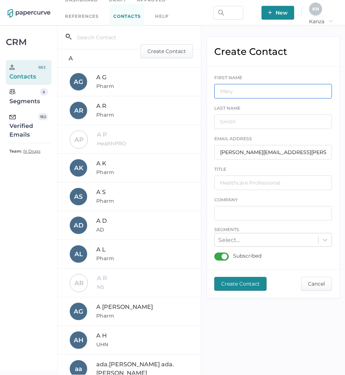
click at [277, 95] on input "text" at bounding box center [273, 91] width 118 height 15
click at [216, 253] on div "Subscribed" at bounding box center [237, 257] width 47 height 8
click at [216, 254] on input "Subscribed" at bounding box center [216, 254] width 0 height 0
click at [236, 283] on span "Create Contact" at bounding box center [240, 283] width 39 height 13
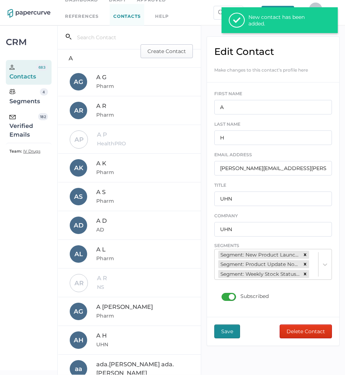
click at [171, 51] on span "Create Contact" at bounding box center [167, 51] width 39 height 13
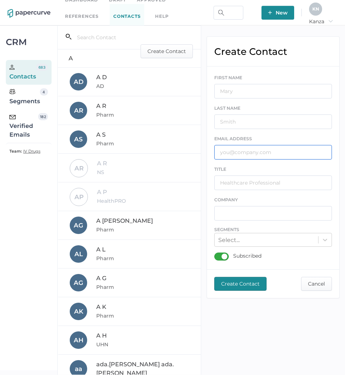
click at [274, 158] on input "text" at bounding box center [273, 152] width 118 height 15
paste input "[PERSON_NAME][EMAIL_ADDRESS][PERSON_NAME][DOMAIN_NAME]"
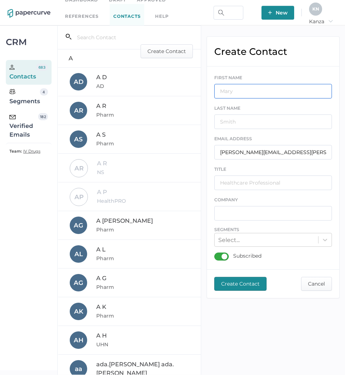
click at [278, 94] on input "text" at bounding box center [273, 91] width 118 height 15
click at [222, 255] on div "Subscribed" at bounding box center [237, 257] width 47 height 8
click at [216, 254] on input "Subscribed" at bounding box center [216, 254] width 0 height 0
click at [239, 287] on span "Create Contact" at bounding box center [240, 283] width 39 height 13
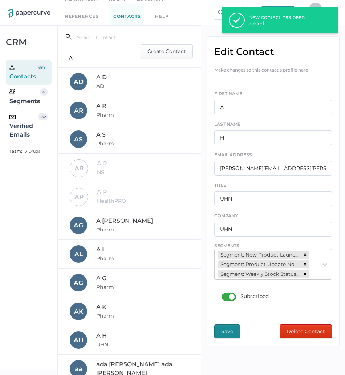
click at [31, 129] on div "Verified Emails" at bounding box center [23, 126] width 29 height 26
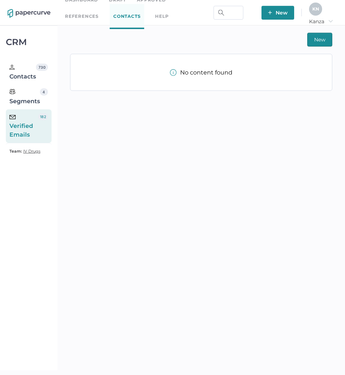
click at [321, 42] on span "New" at bounding box center [319, 39] width 11 height 13
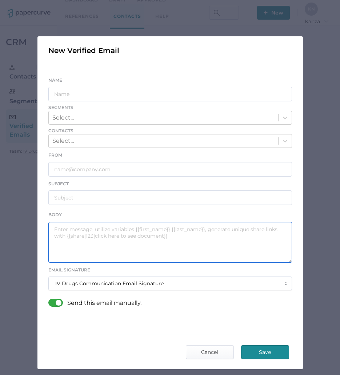
click at [152, 230] on textarea at bounding box center [169, 242] width 243 height 41
paste textarea "Good afternoon, Please see the link below for an important announcement from Fr…"
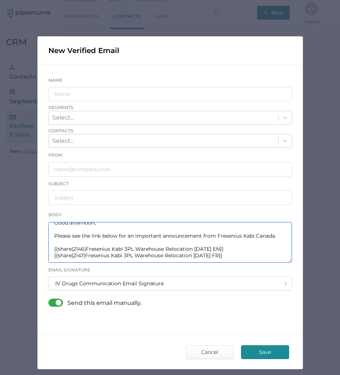
scroll to position [7, 0]
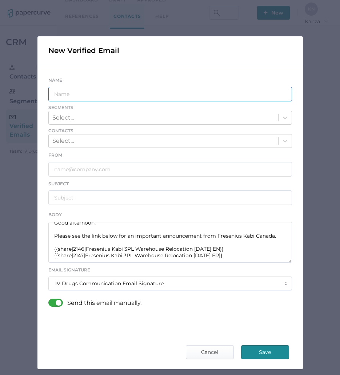
click at [162, 91] on input "text" at bounding box center [169, 94] width 243 height 15
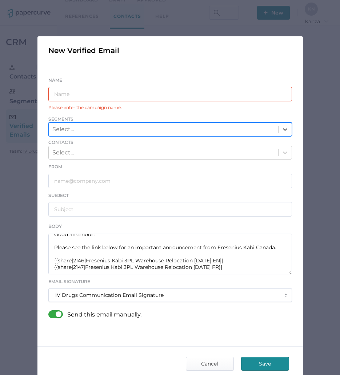
click at [162, 91] on input "text" at bounding box center [169, 94] width 243 height 15
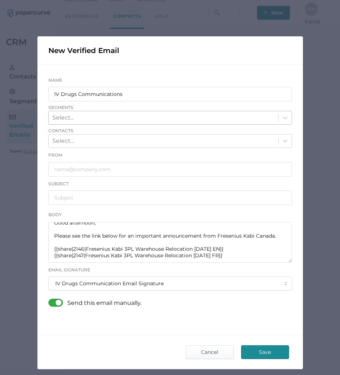
click at [163, 114] on div "Select..." at bounding box center [163, 118] width 229 height 12
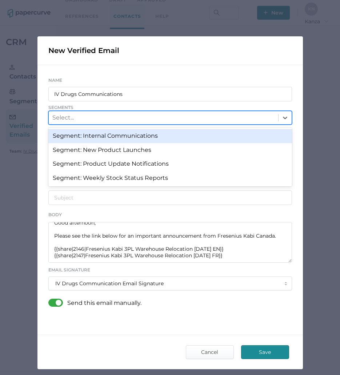
click at [161, 129] on div "Segment: Internal Communications" at bounding box center [169, 136] width 243 height 14
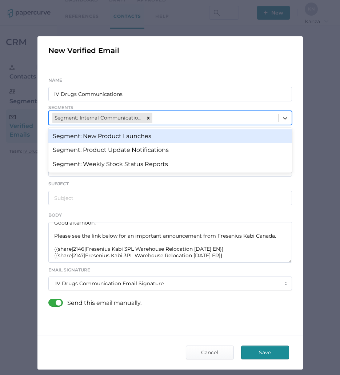
click at [186, 118] on div "Segment: Internal Communications" at bounding box center [163, 117] width 229 height 13
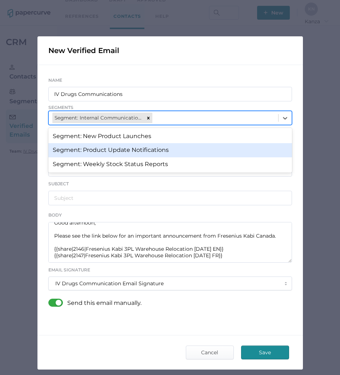
click at [178, 148] on div "Segment: Product Update Notifications" at bounding box center [169, 150] width 243 height 14
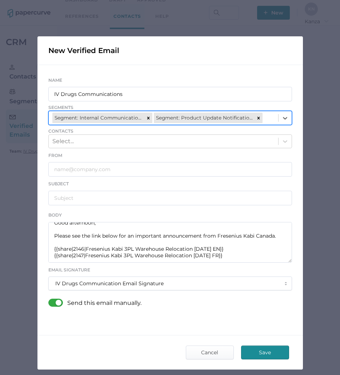
click at [140, 133] on span "Contacts" at bounding box center [169, 131] width 243 height 7
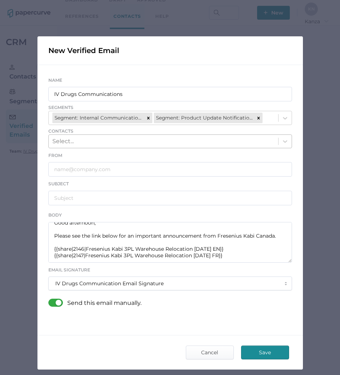
click at [140, 139] on div "Select..." at bounding box center [163, 141] width 229 height 12
click at [221, 135] on div "Select..." at bounding box center [163, 141] width 229 height 12
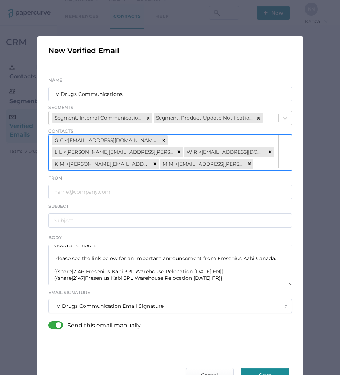
scroll to position [213, 0]
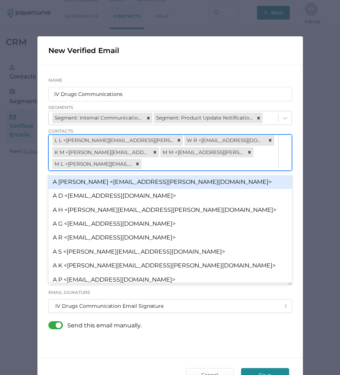
click at [240, 168] on div "D S <[EMAIL_ADDRESS][DOMAIN_NAME]> L V <[EMAIL_ADDRESS][DOMAIN_NAME]> M L <[EMA…" at bounding box center [163, 46] width 229 height 249
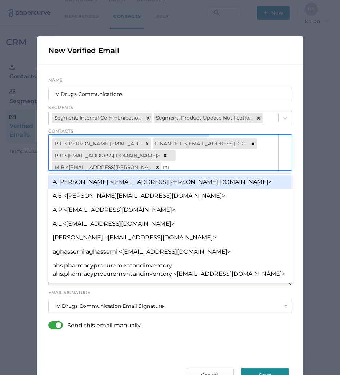
scroll to position [316, 0]
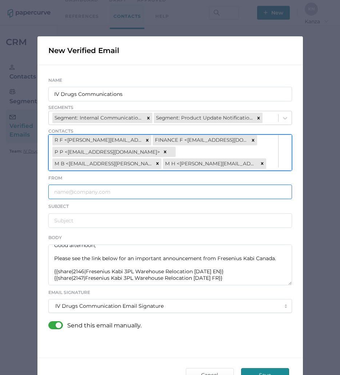
click at [173, 194] on input "text" at bounding box center [169, 192] width 243 height 15
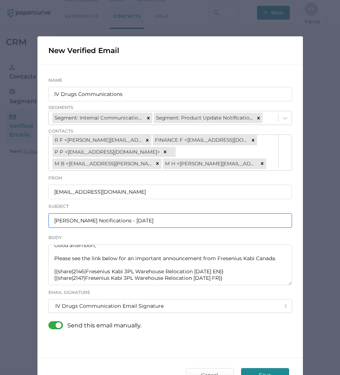
scroll to position [0, 0]
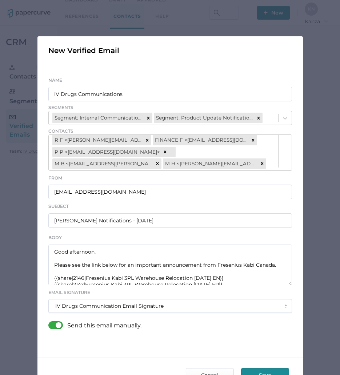
click at [51, 326] on div at bounding box center [57, 325] width 19 height 8
click at [50, 322] on input "checkbox" at bounding box center [50, 322] width 0 height 0
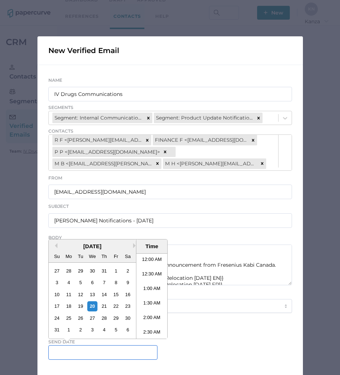
click at [93, 356] on input "text" at bounding box center [102, 352] width 109 height 15
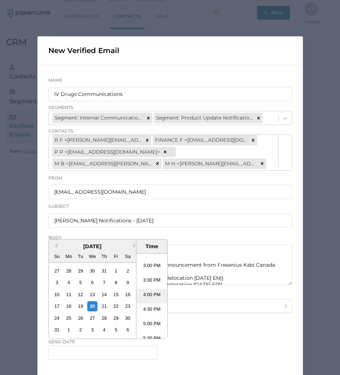
click at [149, 294] on li "4:00 PM" at bounding box center [151, 296] width 31 height 15
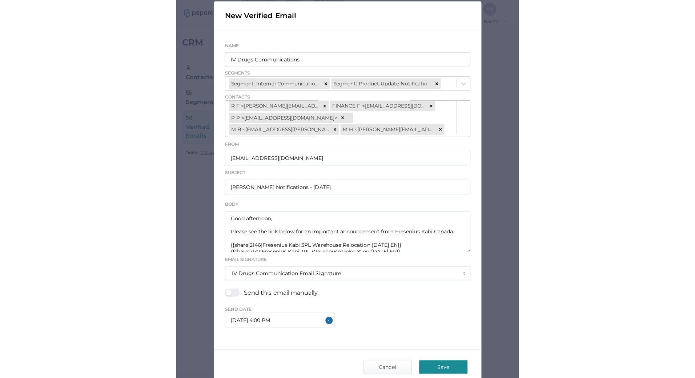
scroll to position [50, 0]
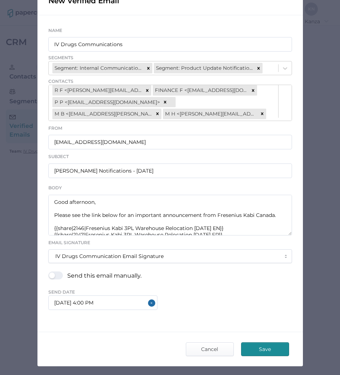
click at [263, 351] on span "Save" at bounding box center [265, 349] width 34 height 13
